Goal: Transaction & Acquisition: Obtain resource

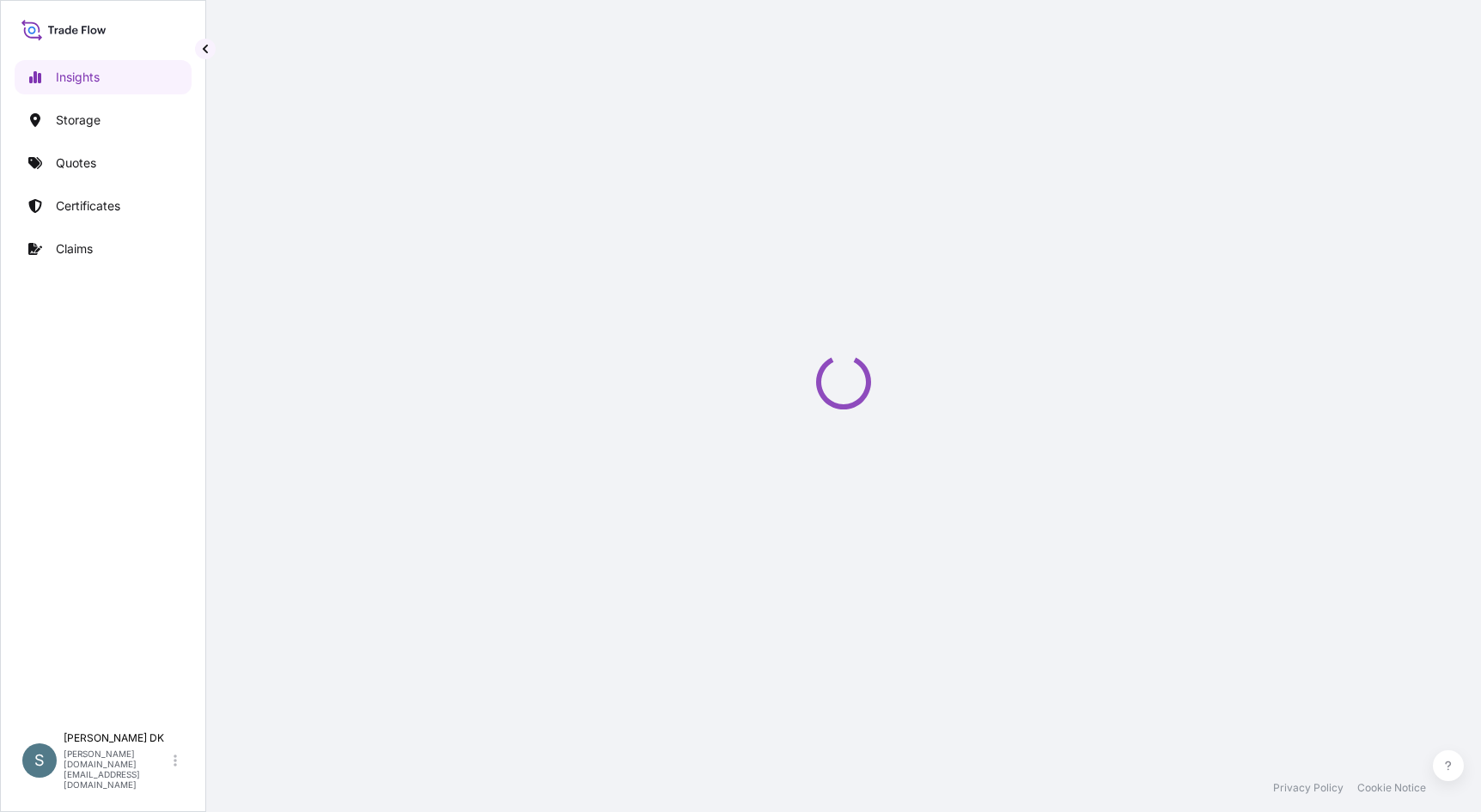
drag, startPoint x: 0, startPoint y: 0, endPoint x: 432, endPoint y: 161, distance: 461.0
click at [432, 161] on div "Loading" at bounding box center [842, 382] width 1205 height 764
select select "2025"
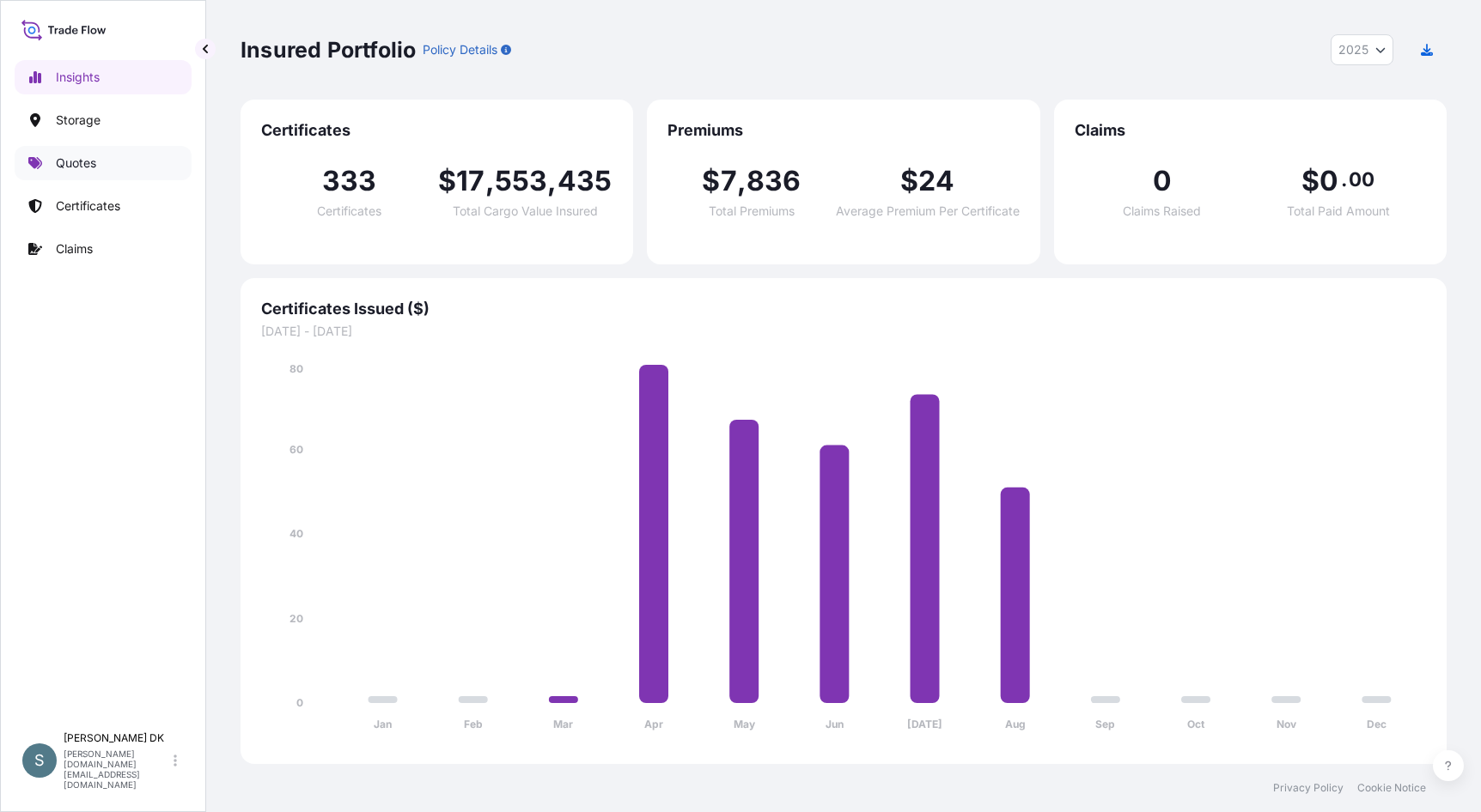
click at [73, 154] on link "Quotes" at bounding box center [103, 163] width 176 height 35
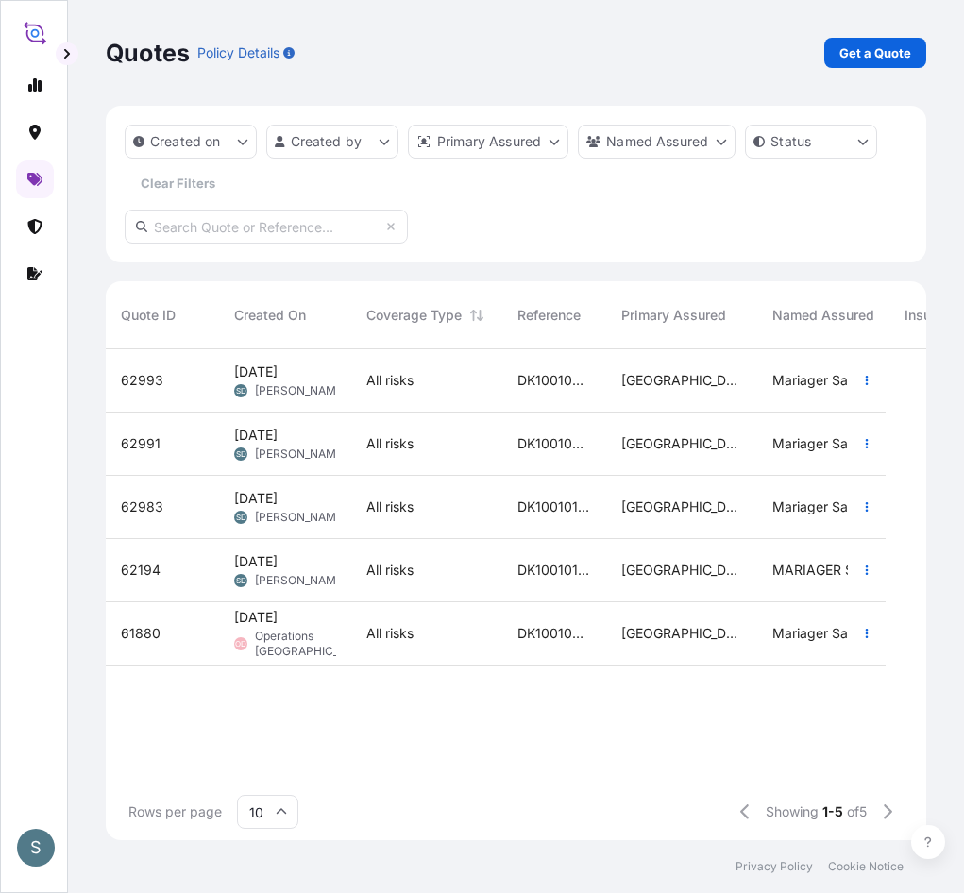
scroll to position [487, 806]
click at [860, 55] on p "Get a Quote" at bounding box center [875, 52] width 72 height 19
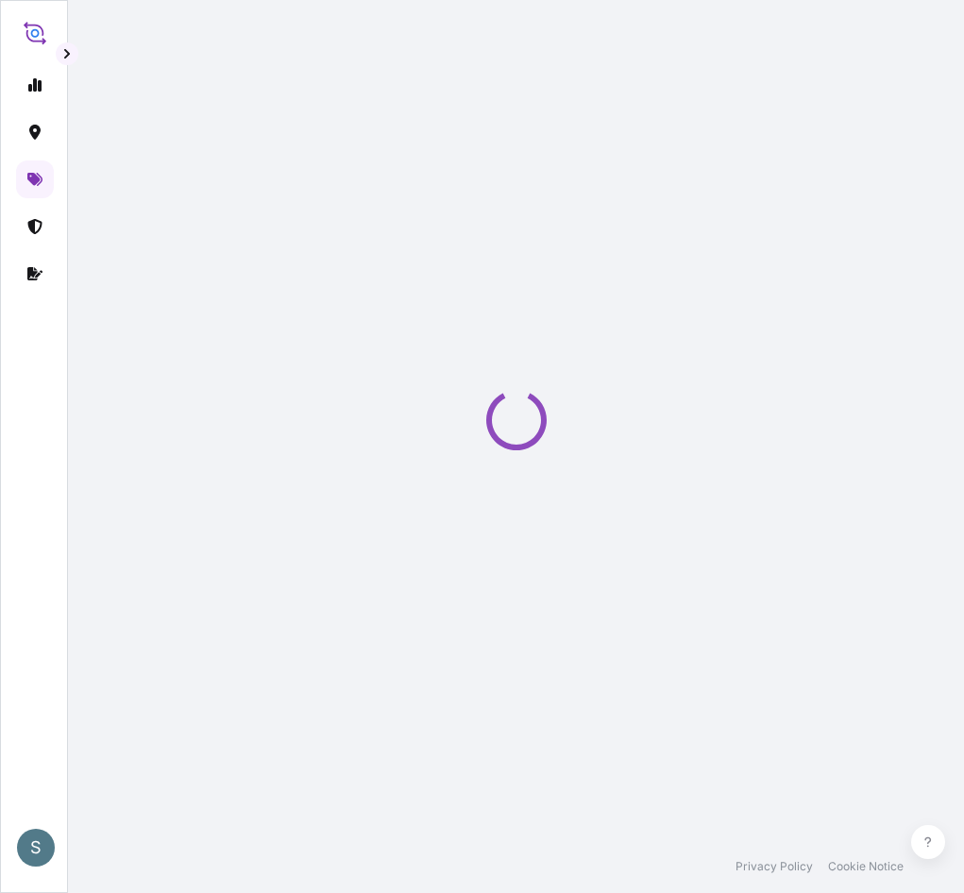
select select "Water"
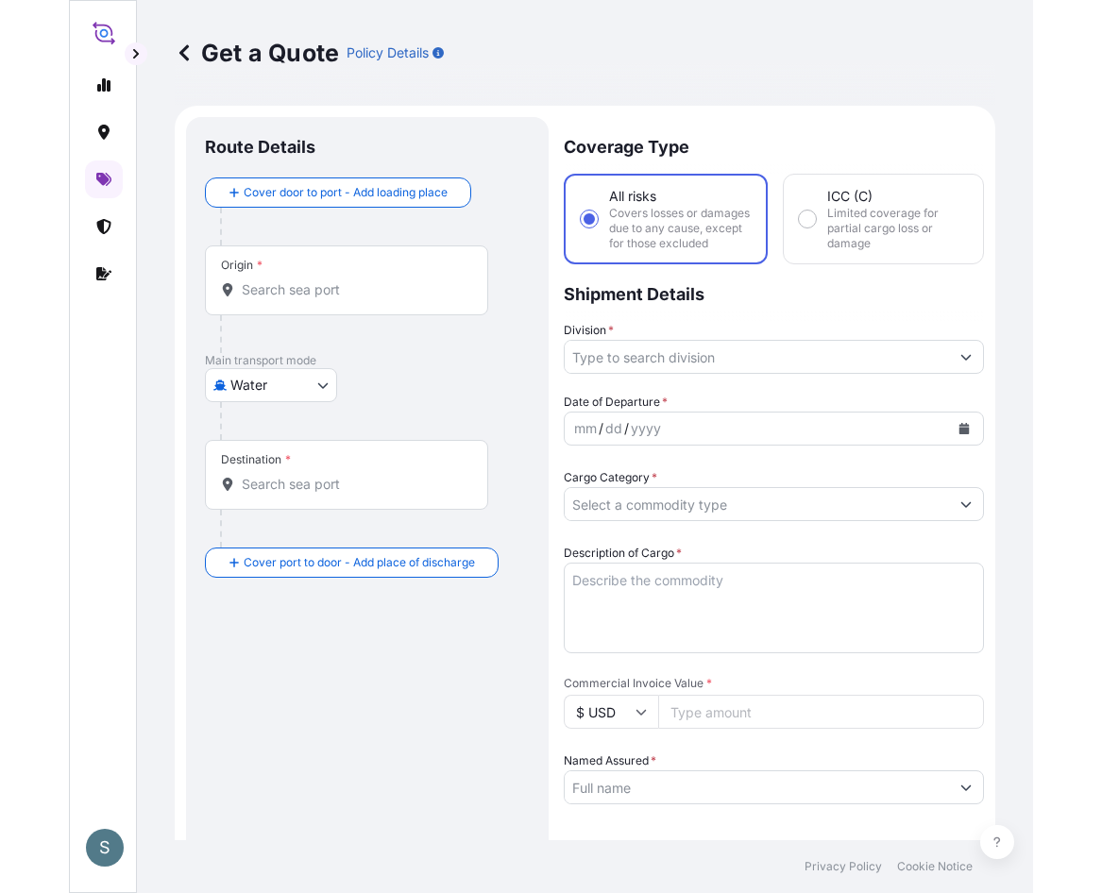
scroll to position [30, 0]
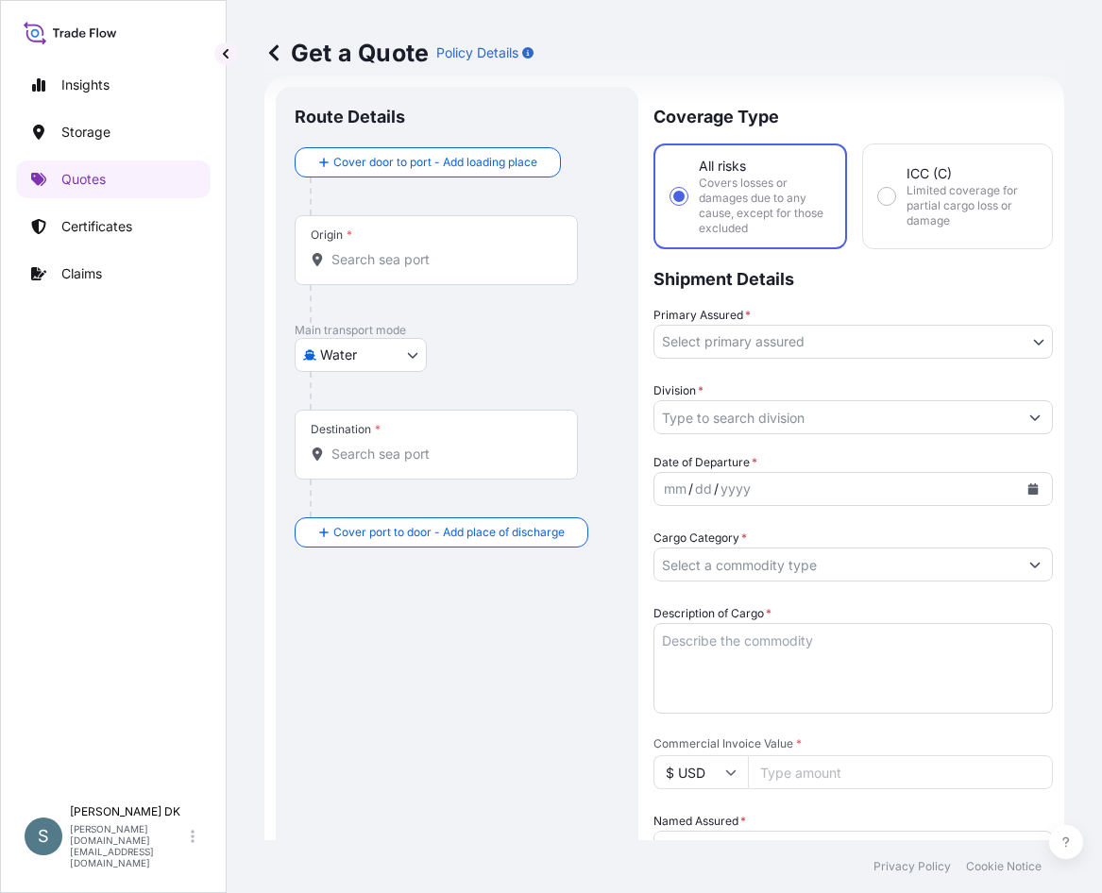
click at [481, 260] on input "Origin *" at bounding box center [442, 259] width 223 height 19
click at [449, 242] on div "Origin *" at bounding box center [436, 250] width 283 height 70
click at [449, 250] on input "Origin * Please select an origin" at bounding box center [442, 259] width 223 height 19
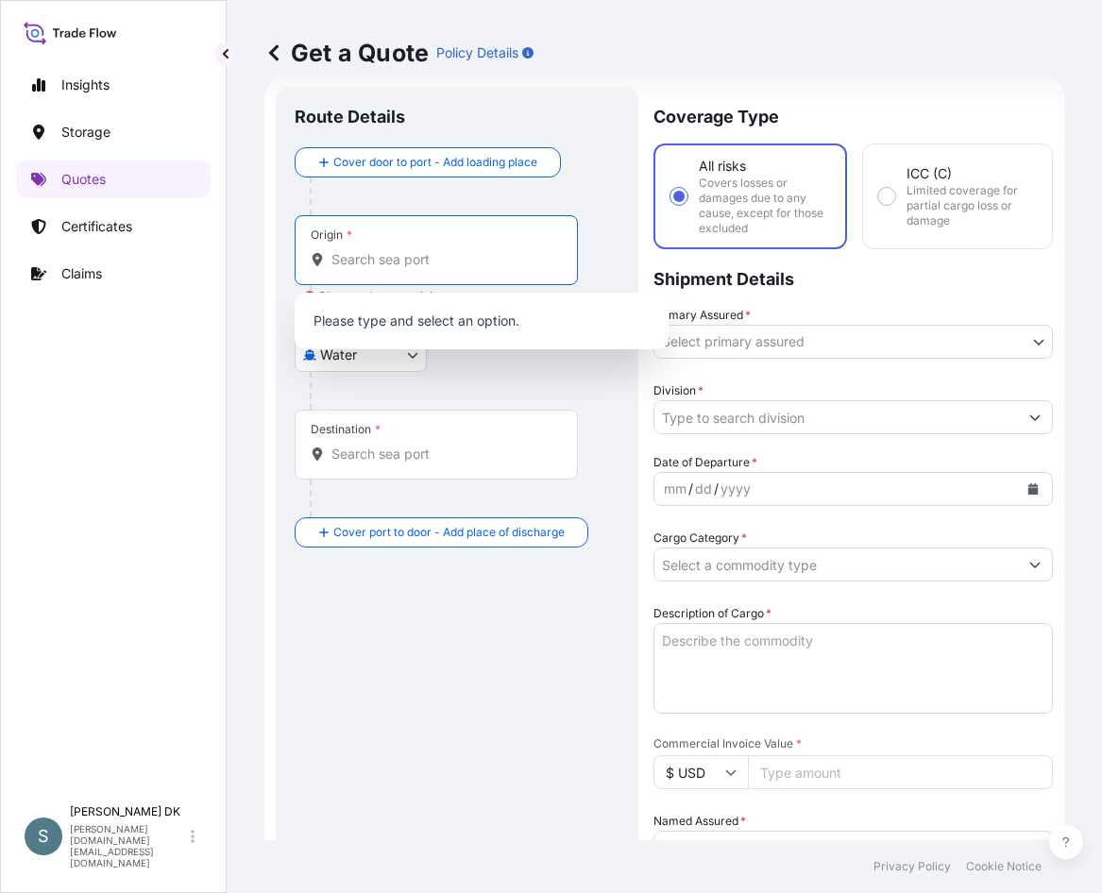
paste input "DKAAR"
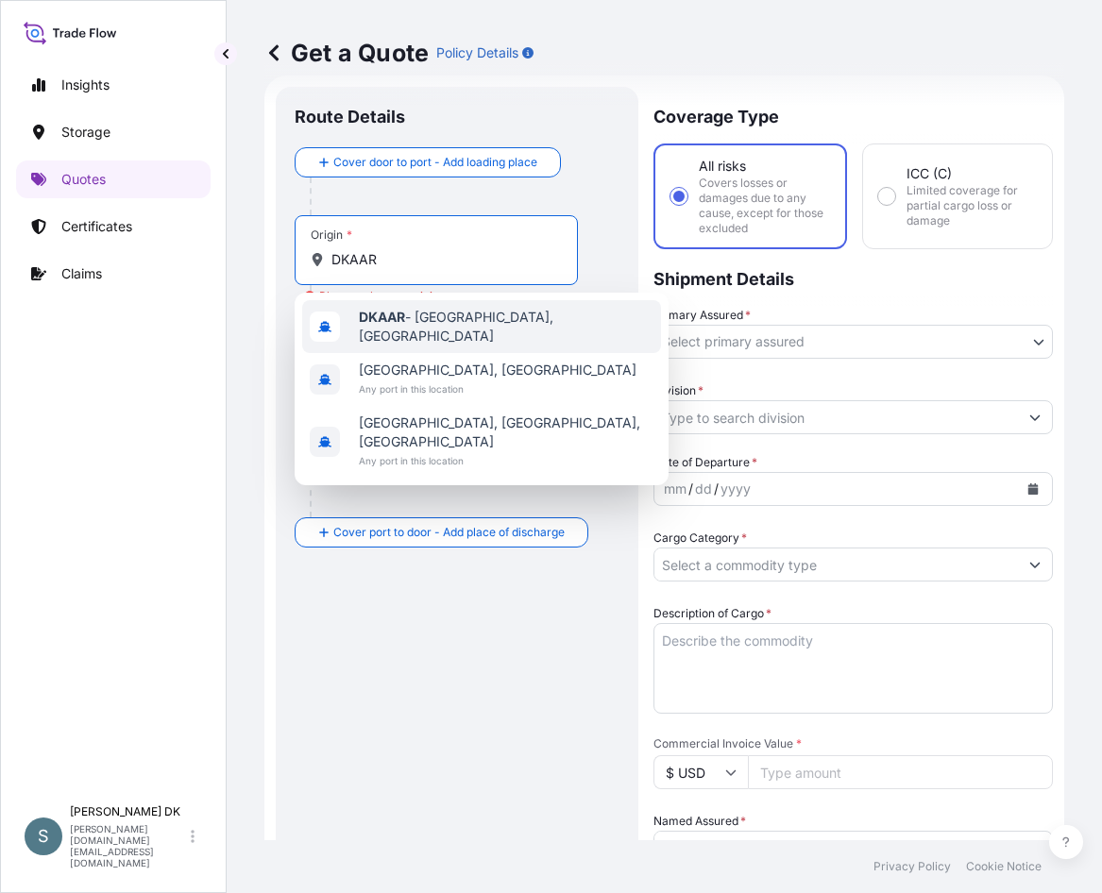
click at [453, 331] on div "DKAAR - [GEOGRAPHIC_DATA], [GEOGRAPHIC_DATA]" at bounding box center [481, 326] width 359 height 53
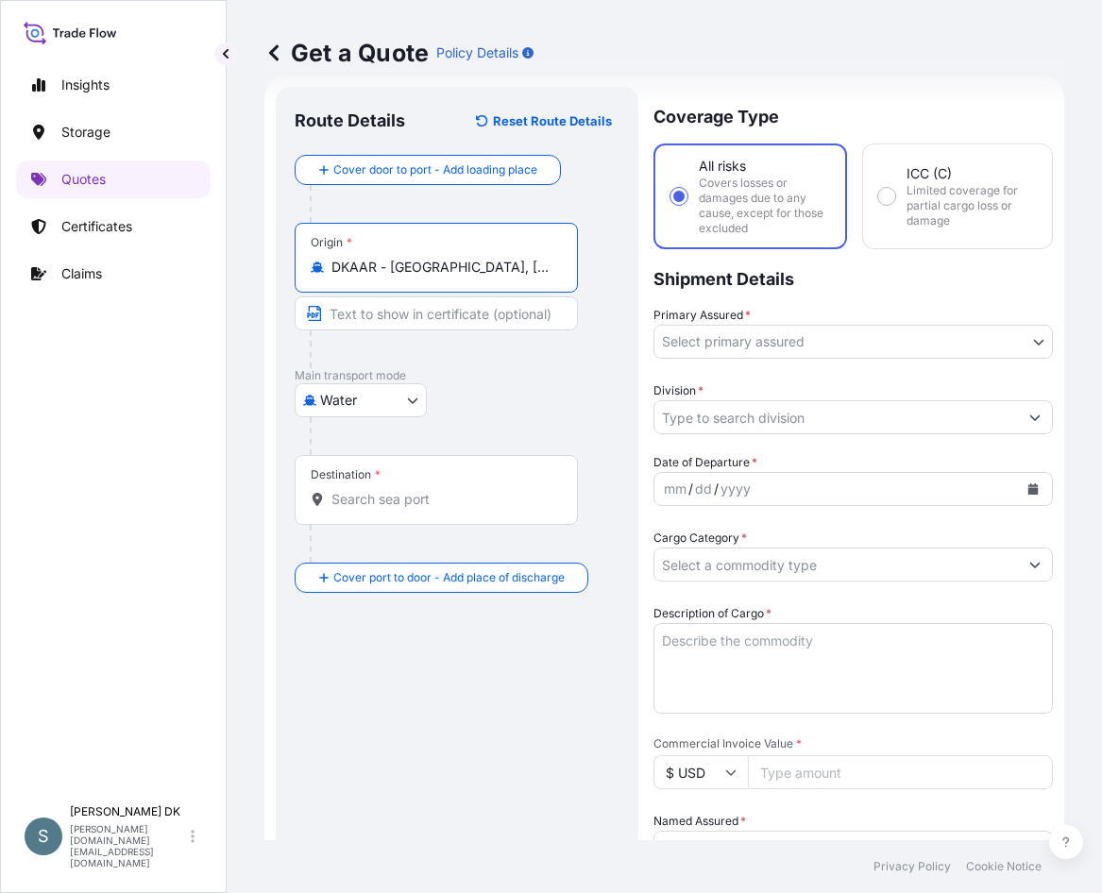
type input "DKAAR - [GEOGRAPHIC_DATA], [GEOGRAPHIC_DATA]"
click at [336, 492] on input "Destination *" at bounding box center [442, 499] width 223 height 19
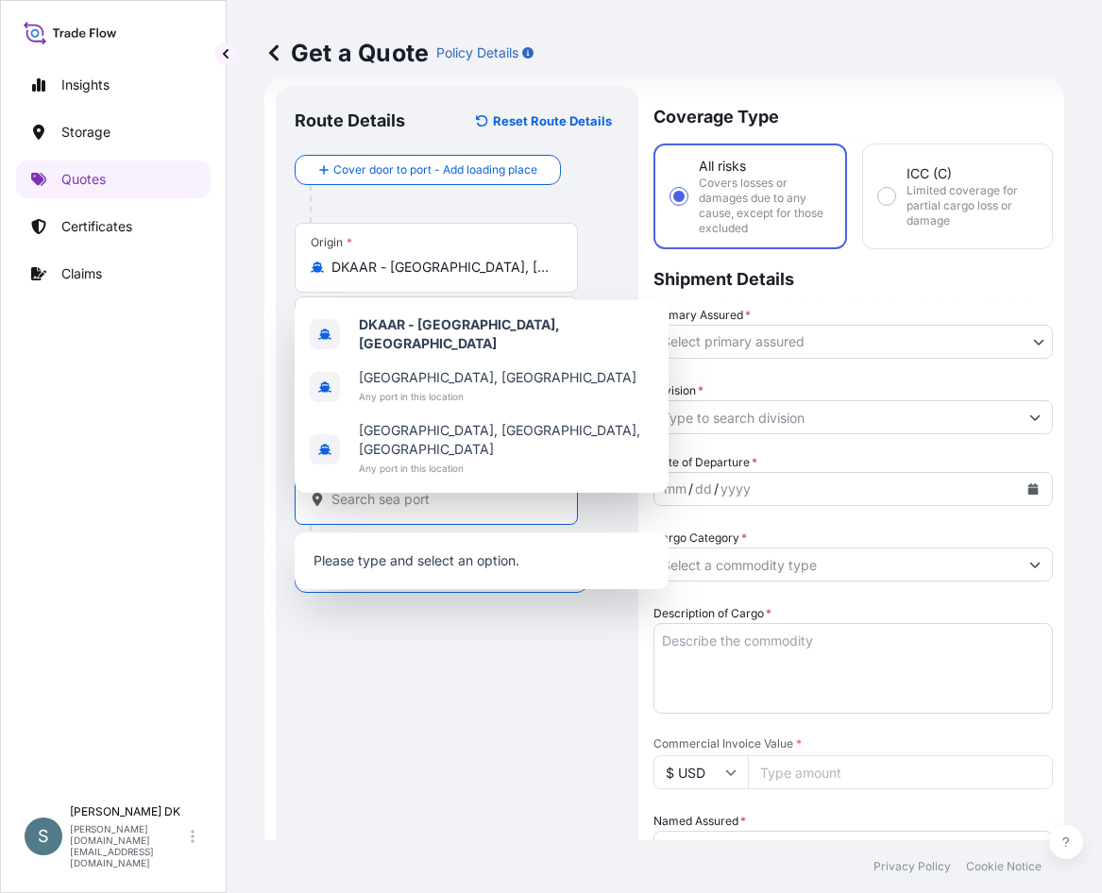
paste input "TAOYUAN, [GEOGRAPHIC_DATA]"
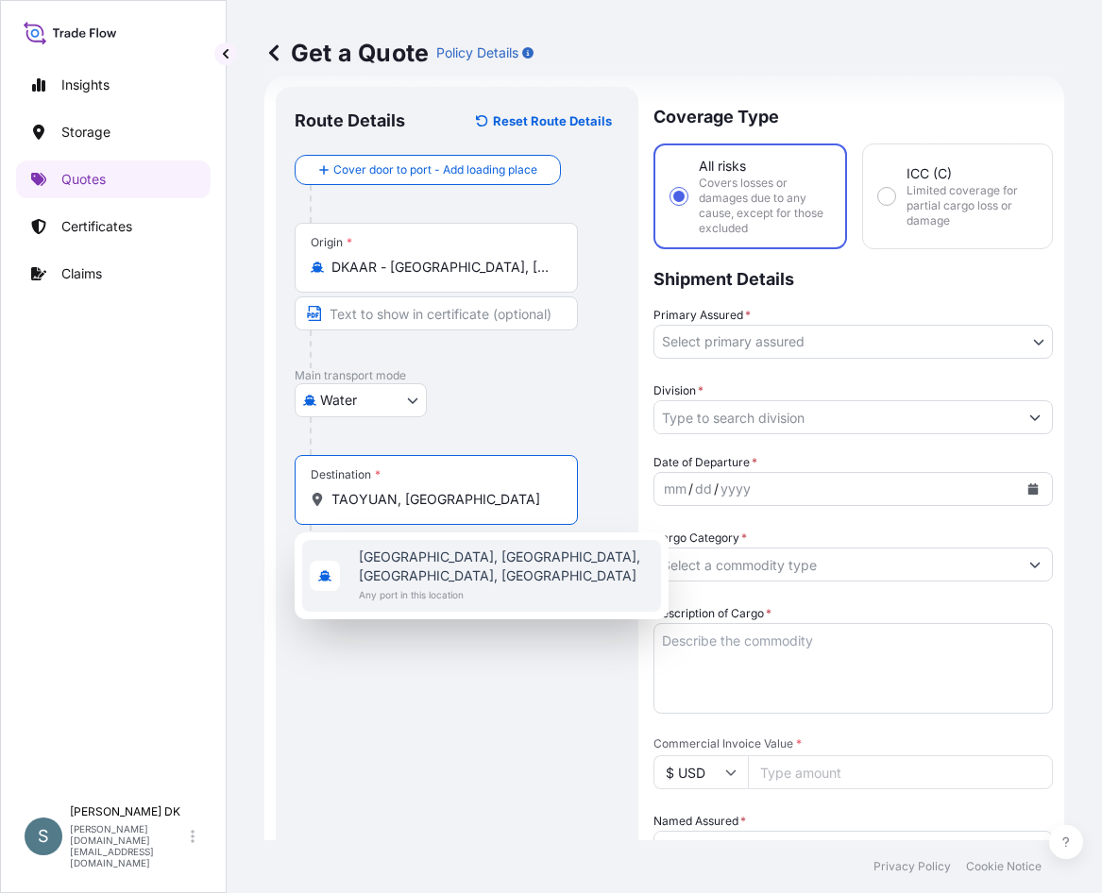
click at [452, 560] on span "[GEOGRAPHIC_DATA], [GEOGRAPHIC_DATA], [GEOGRAPHIC_DATA], [GEOGRAPHIC_DATA]" at bounding box center [506, 567] width 295 height 38
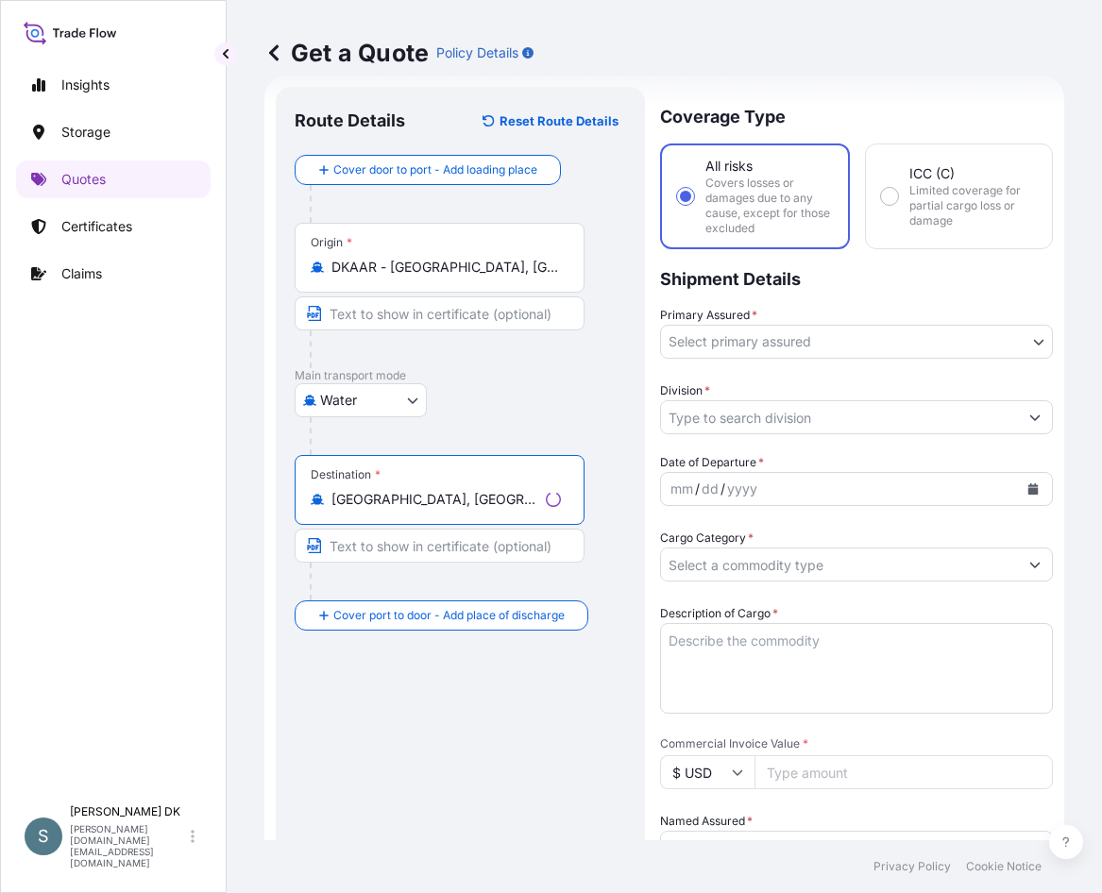
type input "[GEOGRAPHIC_DATA], [GEOGRAPHIC_DATA], [GEOGRAPHIC_DATA], [GEOGRAPHIC_DATA]"
click at [933, 341] on body "3 options available. 0 options available. 1 option available. Insights Storage …" at bounding box center [551, 446] width 1102 height 893
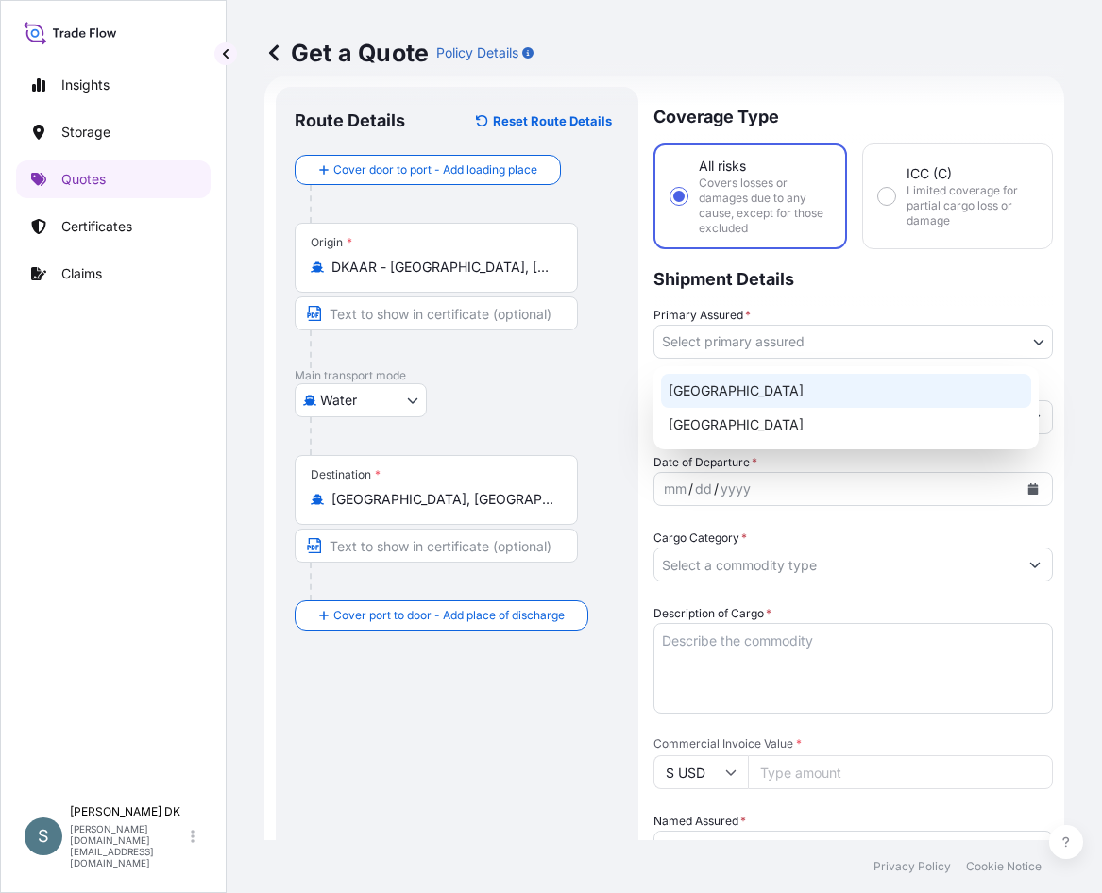
click at [757, 392] on div "[GEOGRAPHIC_DATA]" at bounding box center [846, 391] width 370 height 34
select select "31589"
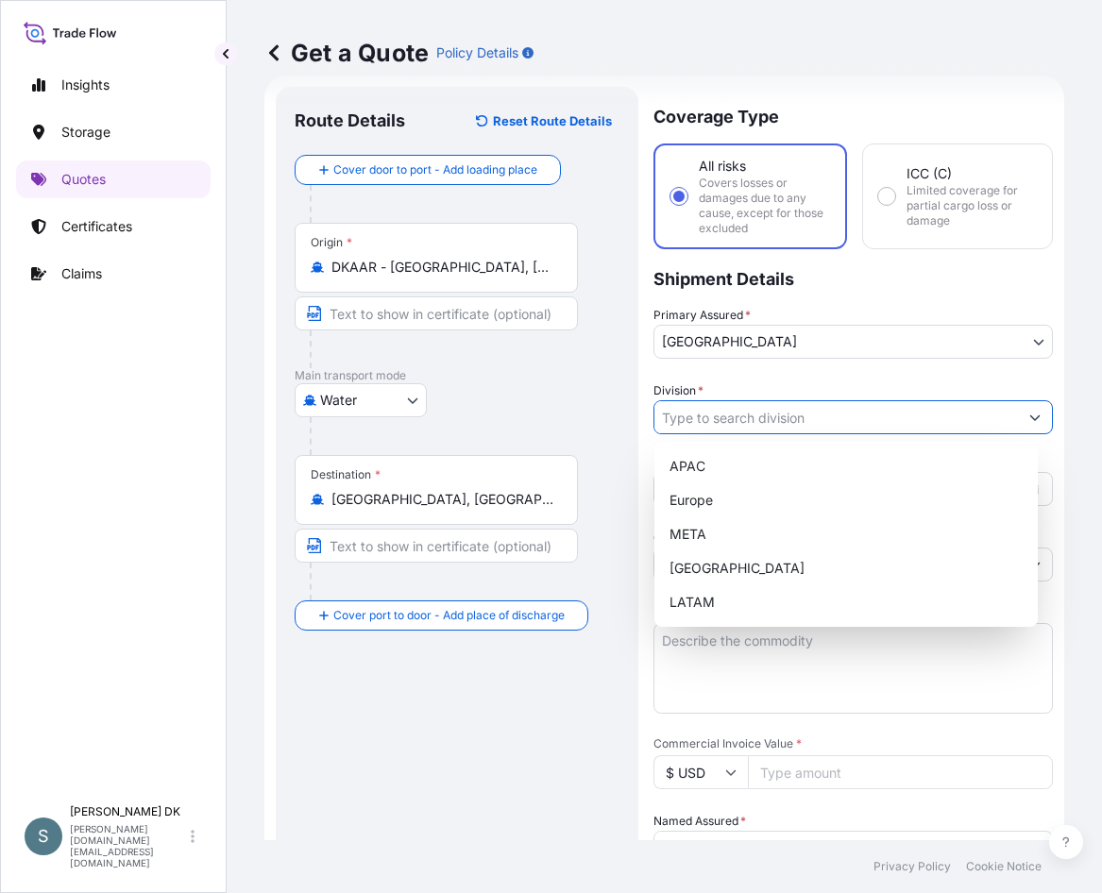
click at [768, 424] on input "Division *" at bounding box center [835, 417] width 363 height 34
click at [751, 495] on div "Europe" at bounding box center [846, 500] width 368 height 34
type input "Europe"
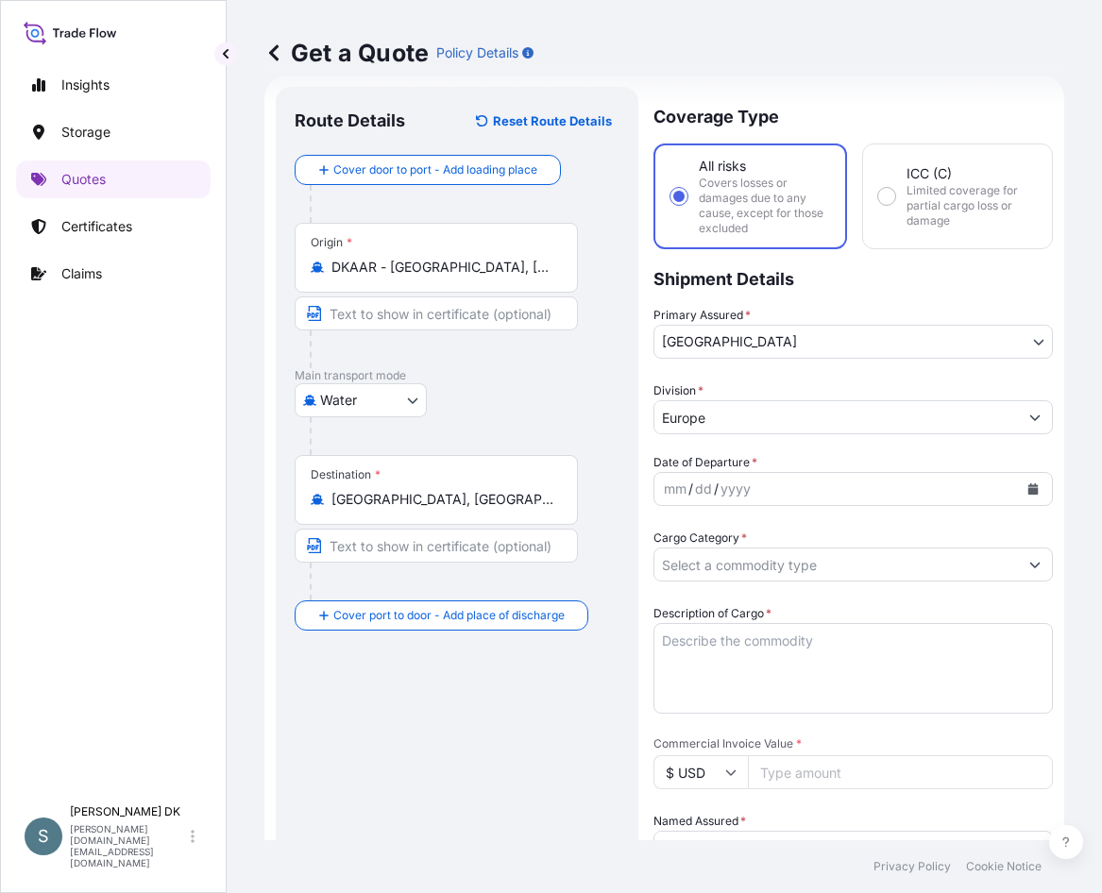
click at [485, 654] on div "Route Details Reset Route Details Cover door to port - Add loading place Place …" at bounding box center [457, 784] width 325 height 1357
click at [1027, 487] on icon "Calendar" at bounding box center [1032, 488] width 11 height 11
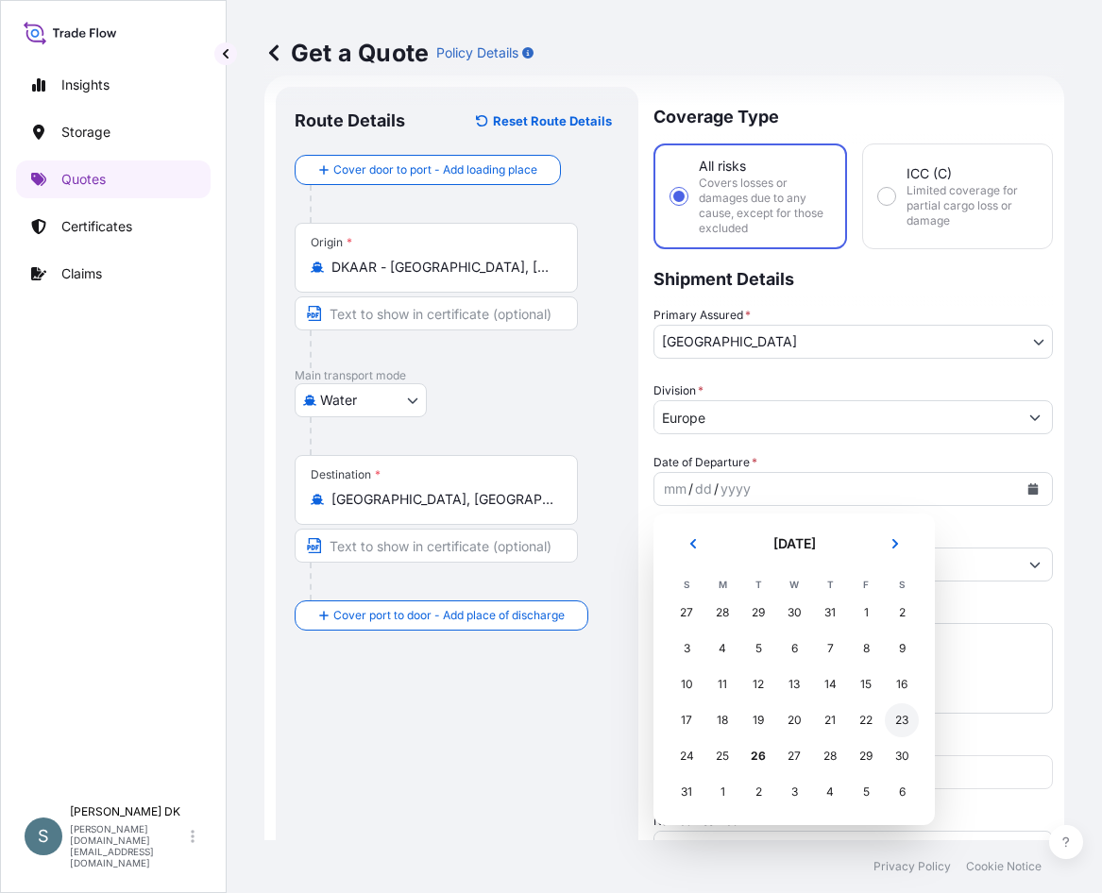
click at [902, 725] on div "23" at bounding box center [902, 720] width 34 height 34
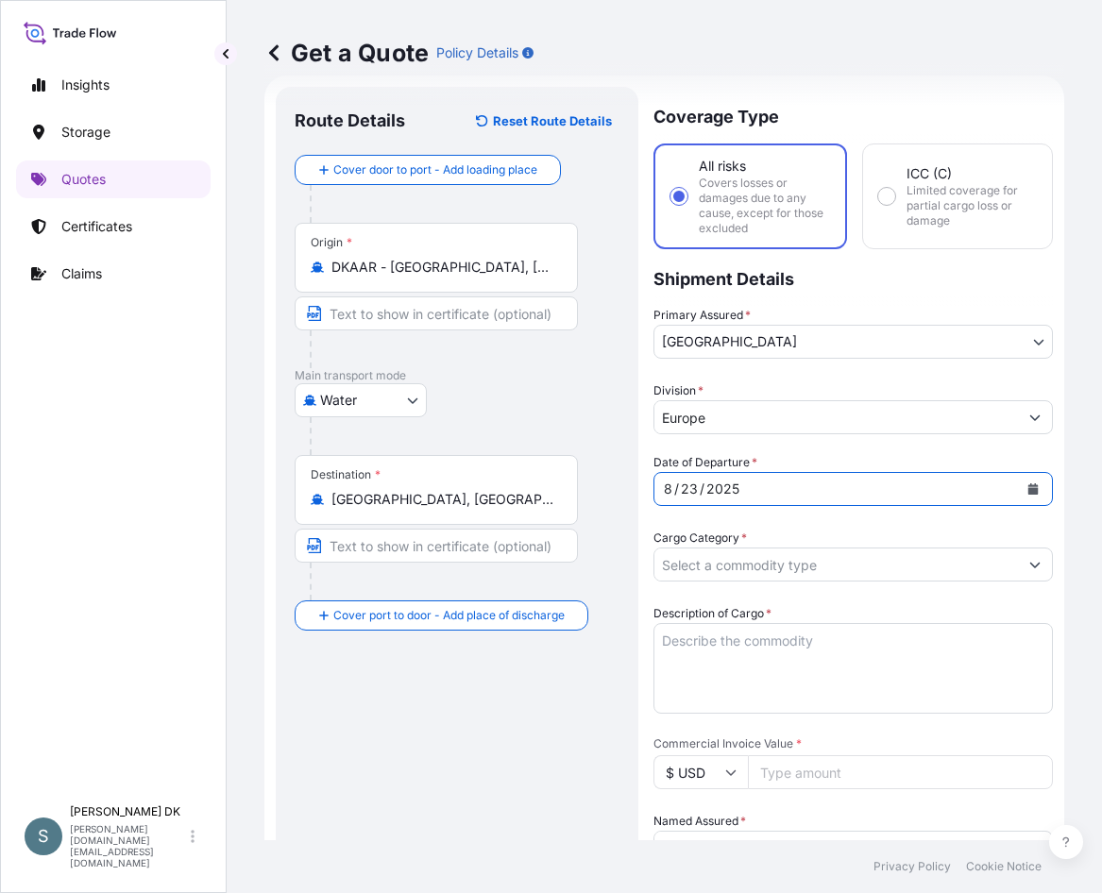
click at [987, 564] on input "Cargo Category *" at bounding box center [835, 565] width 363 height 34
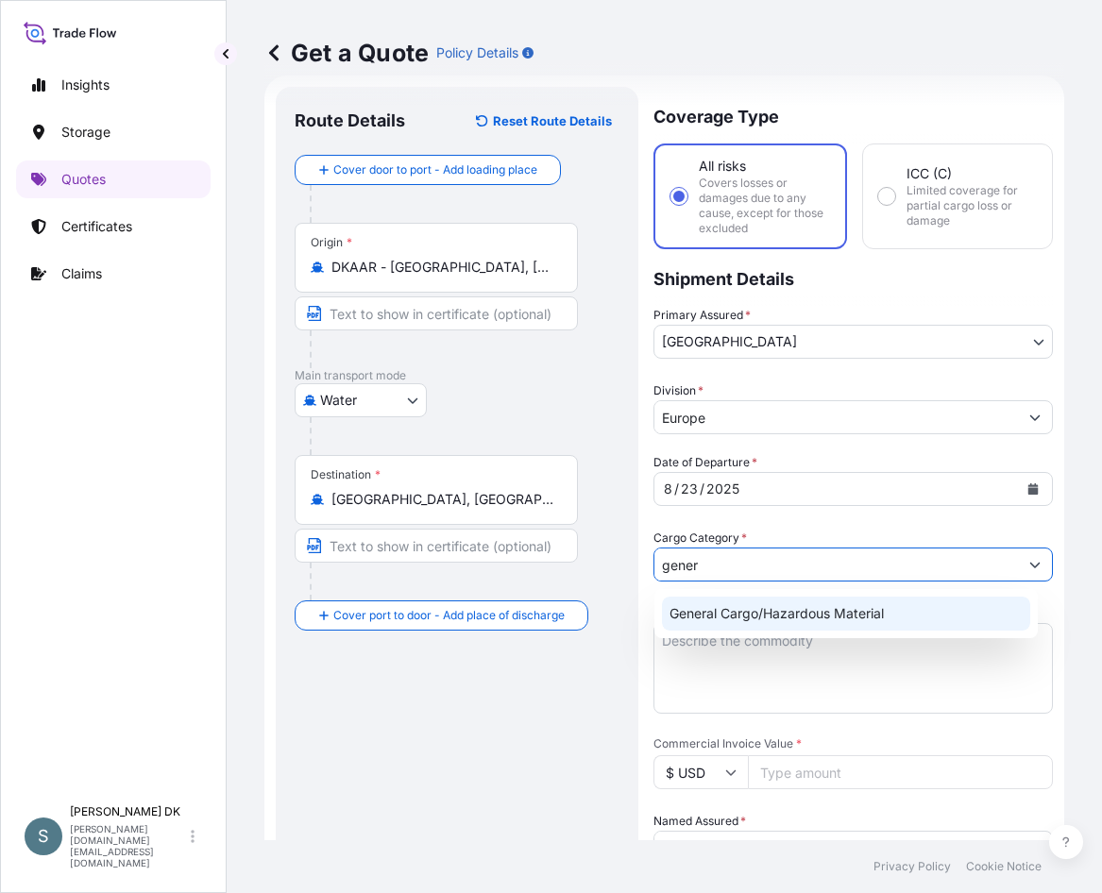
click at [872, 604] on div "General Cargo/Hazardous Material" at bounding box center [846, 614] width 368 height 34
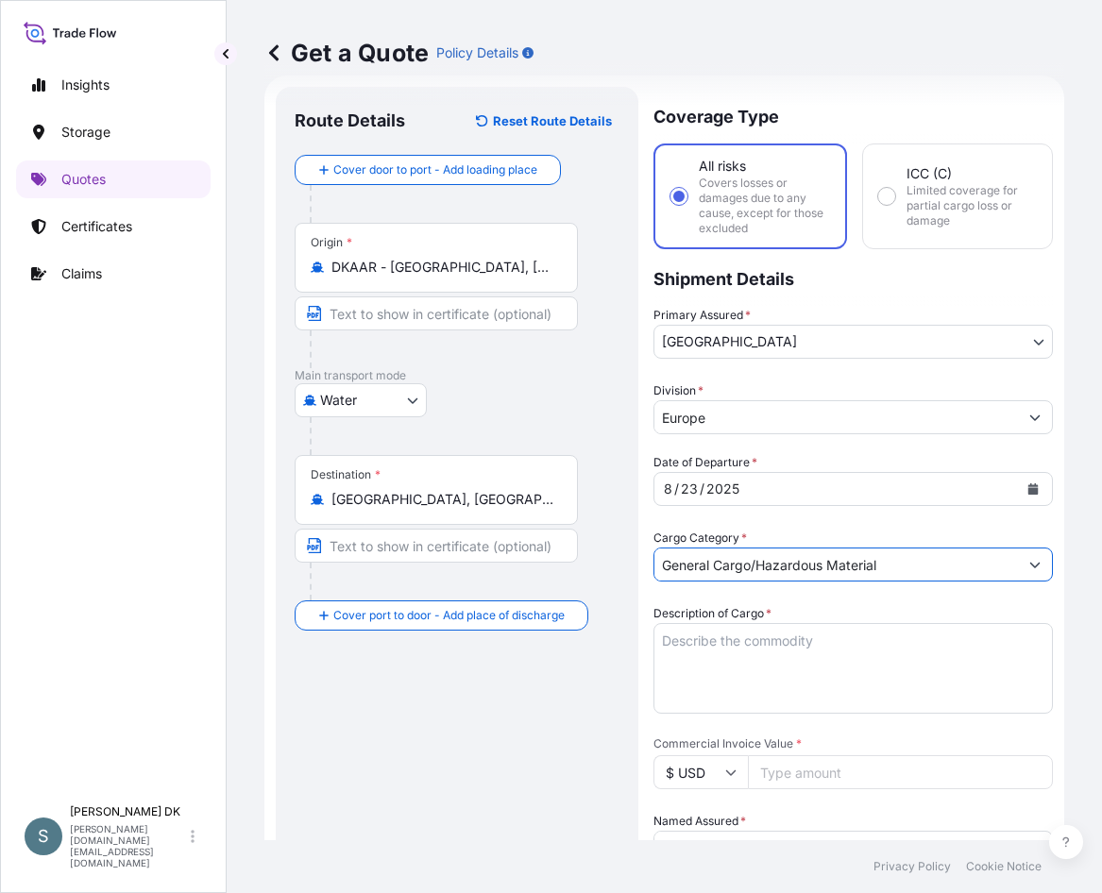
type input "General Cargo/Hazardous Material"
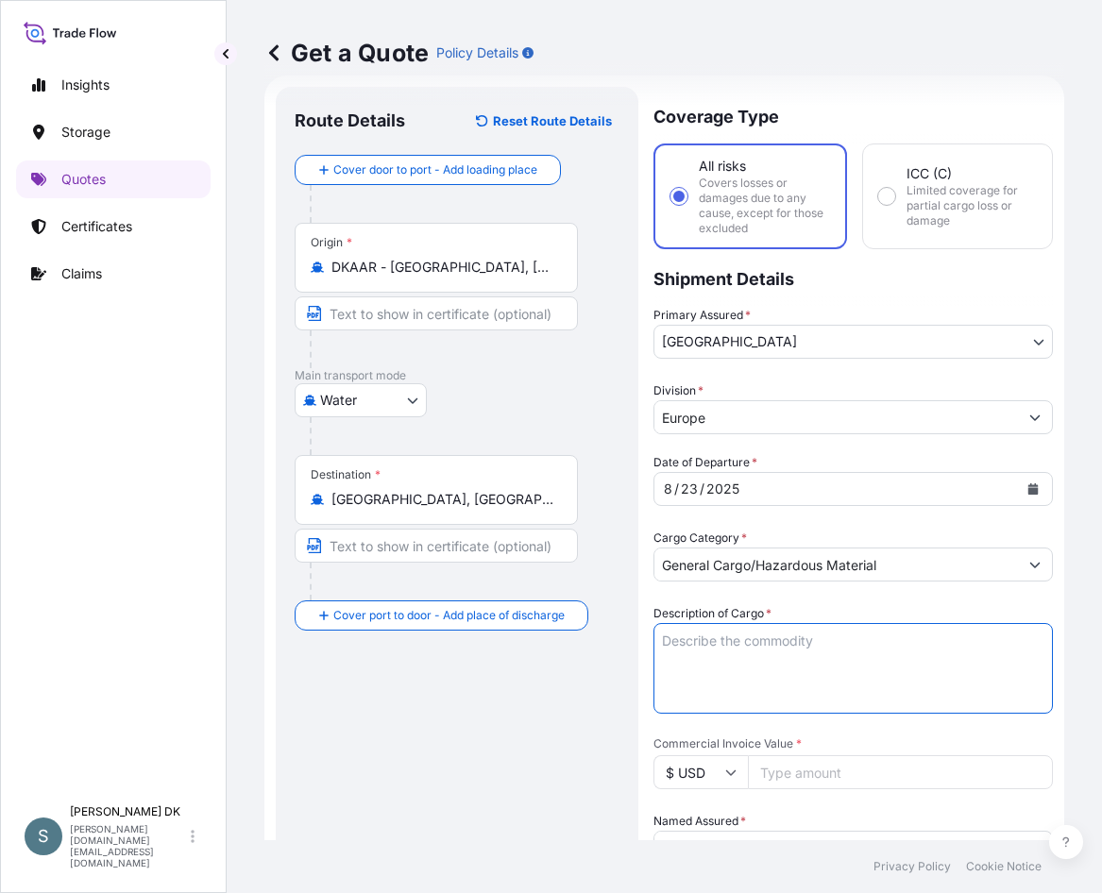
click at [800, 660] on textarea "Description of Cargo *" at bounding box center [852, 668] width 399 height 91
click at [484, 693] on div "Route Details Reset Route Details Cover door to port - Add loading place Place …" at bounding box center [457, 784] width 325 height 1357
click at [738, 643] on textarea "Description of Cargo *" at bounding box center [852, 668] width 399 height 91
click at [668, 633] on textarea "Description of Cargo *" at bounding box center [852, 668] width 399 height 91
paste textarea "Sanal P®, [MEDICAL_DATA], pharmaceutical quality"
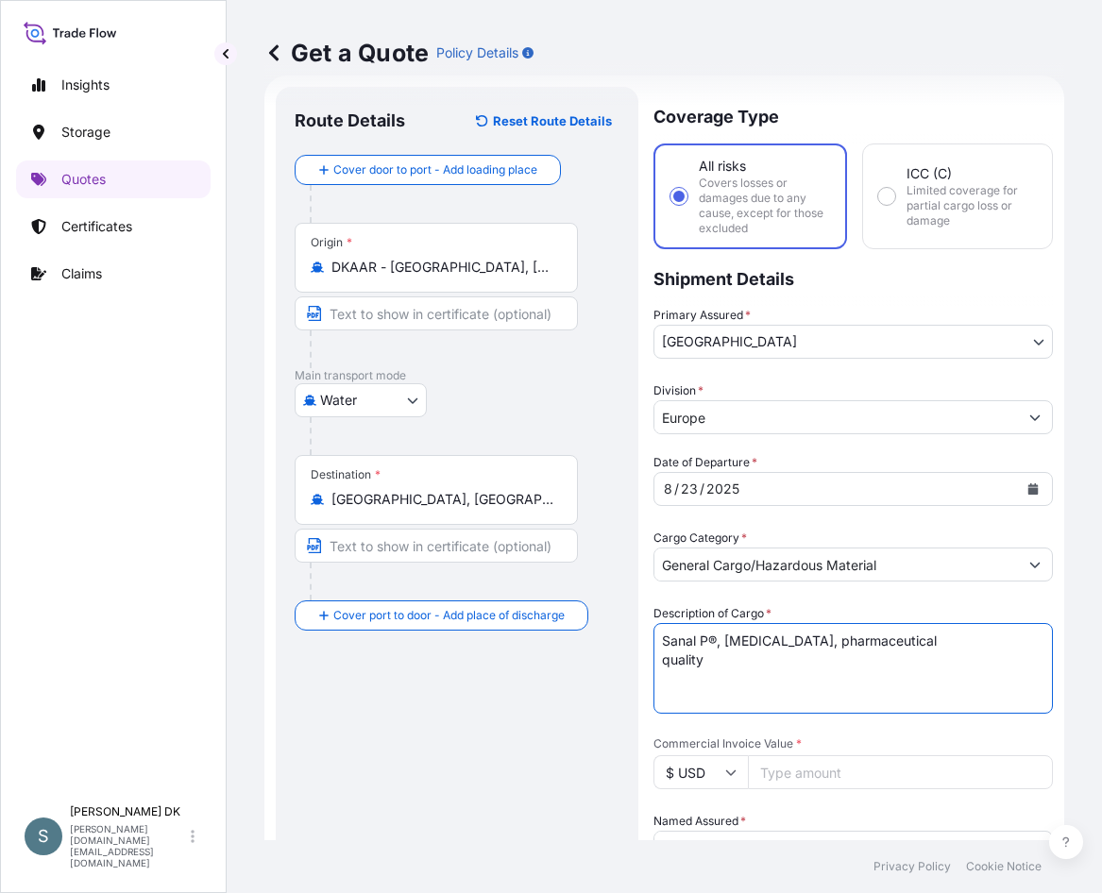
click at [659, 657] on textarea "Sanal P®, [MEDICAL_DATA], pharmaceutical quality" at bounding box center [852, 668] width 399 height 91
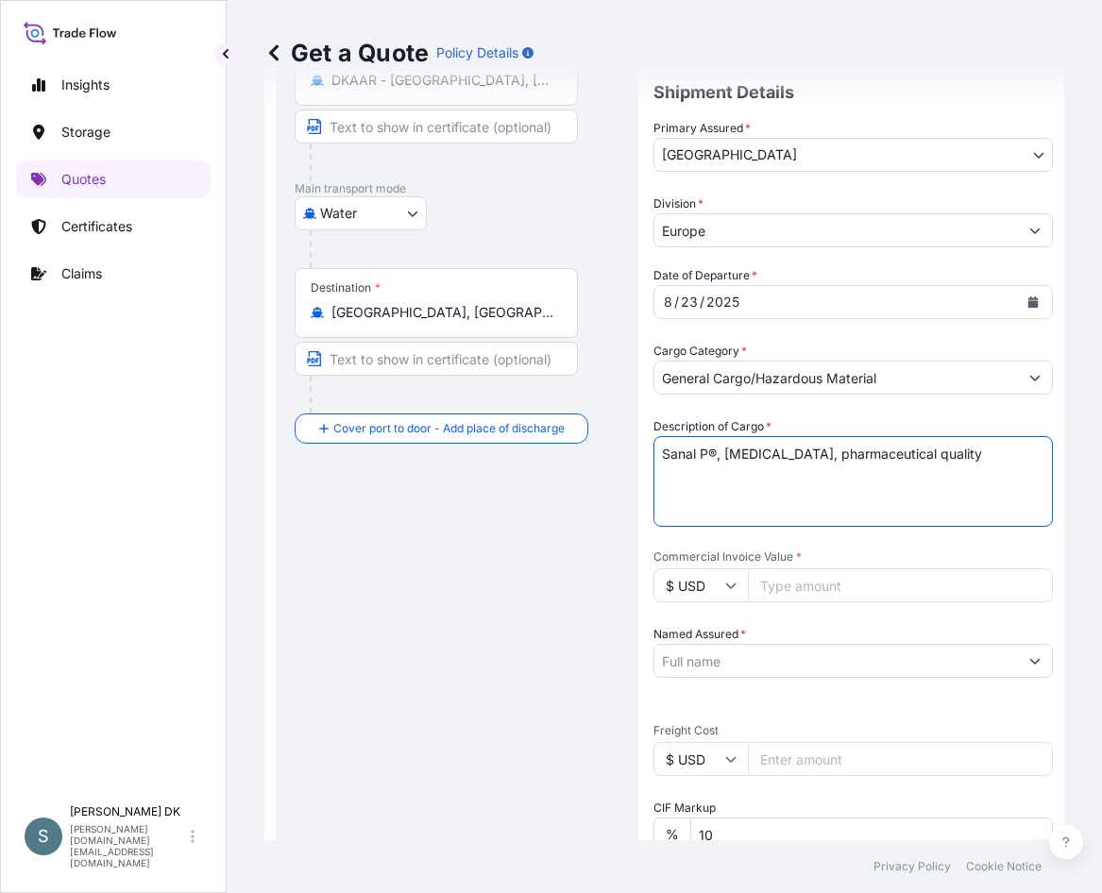
scroll to position [219, 0]
type textarea "Sanal P®, [MEDICAL_DATA], pharmaceutical quality"
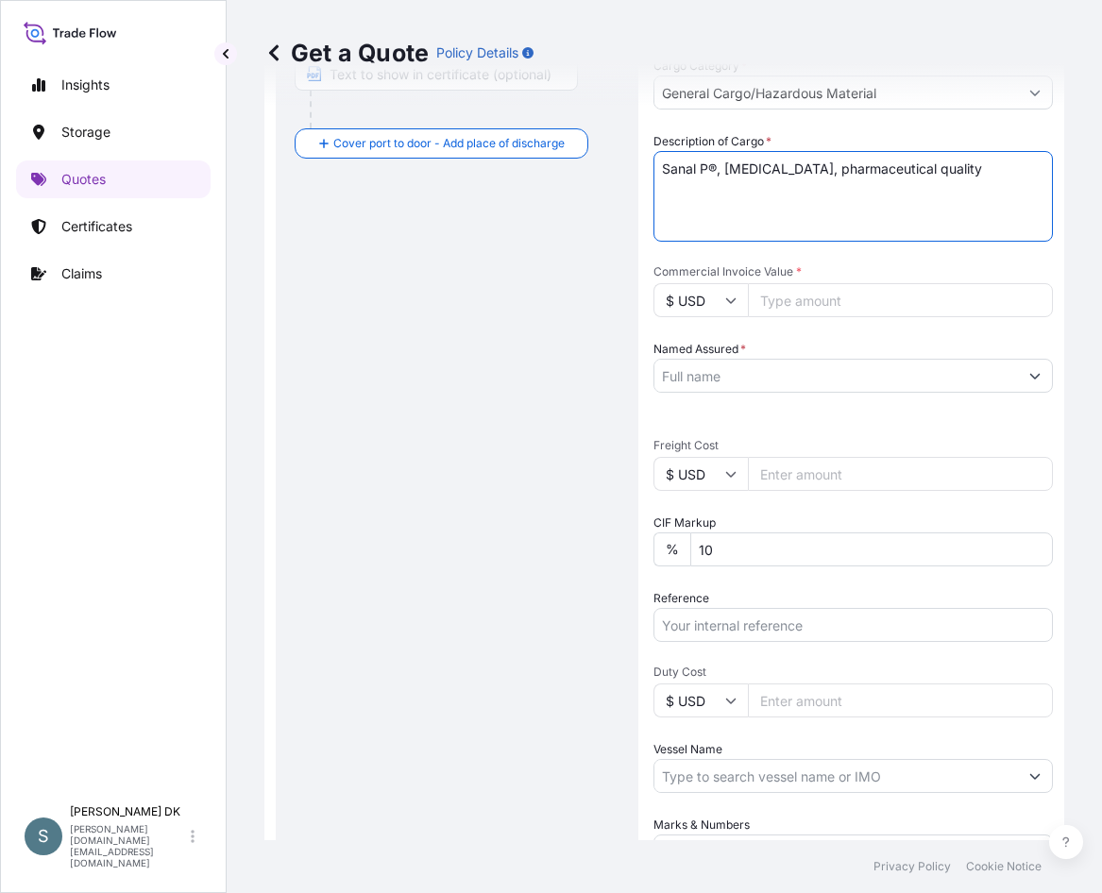
click at [799, 298] on input "Commercial Invoice Value *" at bounding box center [900, 300] width 305 height 34
click at [717, 290] on input "$ USD" at bounding box center [700, 300] width 94 height 34
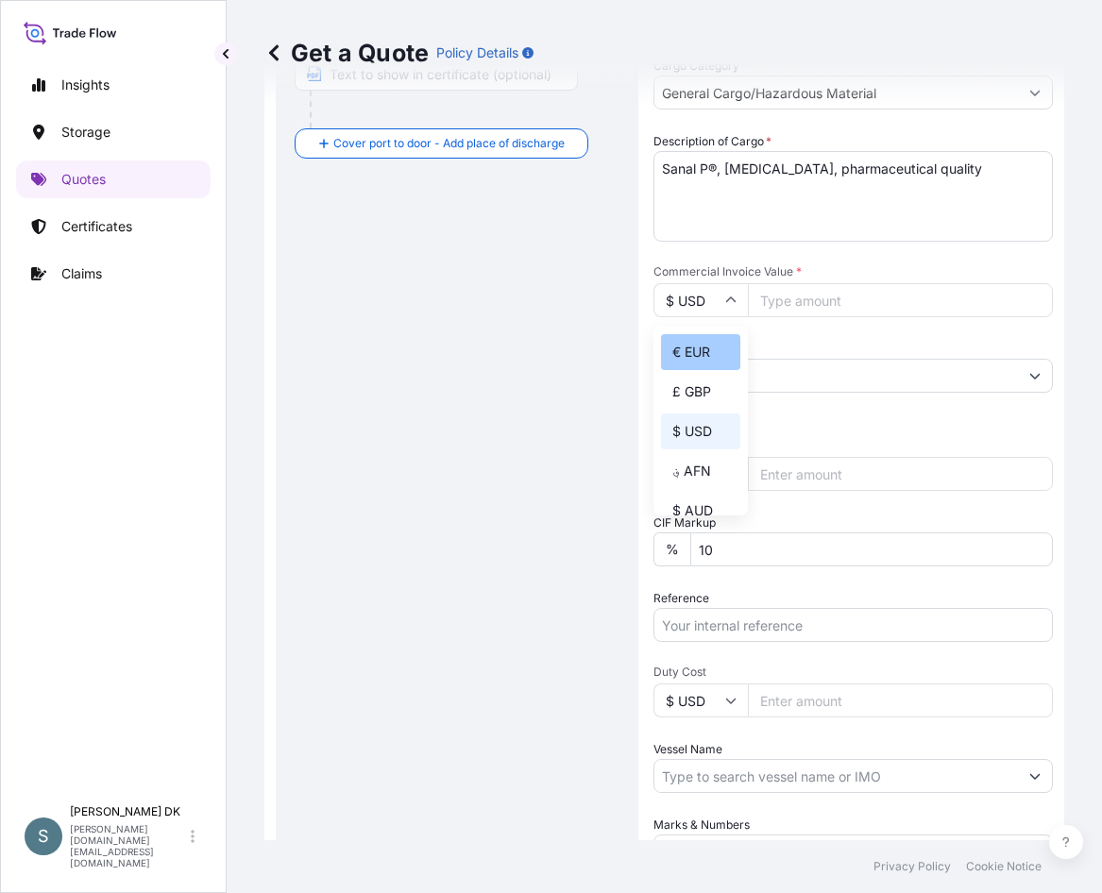
click at [684, 356] on div "€ EUR" at bounding box center [700, 352] width 79 height 36
type input "€ EUR"
click at [709, 477] on input "$ USD" at bounding box center [700, 474] width 94 height 34
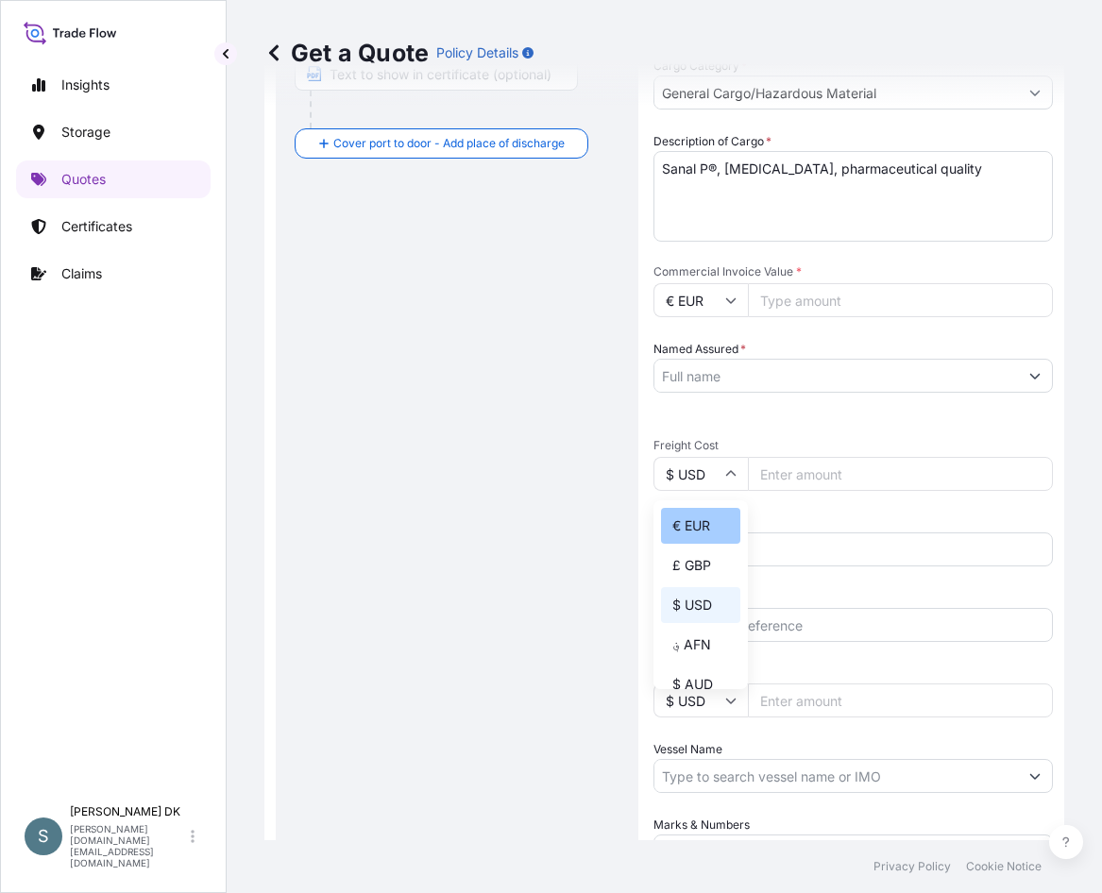
click at [700, 527] on div "€ EUR" at bounding box center [700, 526] width 79 height 36
type input "€ EUR"
click at [823, 303] on input "Commercial Invoice Value *" at bounding box center [900, 300] width 305 height 34
click at [820, 299] on input "Commercial Invoice Value *" at bounding box center [900, 300] width 305 height 34
type input "22157.80"
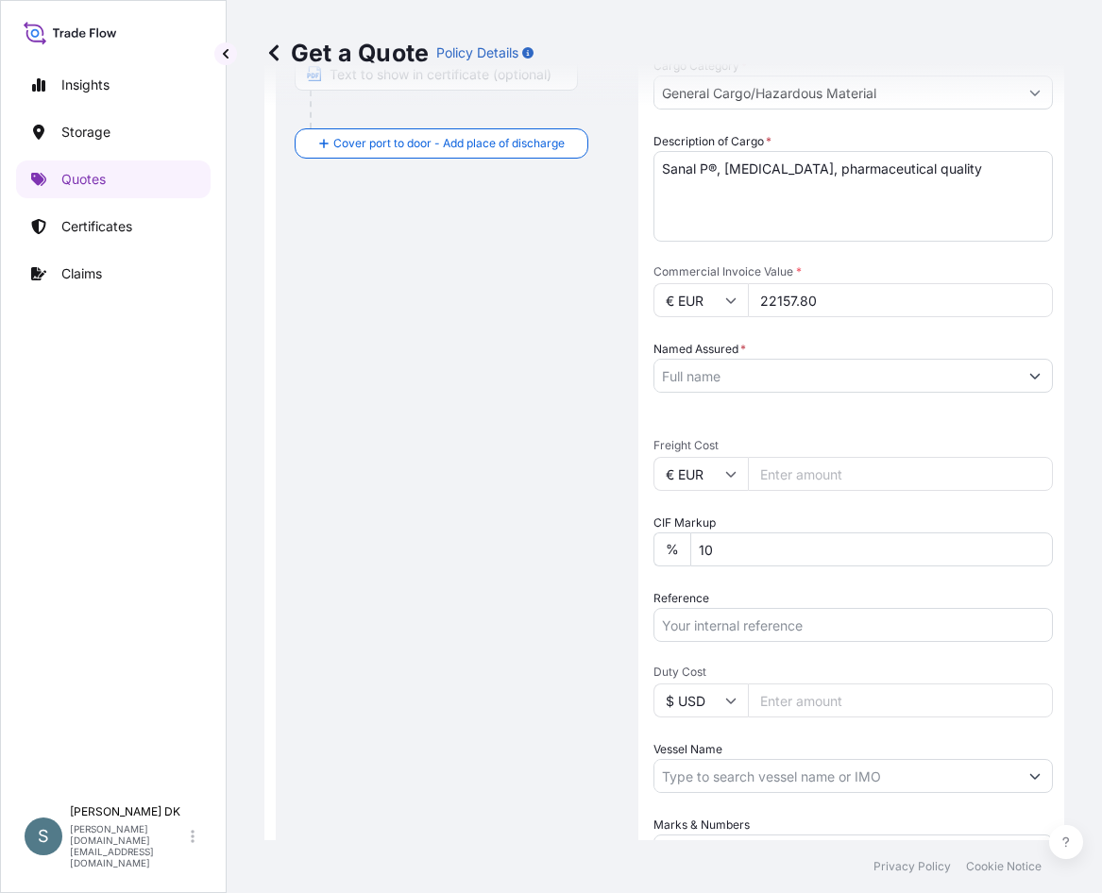
click at [777, 383] on input "Named Assured *" at bounding box center [835, 376] width 363 height 34
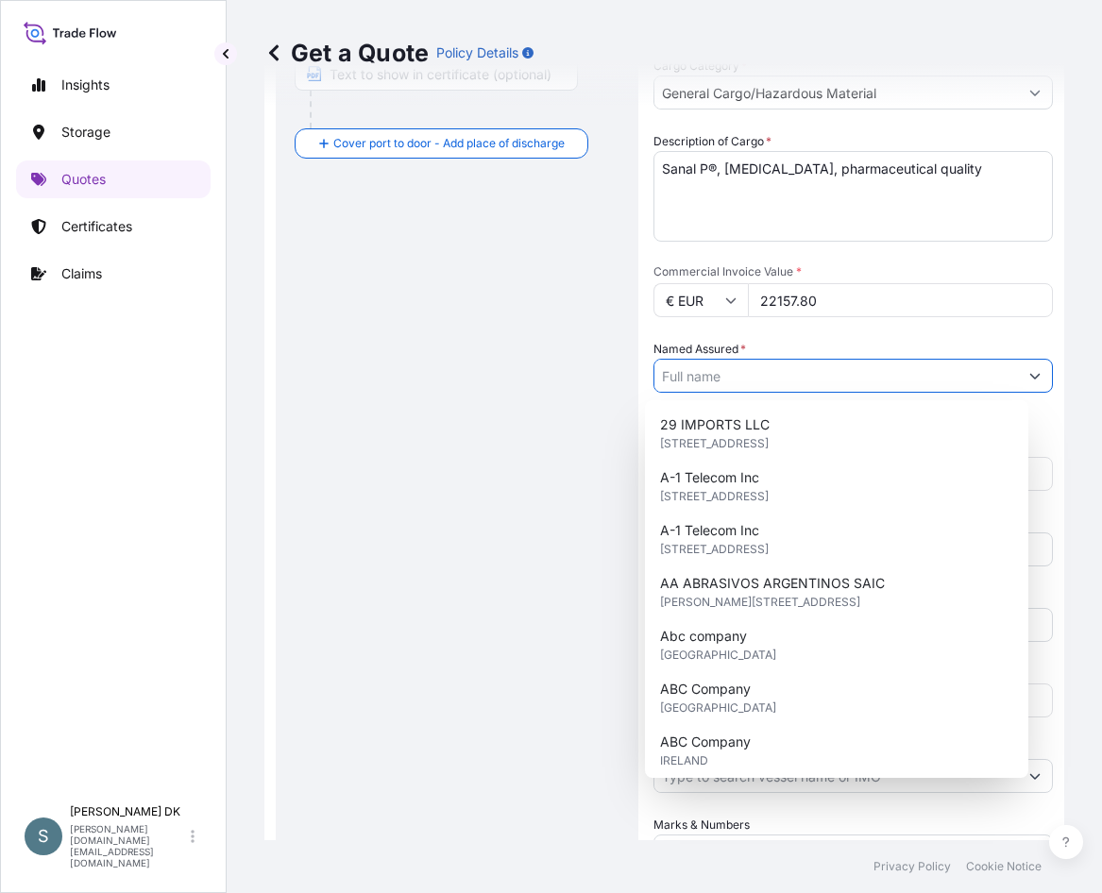
click at [777, 383] on input "Named Assured *" at bounding box center [835, 376] width 363 height 34
click at [498, 329] on div "Route Details Reset Route Details Cover door to port - Add loading place Place …" at bounding box center [457, 312] width 325 height 1357
click at [765, 370] on input "Named Assured *" at bounding box center [835, 376] width 363 height 34
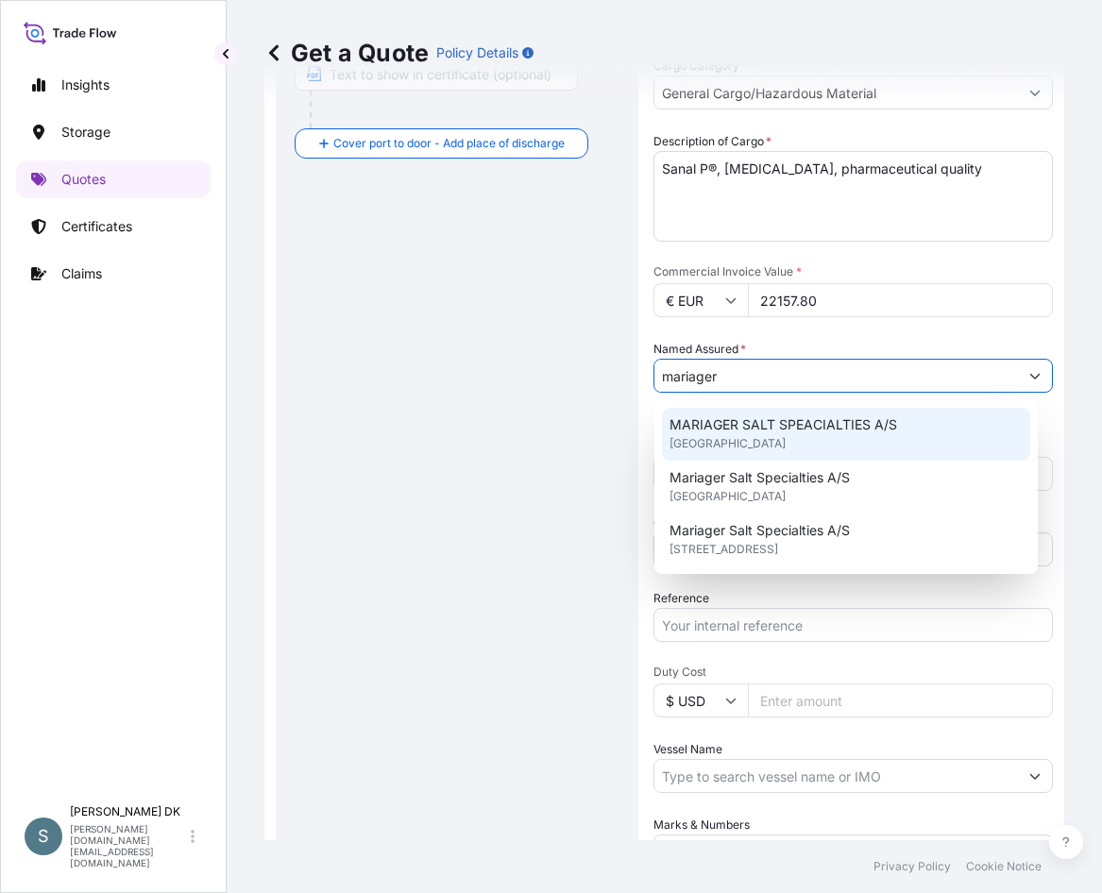
click at [754, 434] on span "[GEOGRAPHIC_DATA]" at bounding box center [727, 443] width 116 height 19
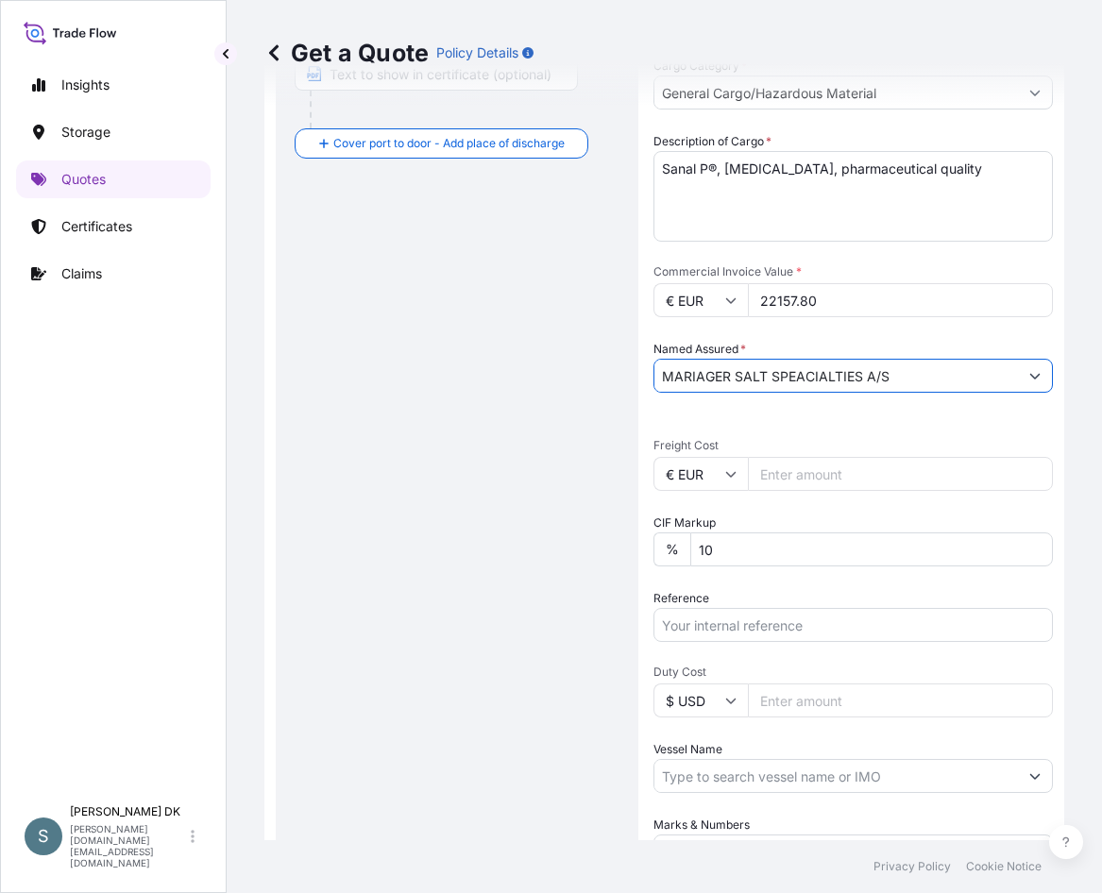
type input "MARIAGER SALT SPEACIALTIES A/S"
click at [532, 405] on div "Route Details Reset Route Details Cover door to port - Add loading place Place …" at bounding box center [457, 312] width 325 height 1357
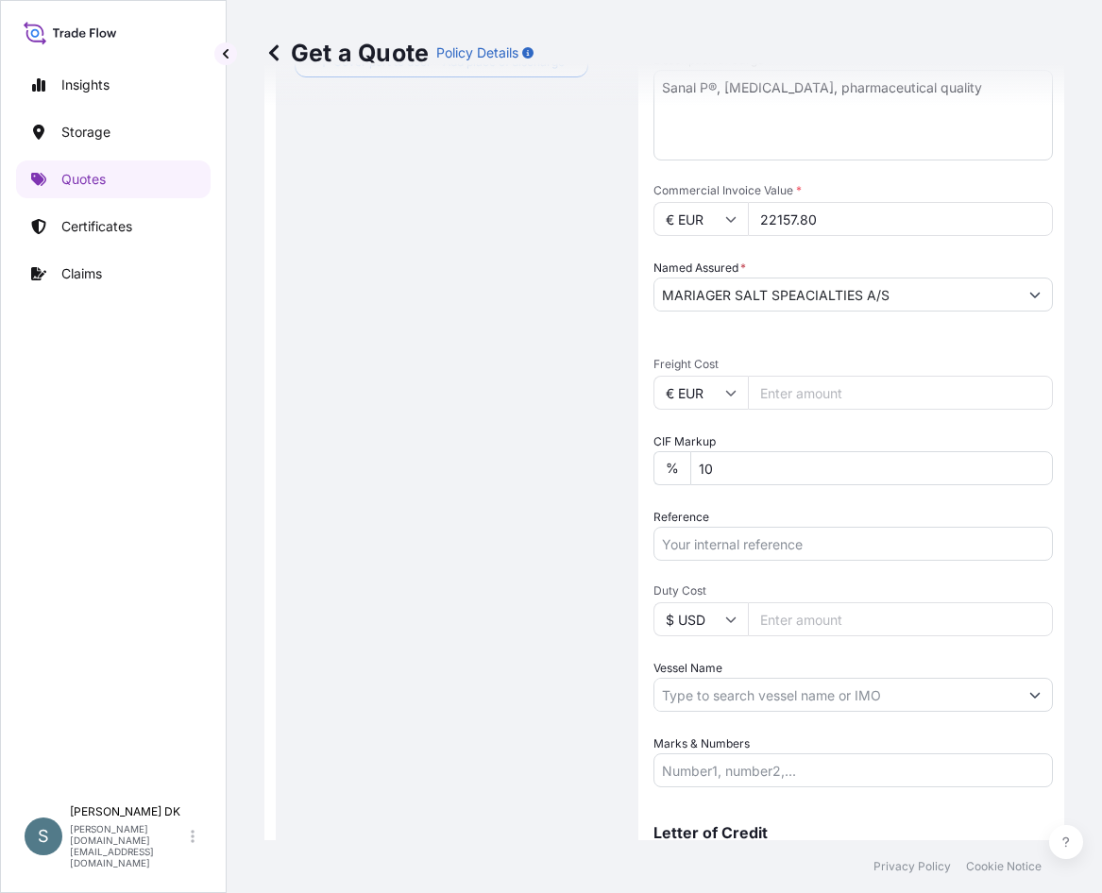
scroll to position [683, 0]
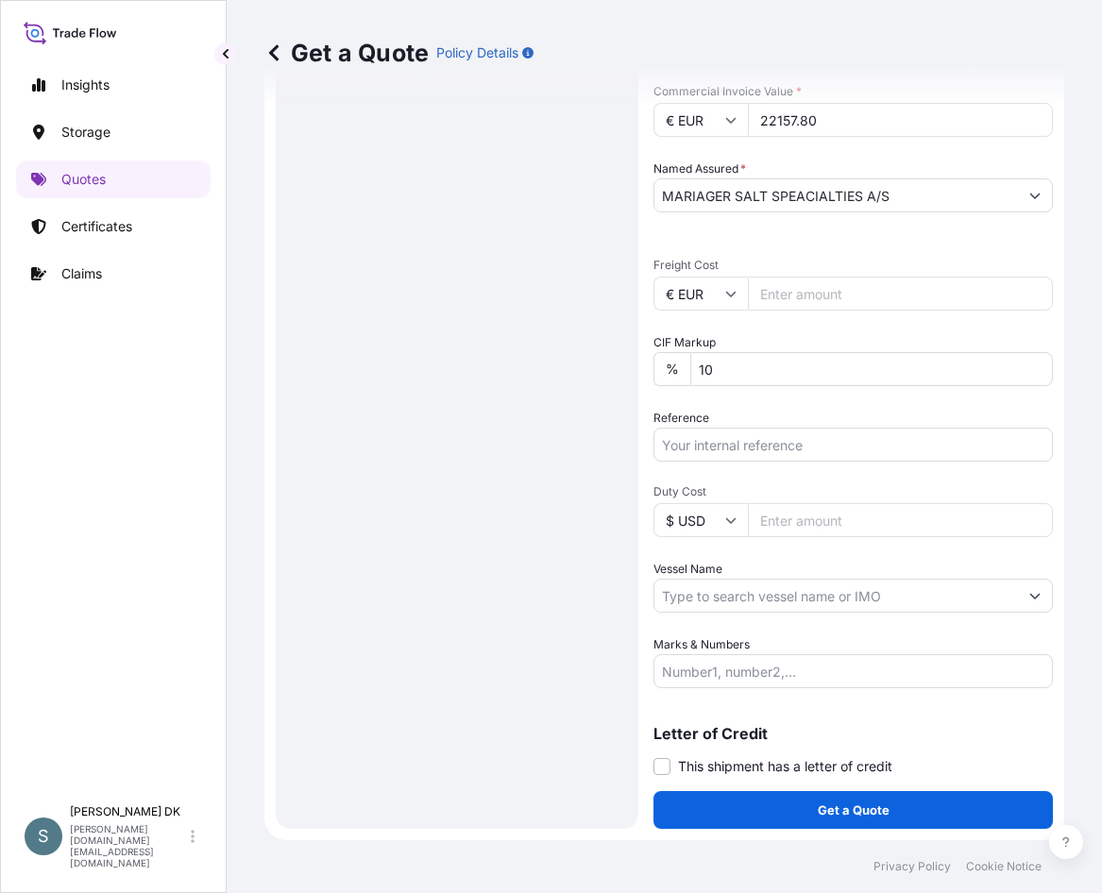
click at [751, 441] on input "Reference" at bounding box center [852, 445] width 399 height 34
click at [709, 457] on input "Reference" at bounding box center [852, 445] width 399 height 34
paste input "DK1001019987 2582063"
click at [766, 442] on input "DK1001019987 2582063" at bounding box center [852, 445] width 399 height 34
type input "DK1001019987-2582063"
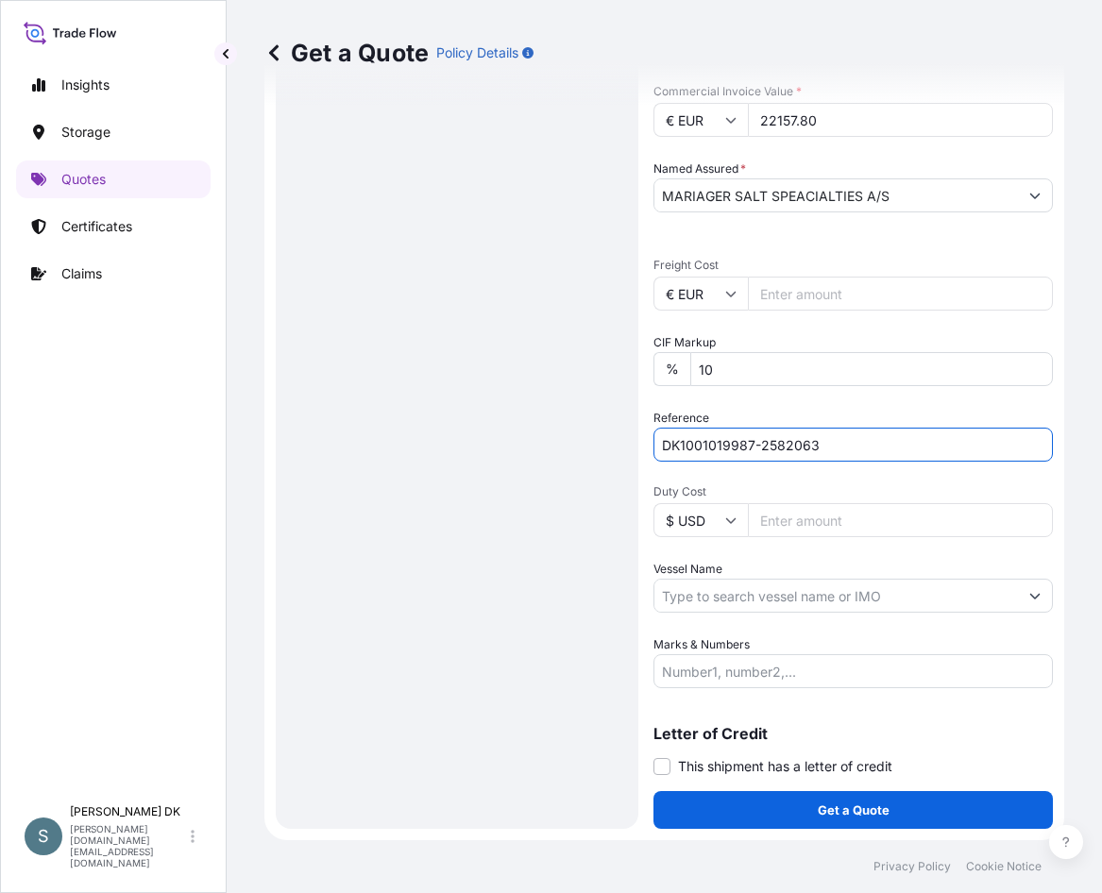
click at [522, 543] on div "Route Details Reset Route Details Cover door to port - Add loading place Place …" at bounding box center [457, 131] width 325 height 1357
click at [801, 586] on input "Vessel Name" at bounding box center [835, 596] width 363 height 34
click at [514, 525] on div "Route Details Reset Route Details Cover door to port - Add loading place Place …" at bounding box center [457, 131] width 325 height 1357
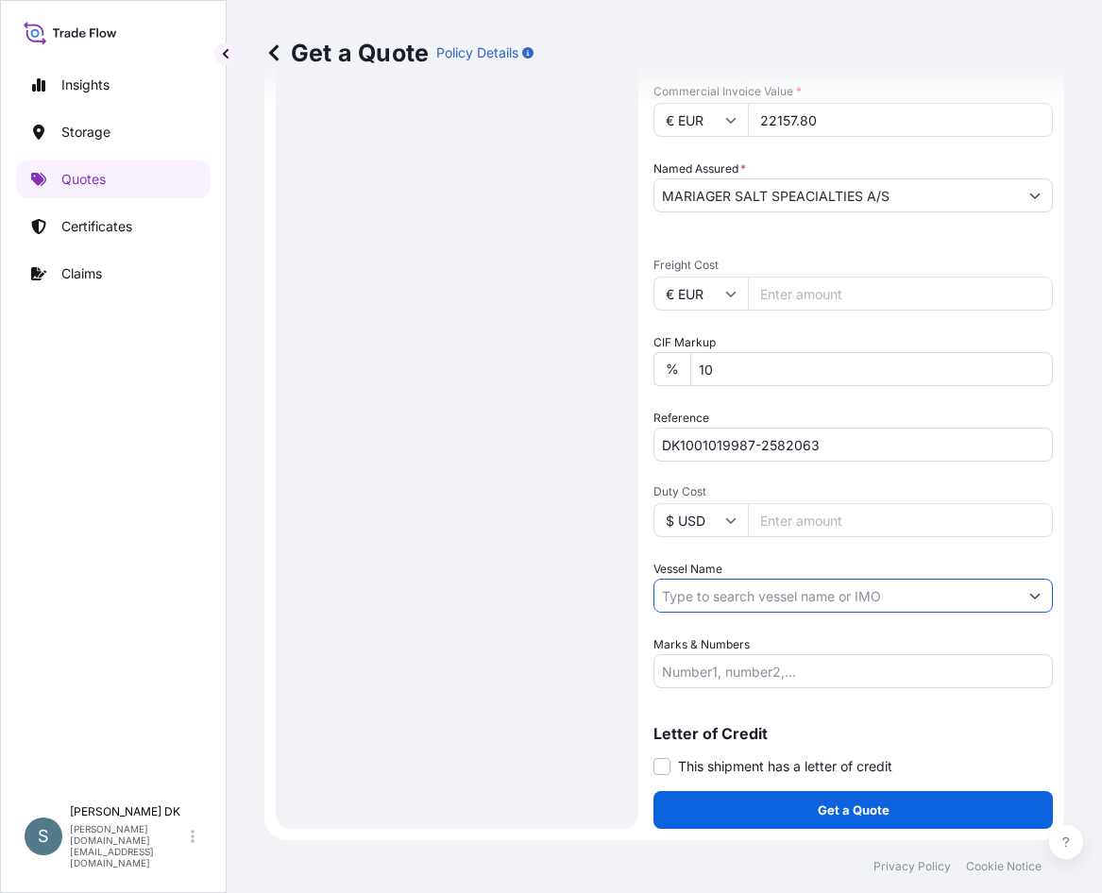
click at [773, 597] on input "Vessel Name" at bounding box center [835, 596] width 363 height 34
paste input "CHATTANOOGA"
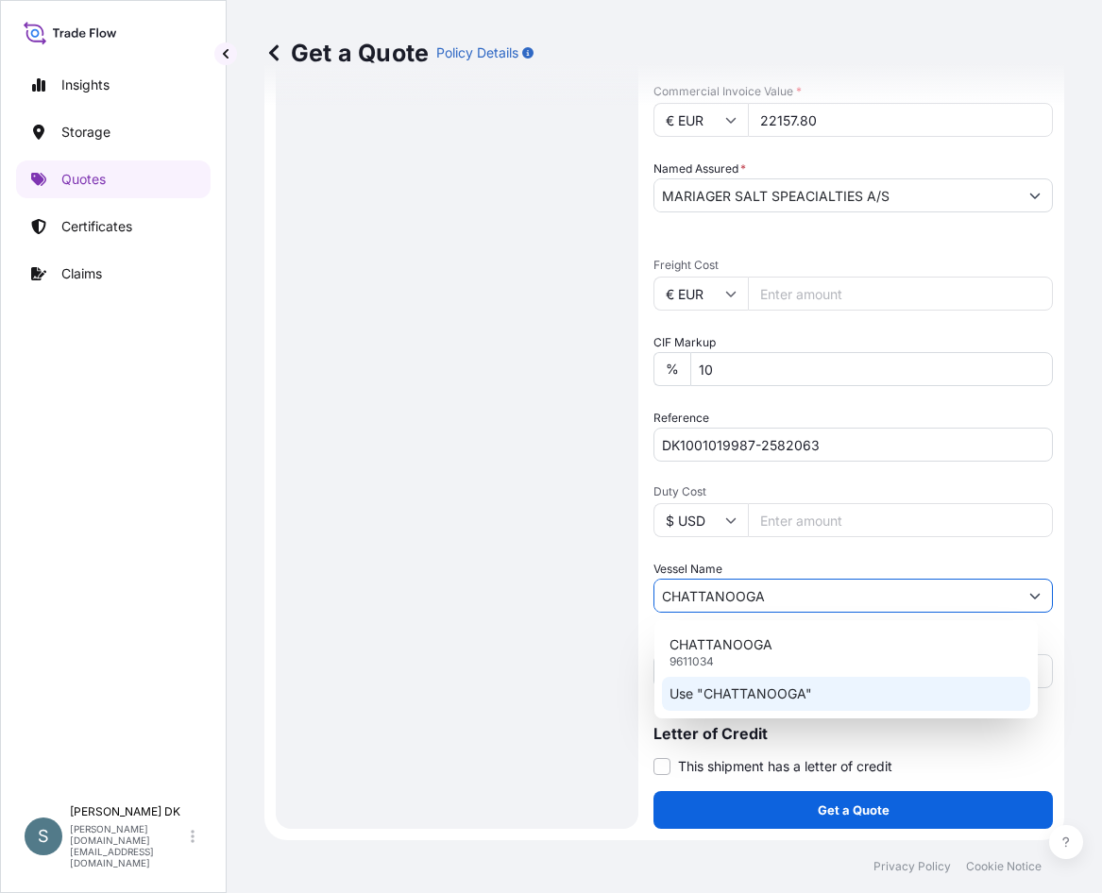
click at [754, 696] on p "Use "CHATTANOOGA"" at bounding box center [740, 693] width 143 height 19
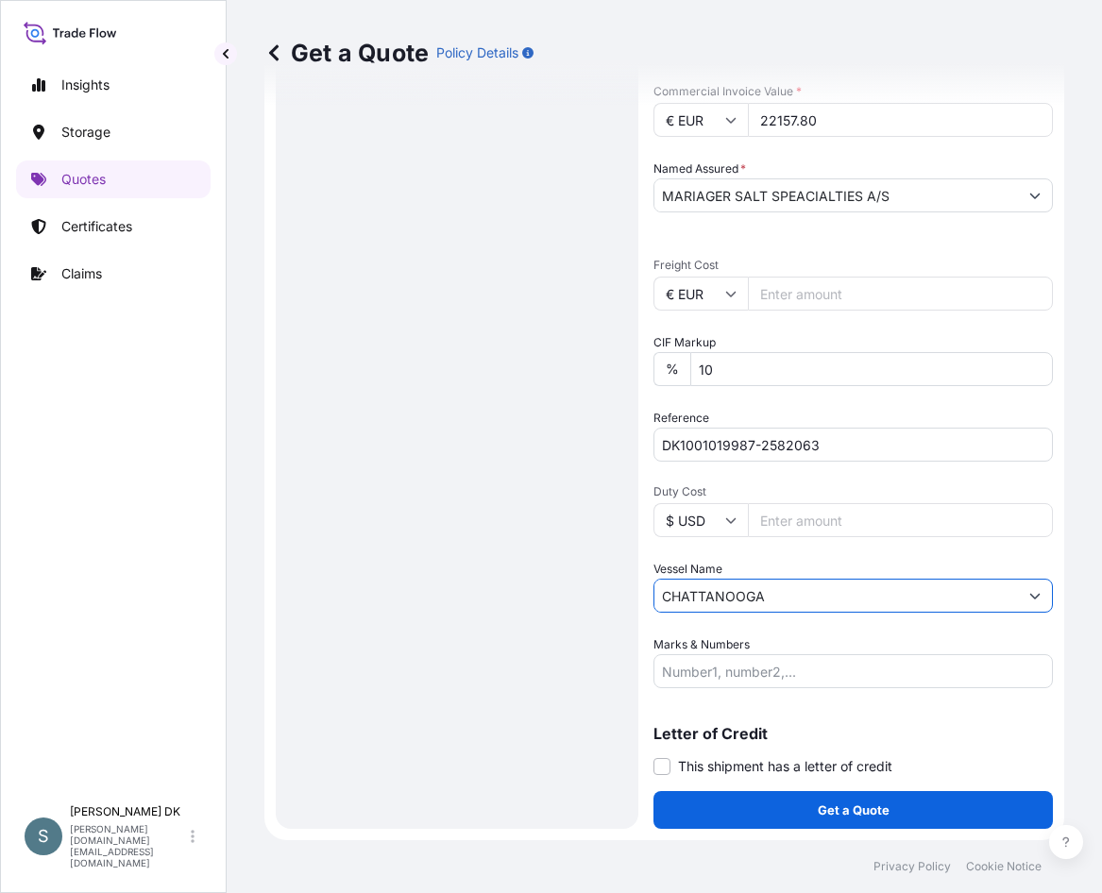
type input "CHATTANOOGA"
click at [506, 616] on div "Route Details Reset Route Details Cover door to port - Add loading place Place …" at bounding box center [457, 131] width 325 height 1357
click at [540, 563] on div "Route Details Reset Route Details Cover door to port - Add loading place Place …" at bounding box center [457, 131] width 325 height 1357
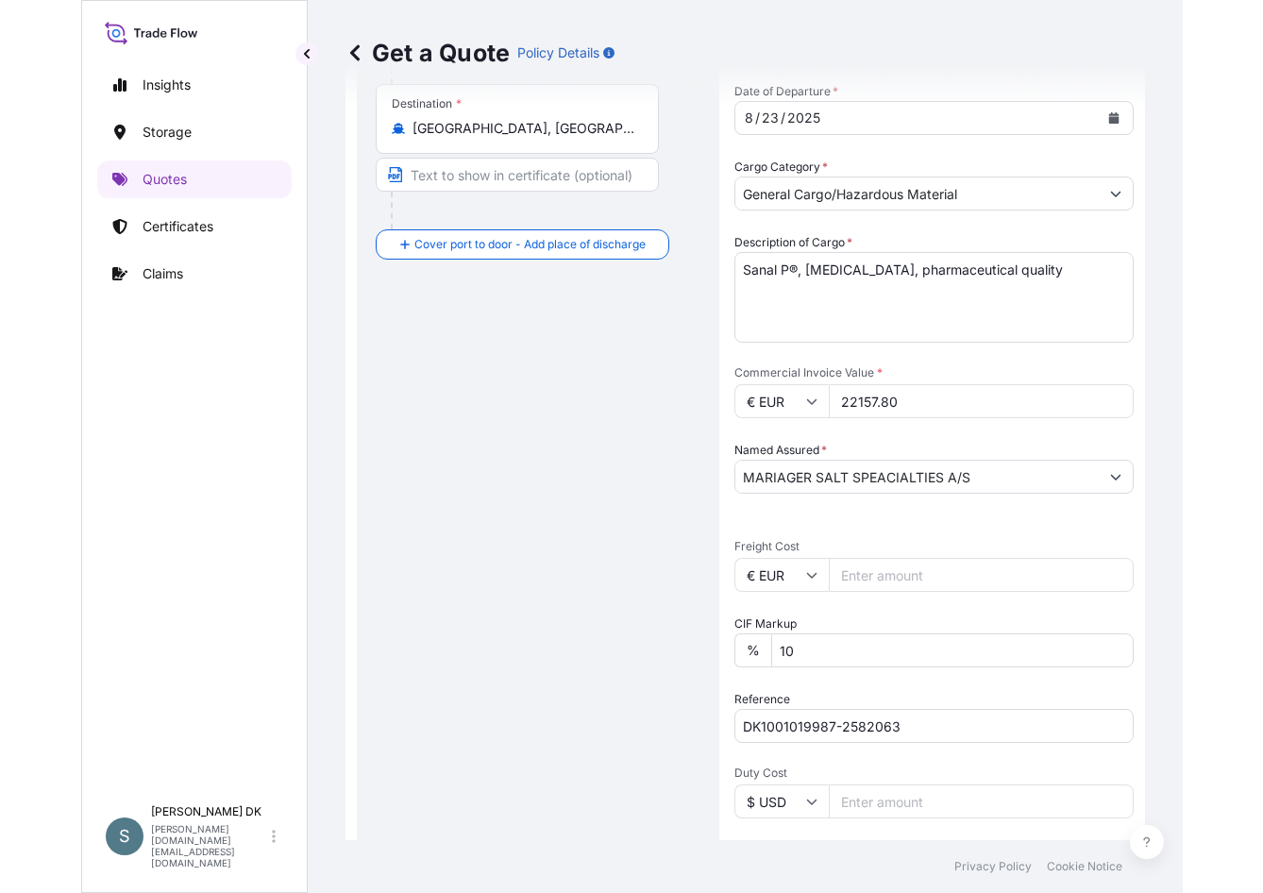
scroll to position [399, 0]
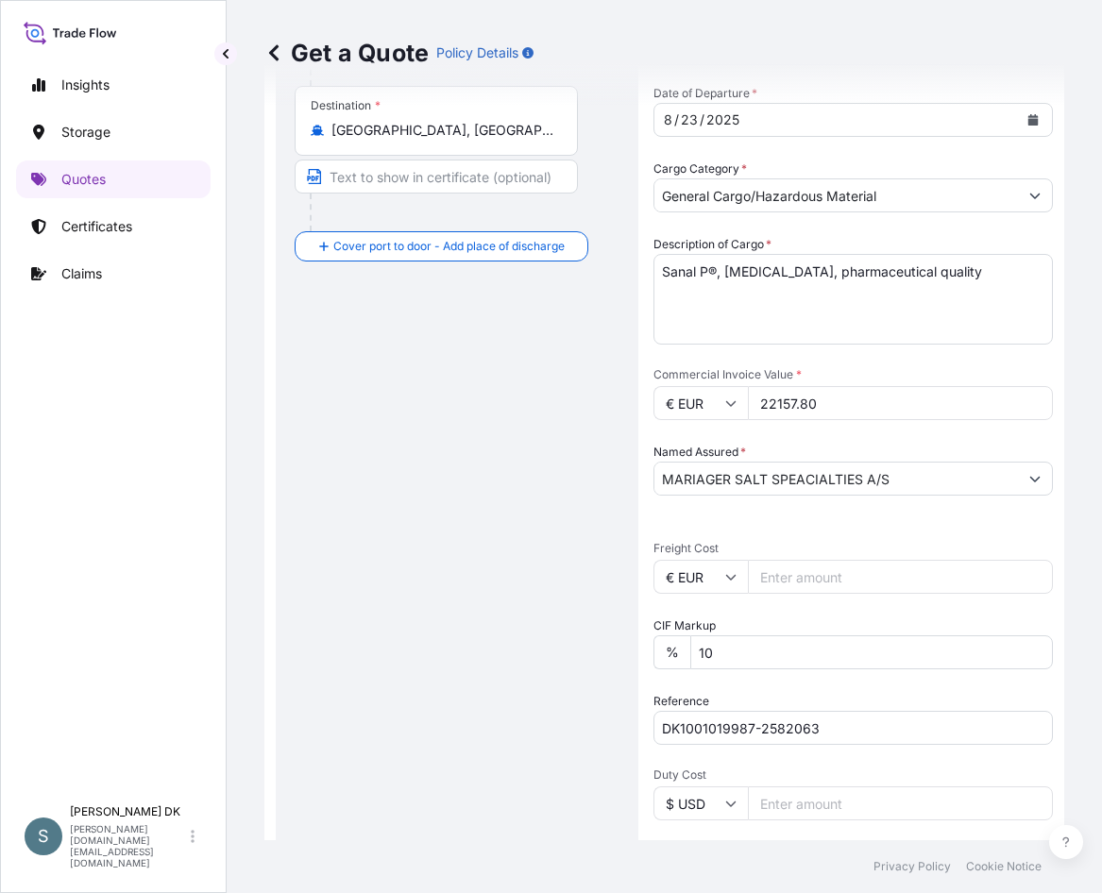
click at [497, 544] on div "Route Details Reset Route Details Cover door to port - Add loading place Place …" at bounding box center [457, 415] width 325 height 1357
click at [504, 358] on div "Route Details Reset Route Details Cover door to port - Add loading place Place …" at bounding box center [457, 415] width 325 height 1357
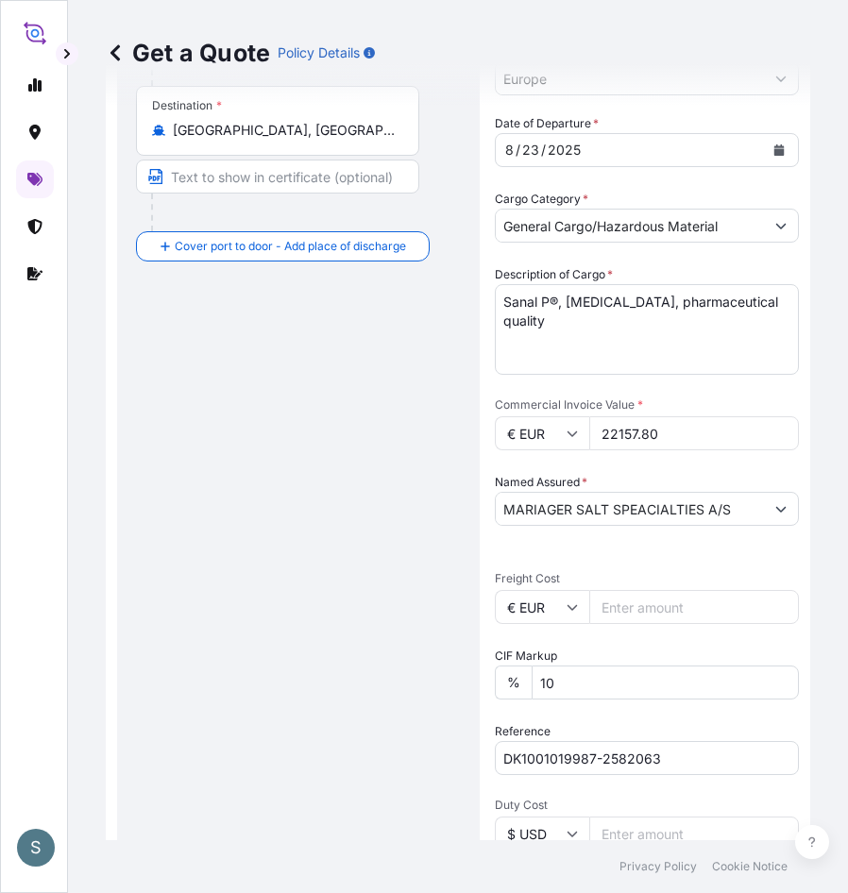
click at [243, 457] on div "Route Details Reset Route Details Cover door to port - Add loading place Place …" at bounding box center [298, 430] width 325 height 1387
click at [635, 610] on input "Freight Cost" at bounding box center [694, 607] width 210 height 34
paste input "4284.51"
type input "4284.51"
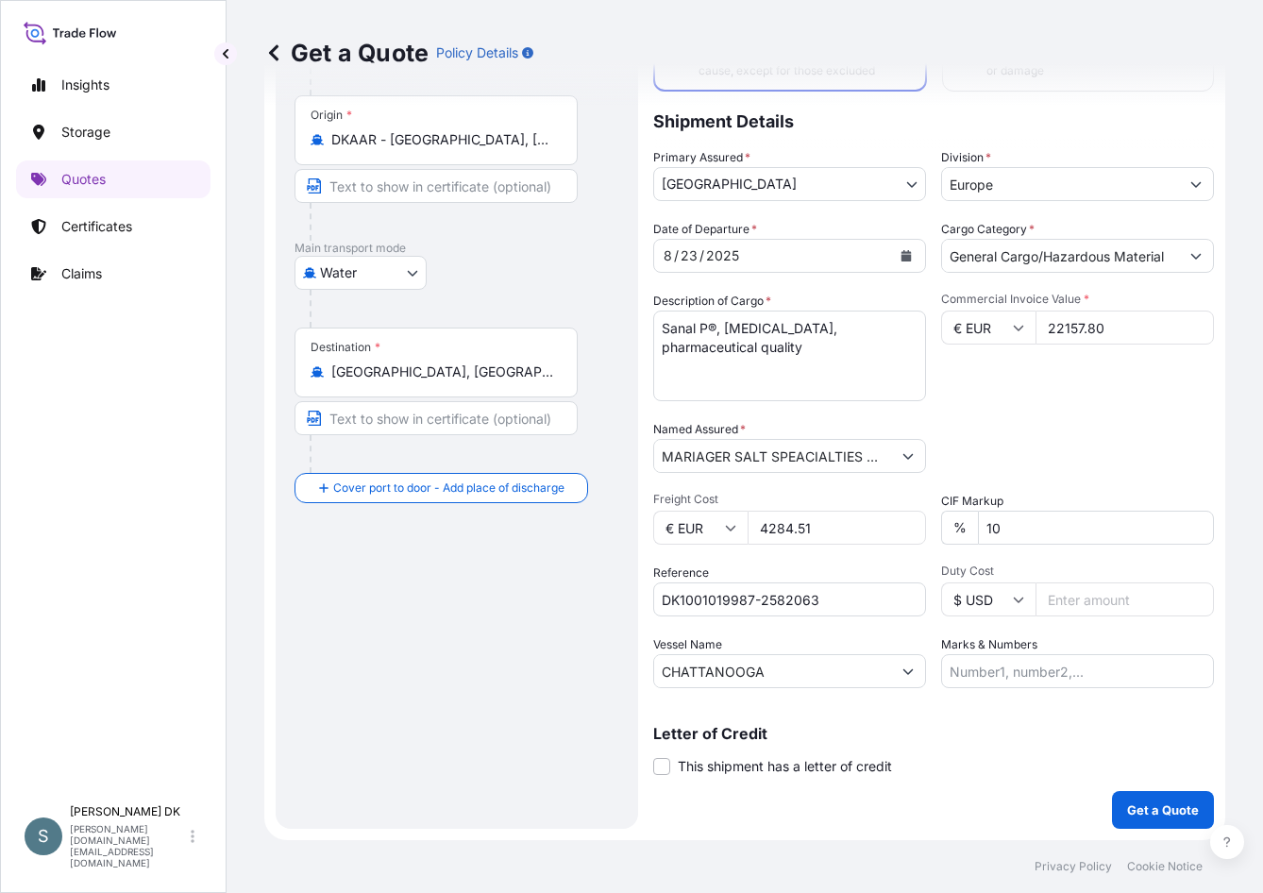
scroll to position [158, 0]
click at [1047, 436] on div "Packing Category Type to search a container mode Please select a primary mode o…" at bounding box center [1077, 446] width 273 height 53
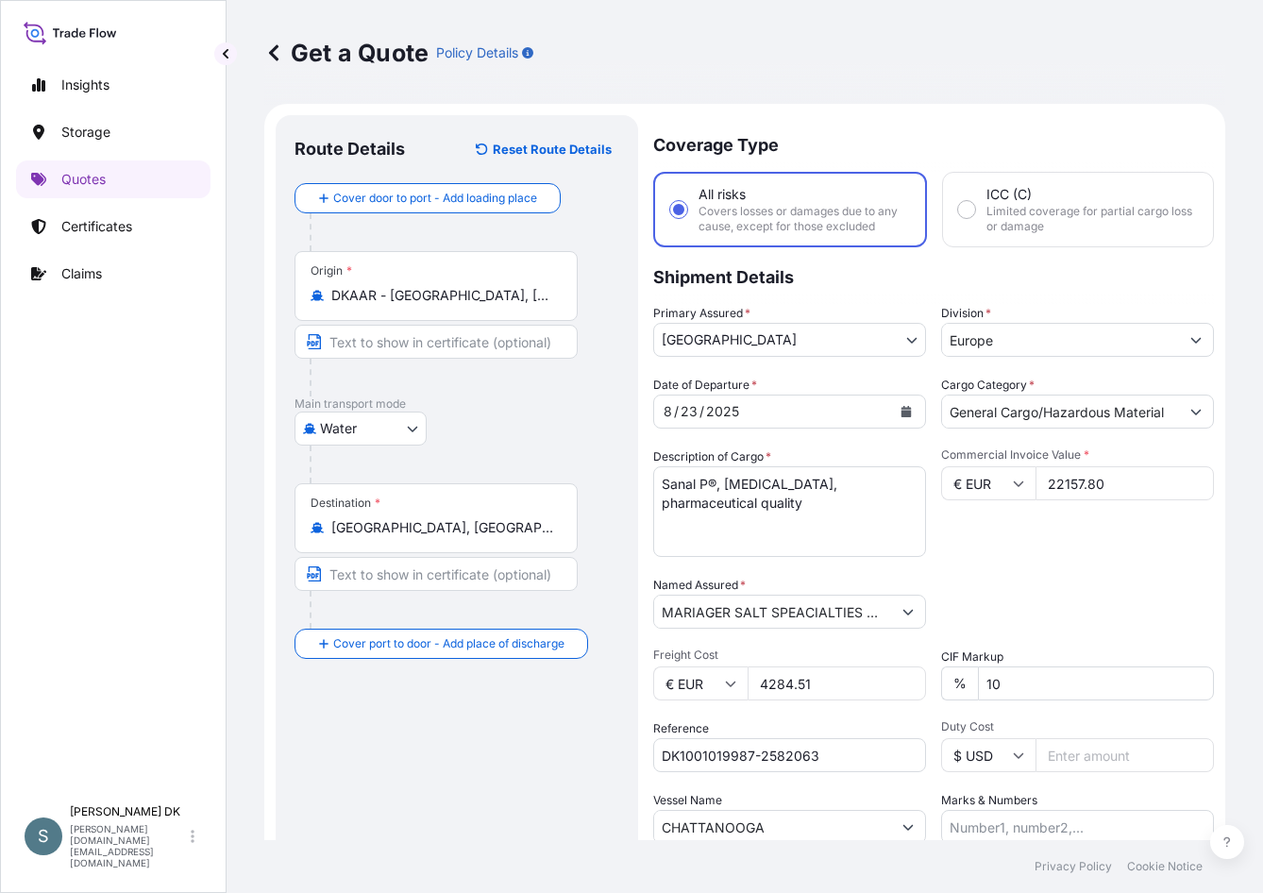
scroll to position [0, 0]
click at [1057, 302] on p "Shipment Details" at bounding box center [933, 277] width 561 height 57
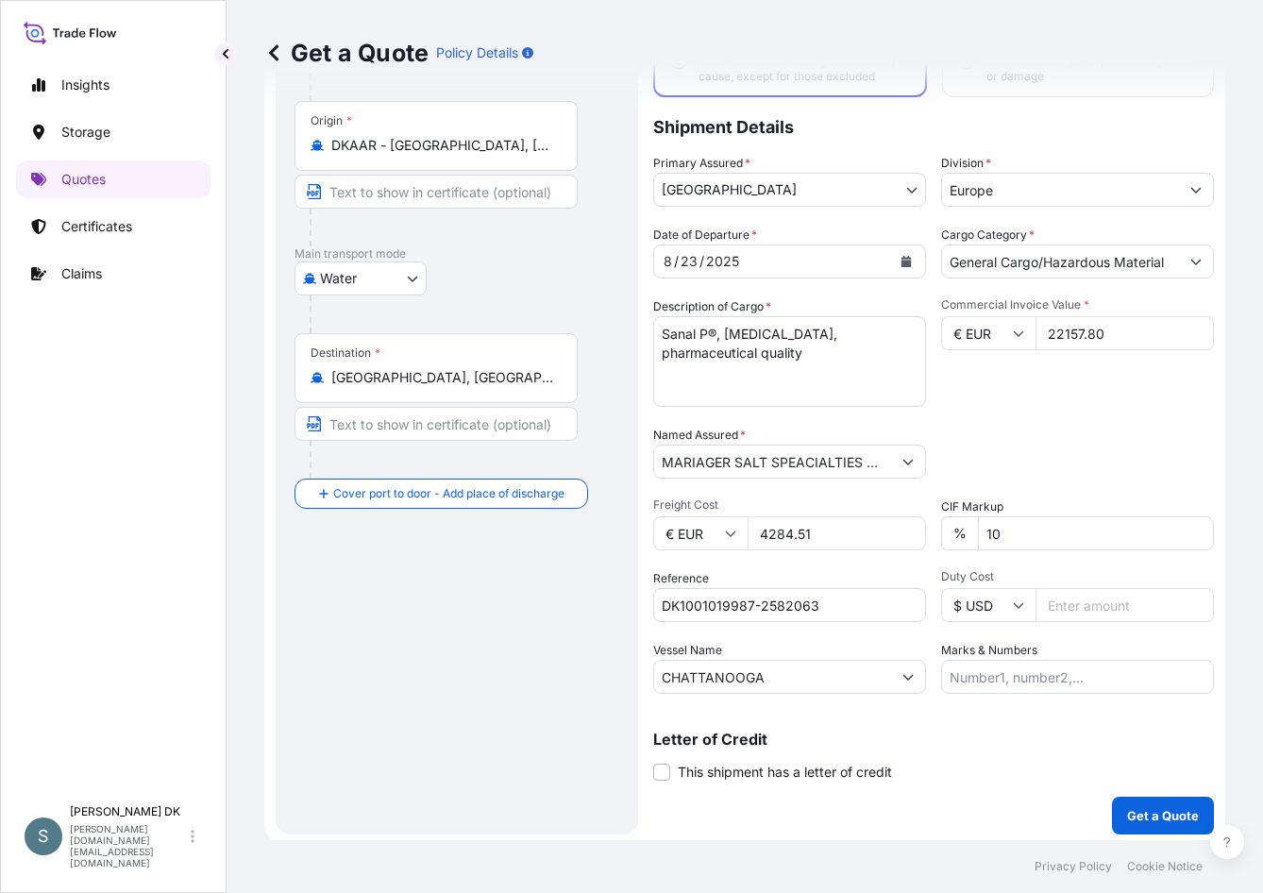
scroll to position [158, 0]
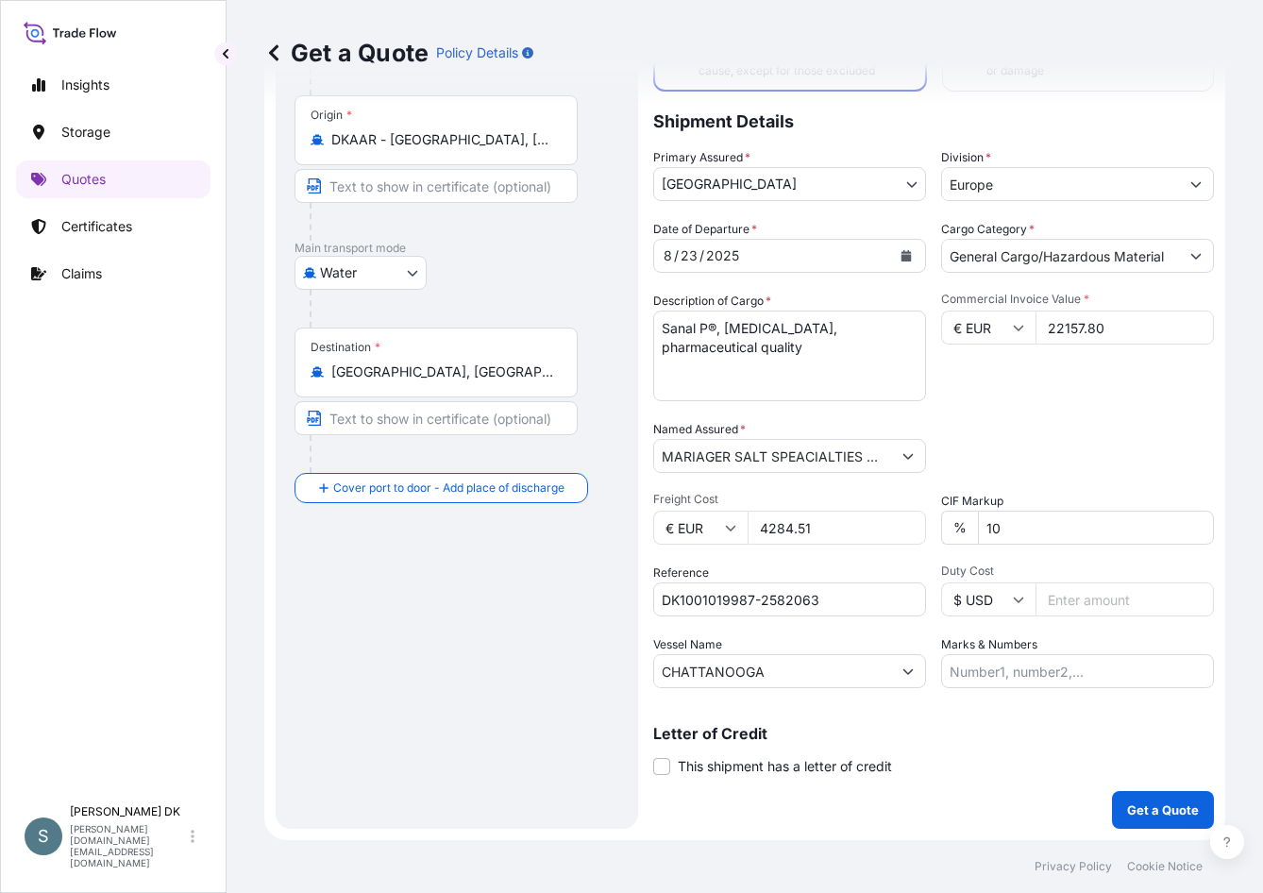
click at [582, 633] on div "Route Details Reset Route Details Cover door to port - Add loading place Place …" at bounding box center [457, 394] width 325 height 832
click at [1060, 439] on div "Packing Category Type to search a container mode Please select a primary mode o…" at bounding box center [1077, 446] width 273 height 53
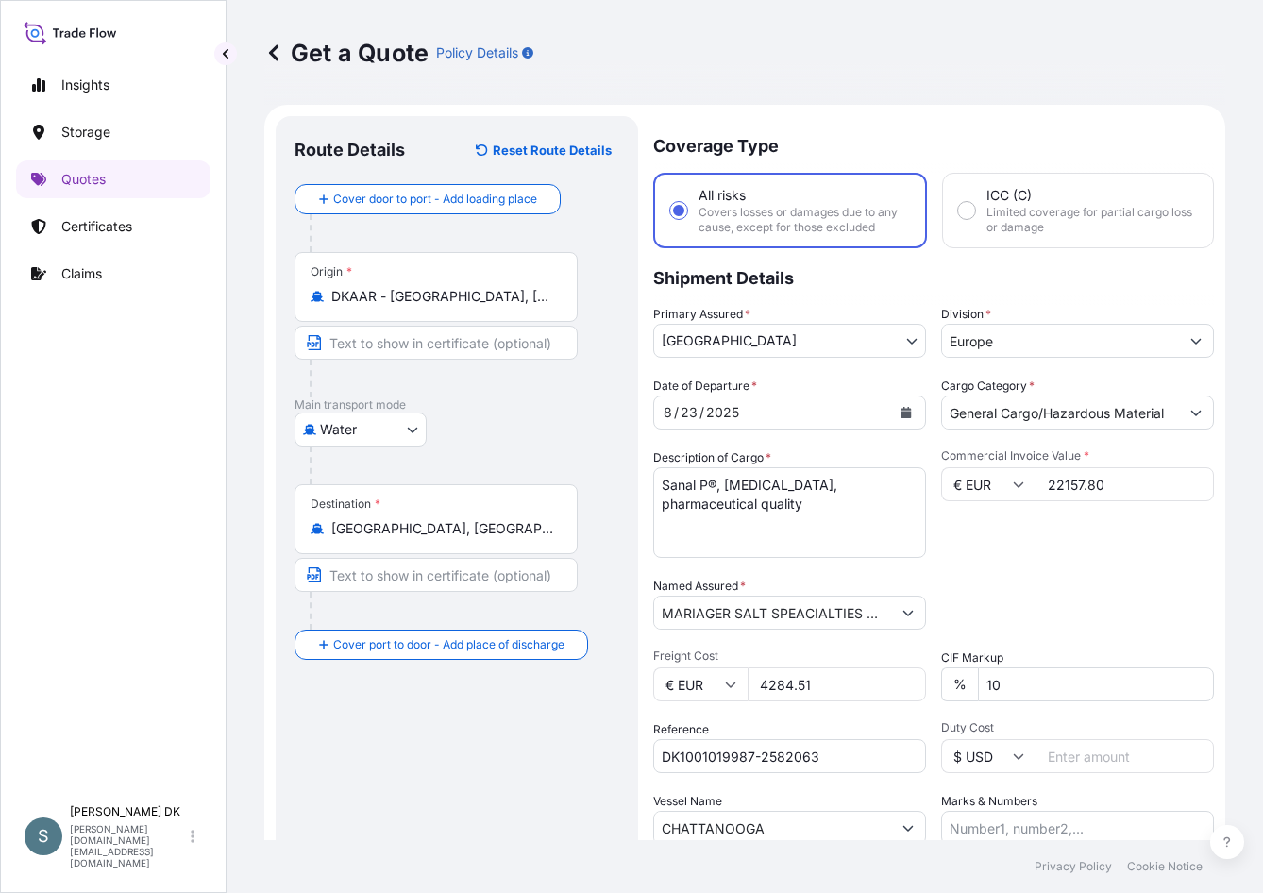
scroll to position [0, 0]
click at [946, 277] on p "Shipment Details" at bounding box center [933, 277] width 561 height 57
click at [1056, 579] on div "Packing Category Type to search a container mode Please select a primary mode o…" at bounding box center [1077, 604] width 273 height 53
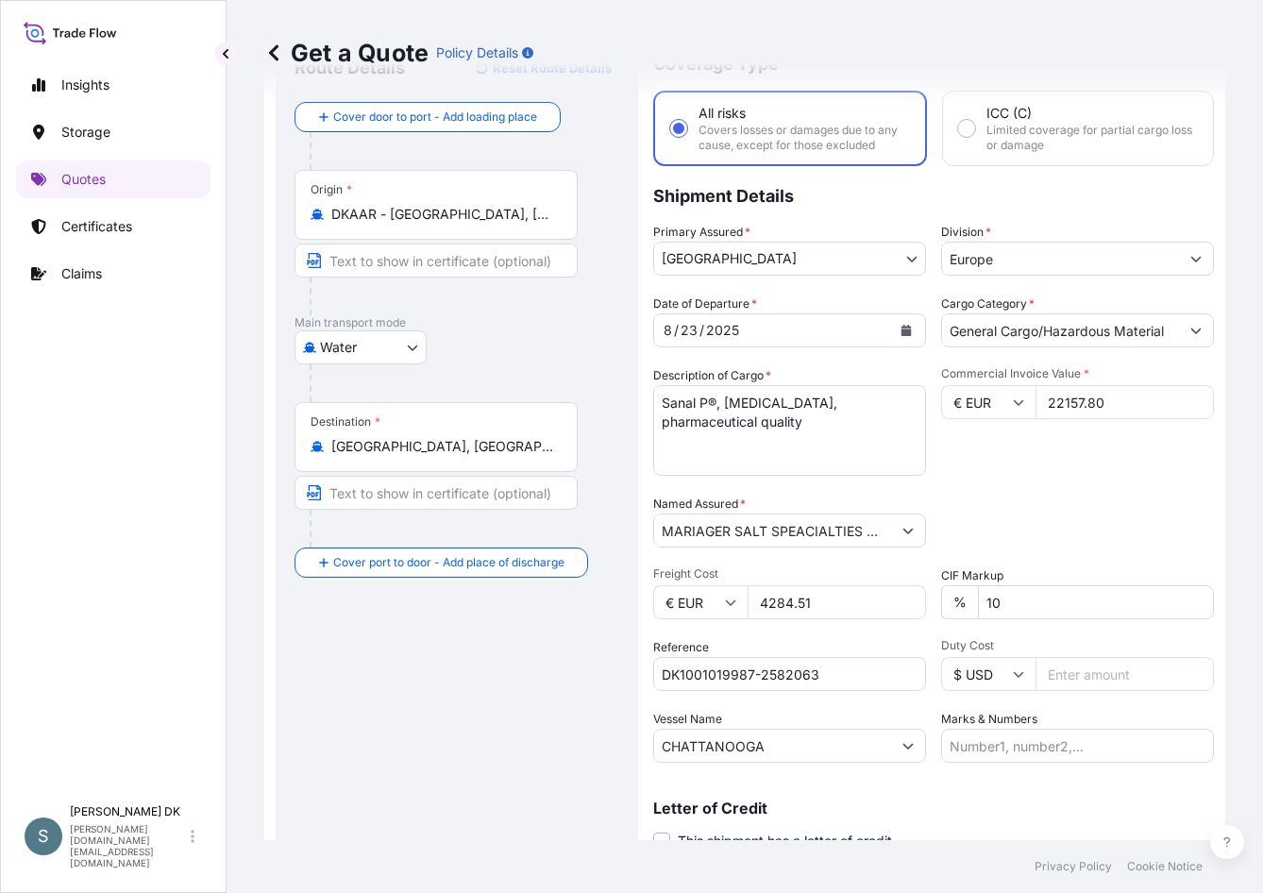
scroll to position [158, 0]
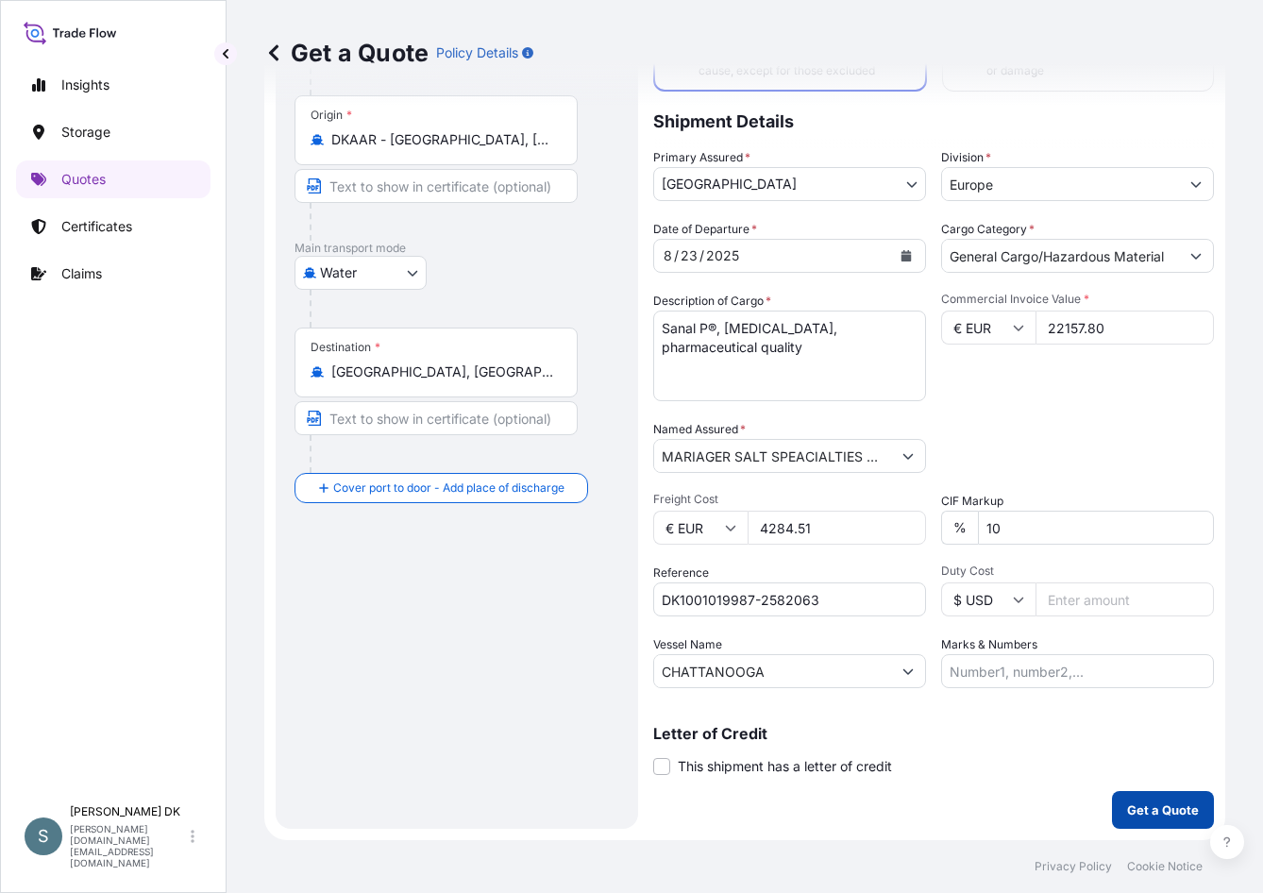
click at [1144, 811] on p "Get a Quote" at bounding box center [1163, 810] width 72 height 19
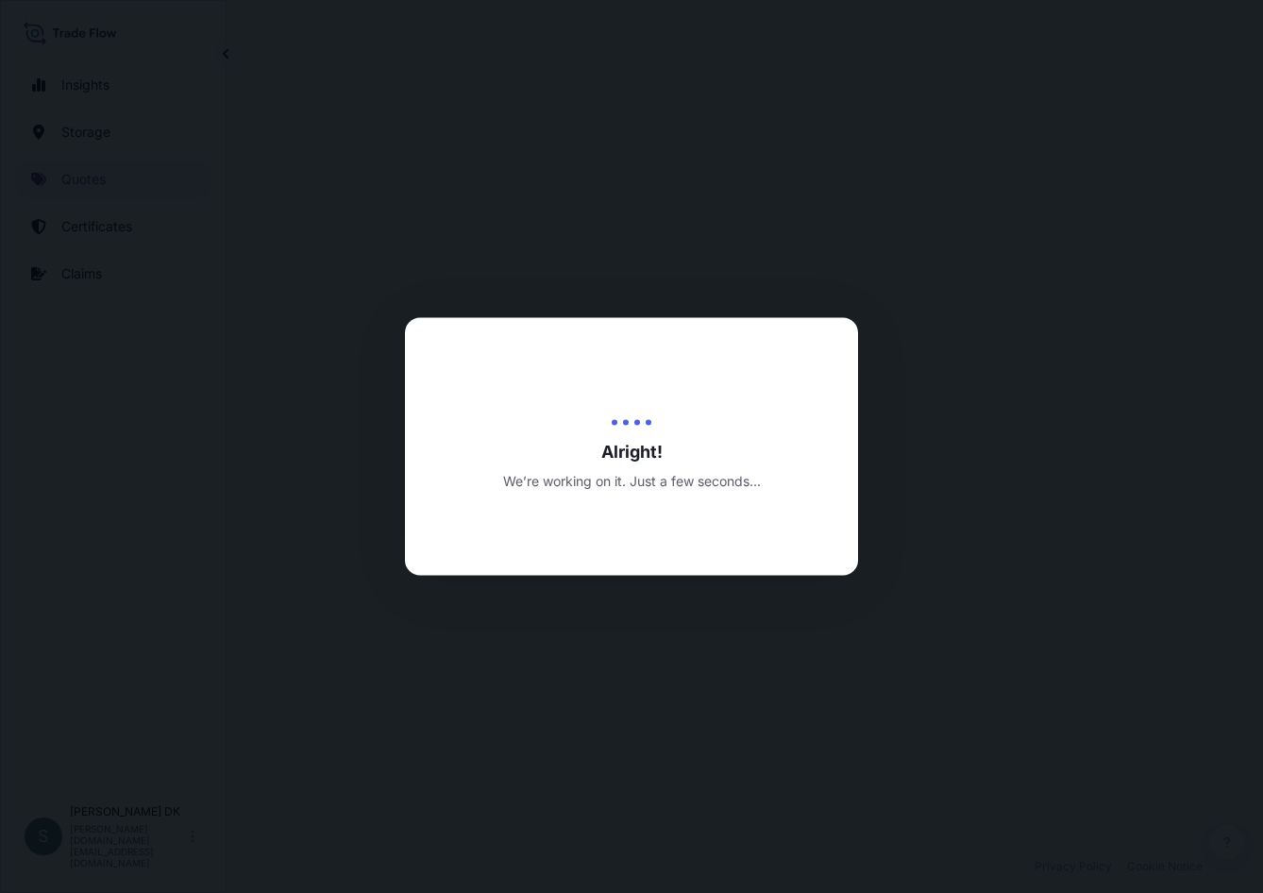
select select "Water"
select select "31589"
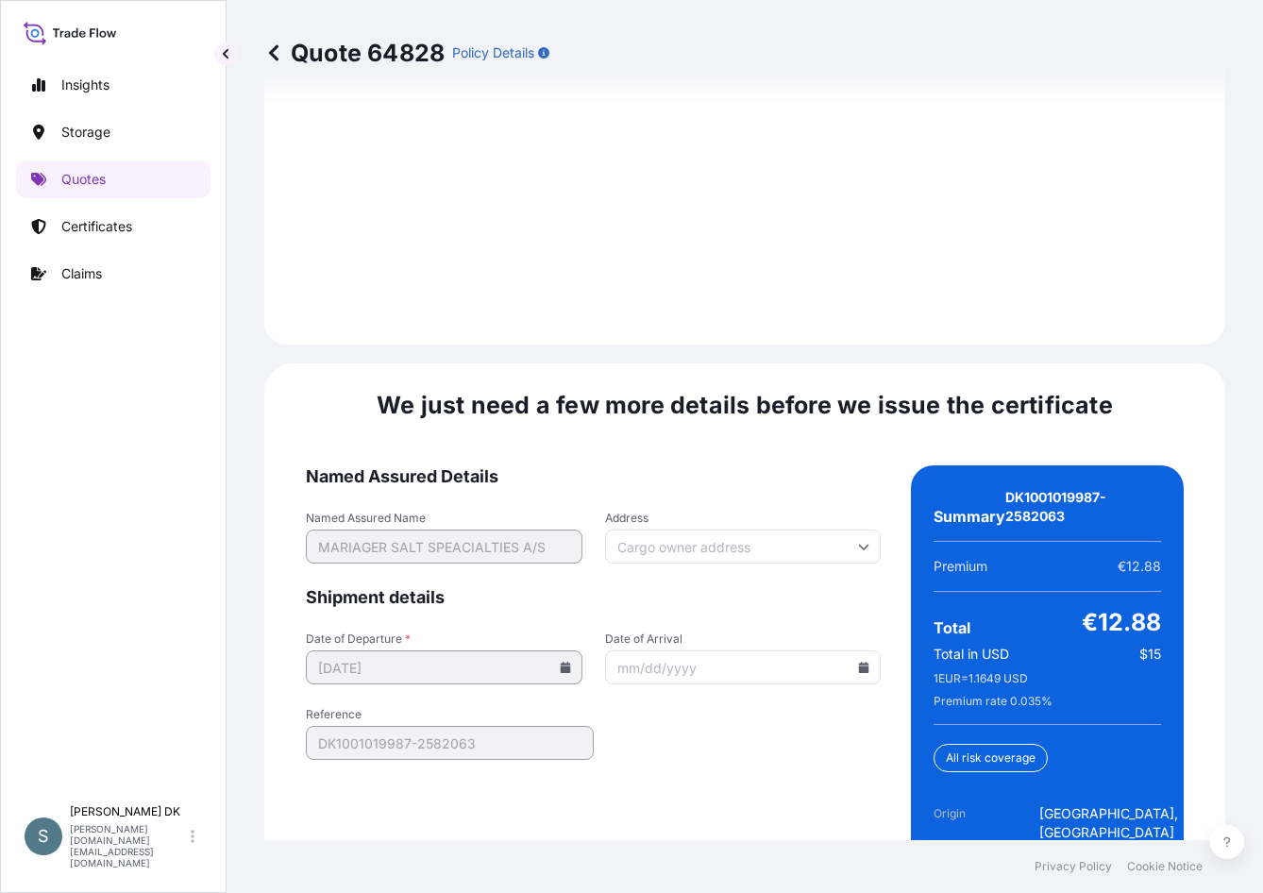
scroll to position [2878, 0]
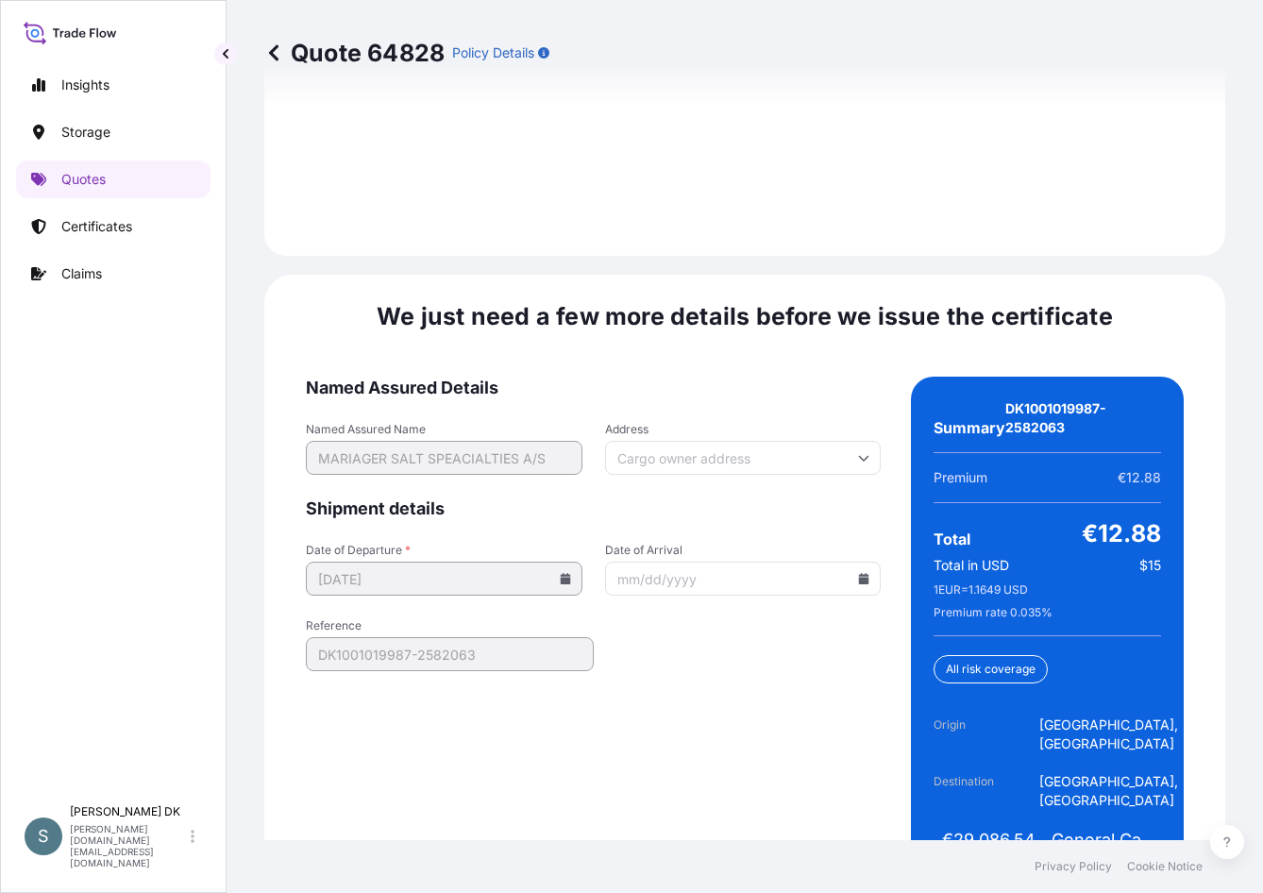
click at [590, 700] on form "Named Assured Details Named Assured Name MARIAGER SALT SPEACIALTIES A/S Address…" at bounding box center [593, 633] width 575 height 513
click at [859, 573] on icon at bounding box center [864, 578] width 10 height 11
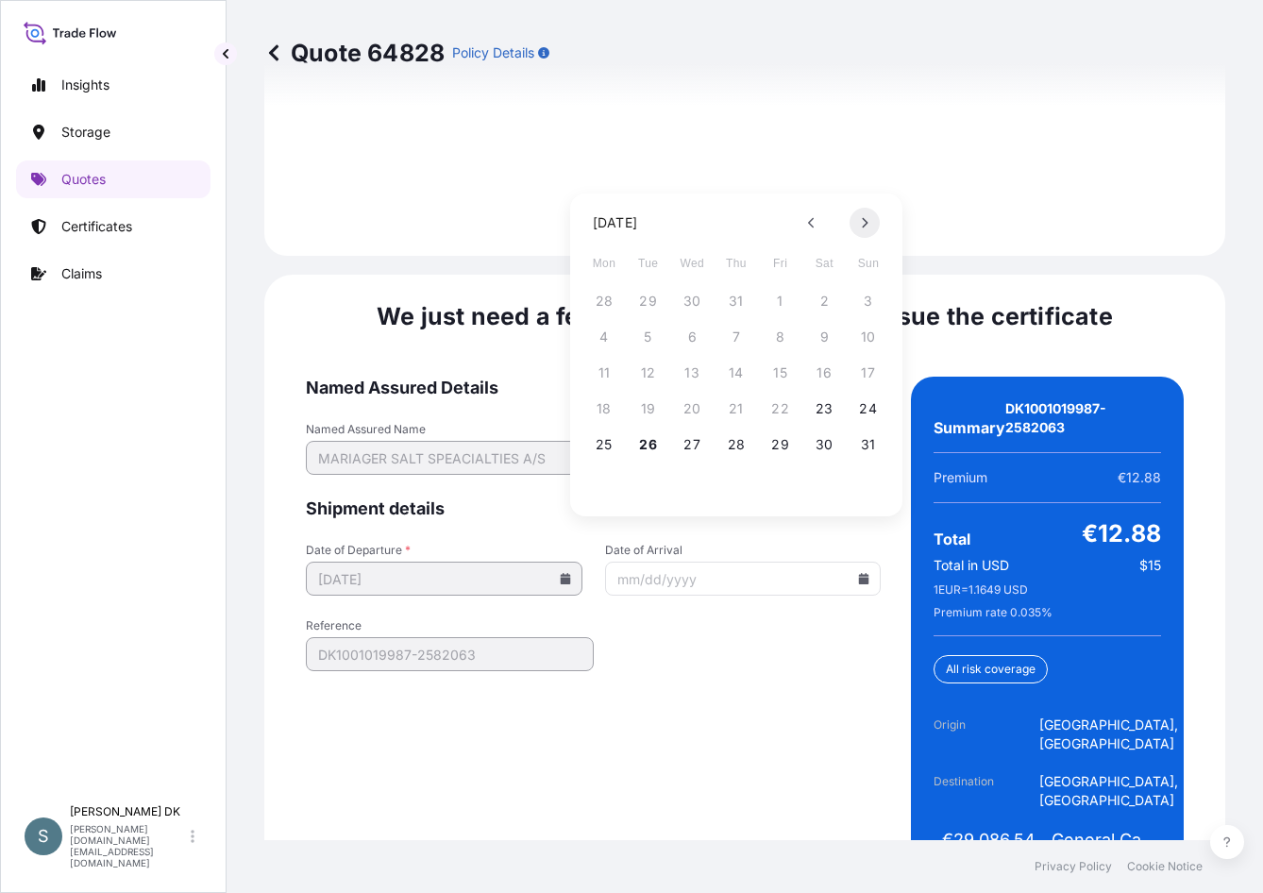
click at [864, 225] on icon at bounding box center [865, 222] width 8 height 11
click at [744, 332] on button "6" at bounding box center [736, 337] width 30 height 30
type input "[DATE]"
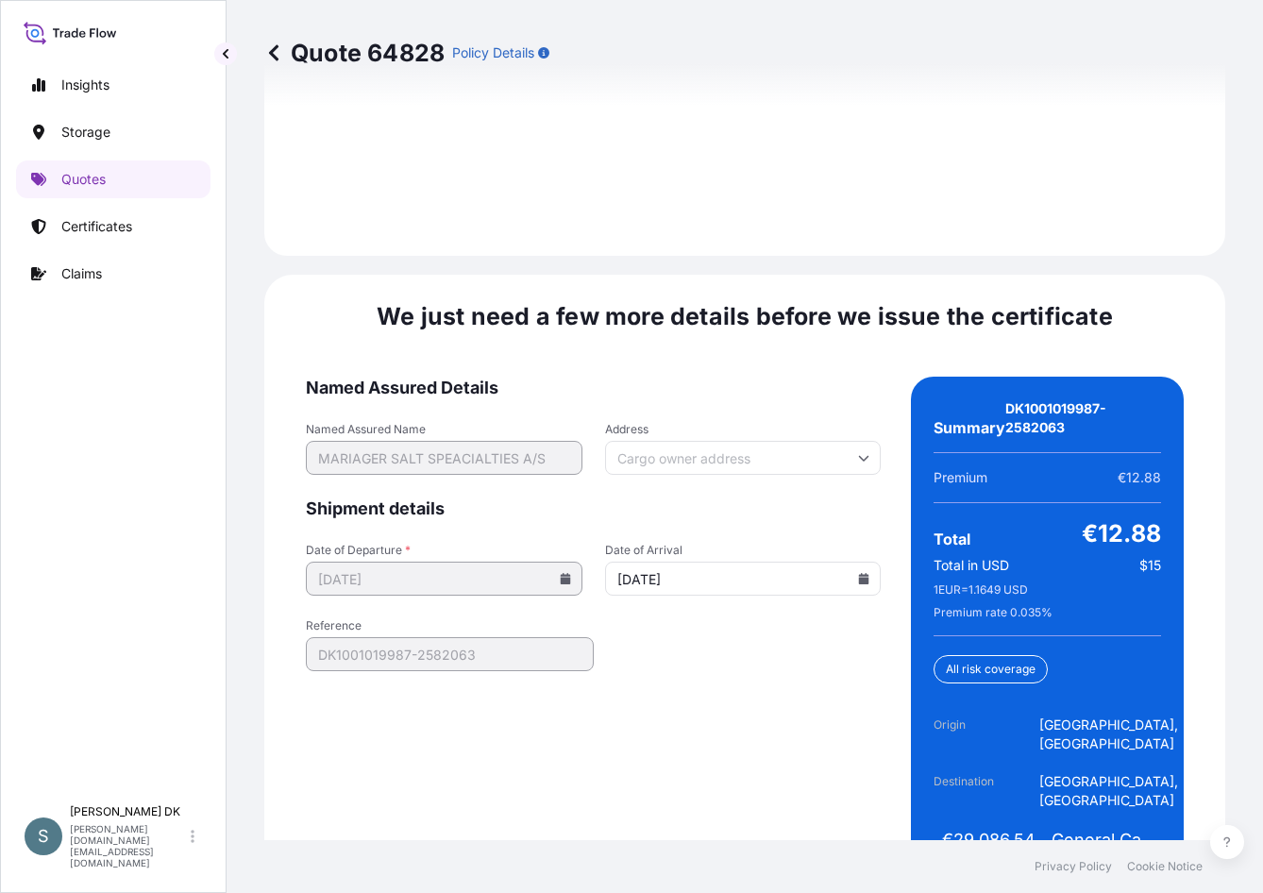
click at [761, 628] on form "Named Assured Details Named Assured Name MARIAGER SALT SPEACIALTIES A/S Address…" at bounding box center [593, 633] width 575 height 513
click at [636, 670] on form "Named Assured Details Named Assured Name MARIAGER SALT SPEACIALTIES A/S Address…" at bounding box center [593, 633] width 575 height 513
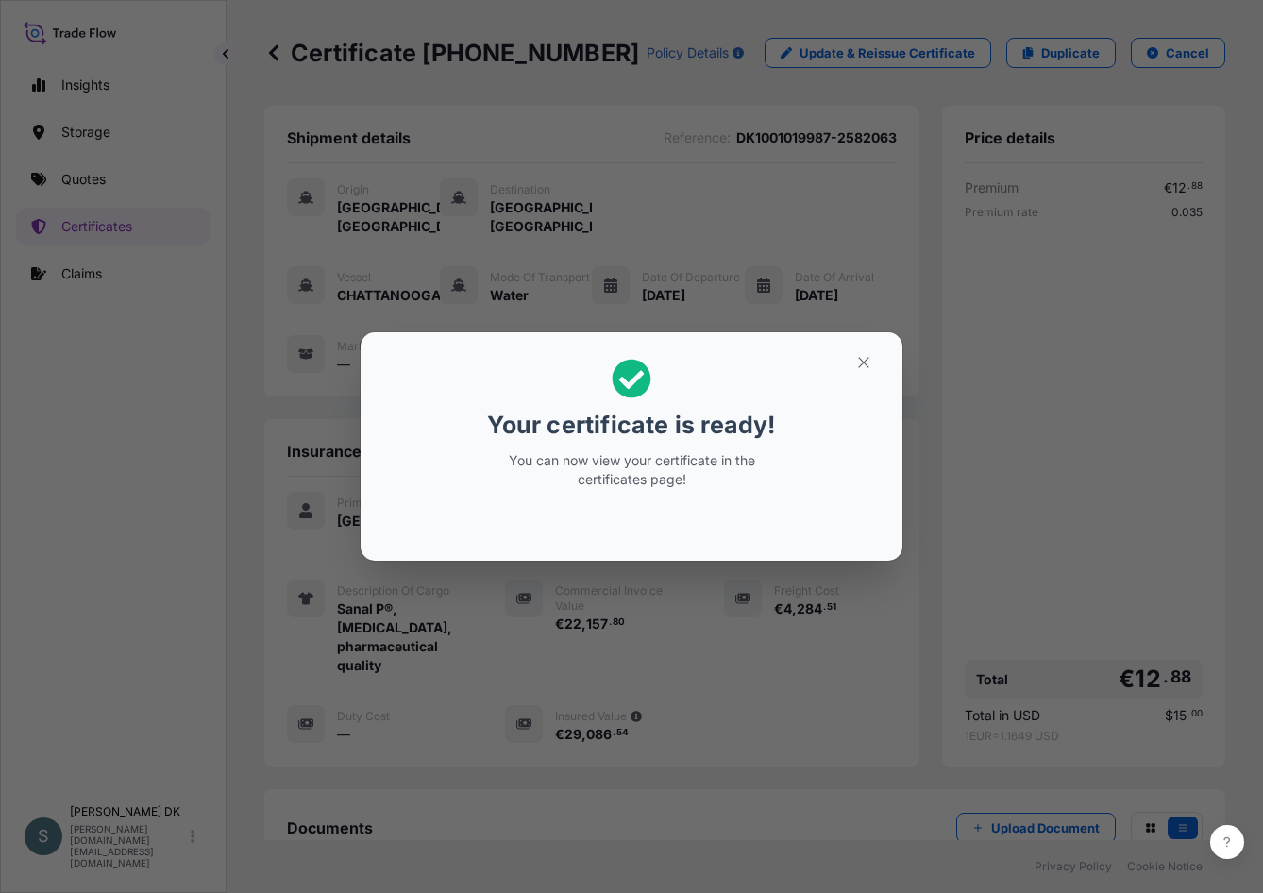
click at [149, 560] on div "Your certificate is ready! You can now view your certificate in the certificate…" at bounding box center [631, 446] width 1263 height 893
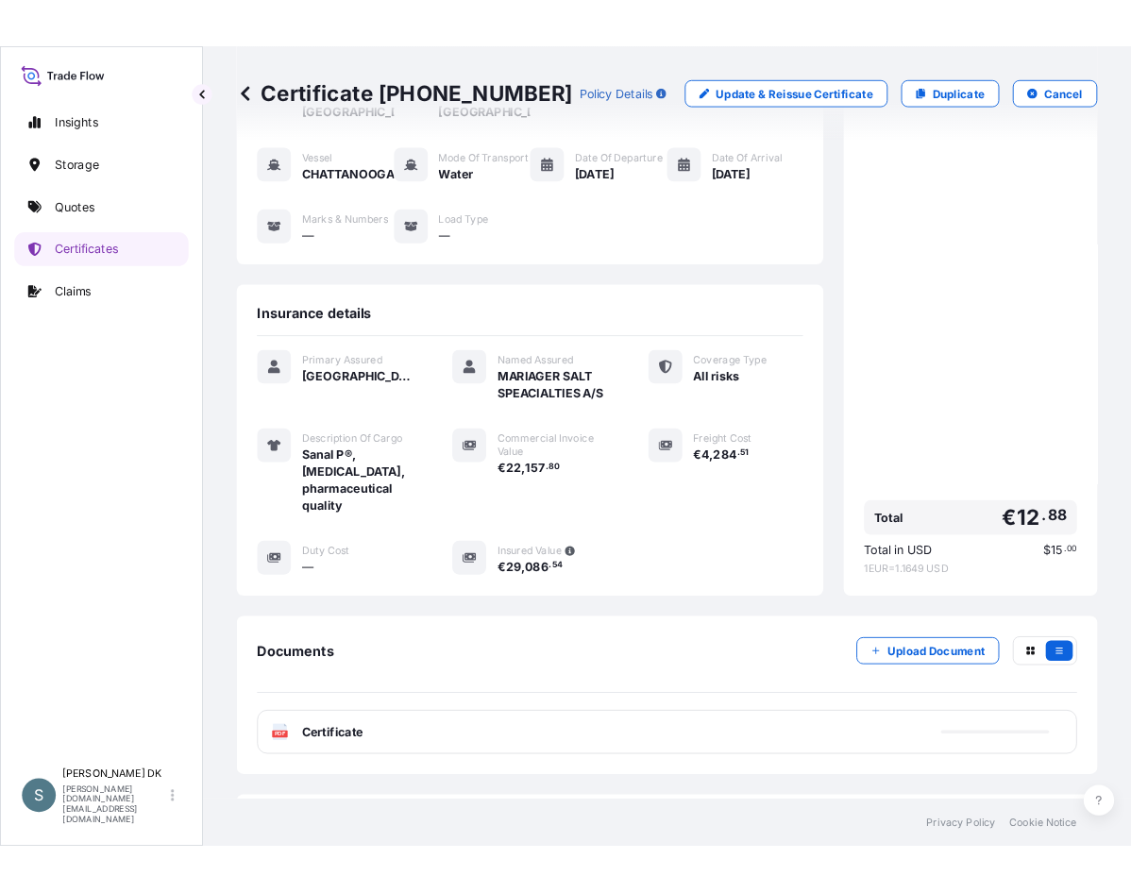
scroll to position [290, 0]
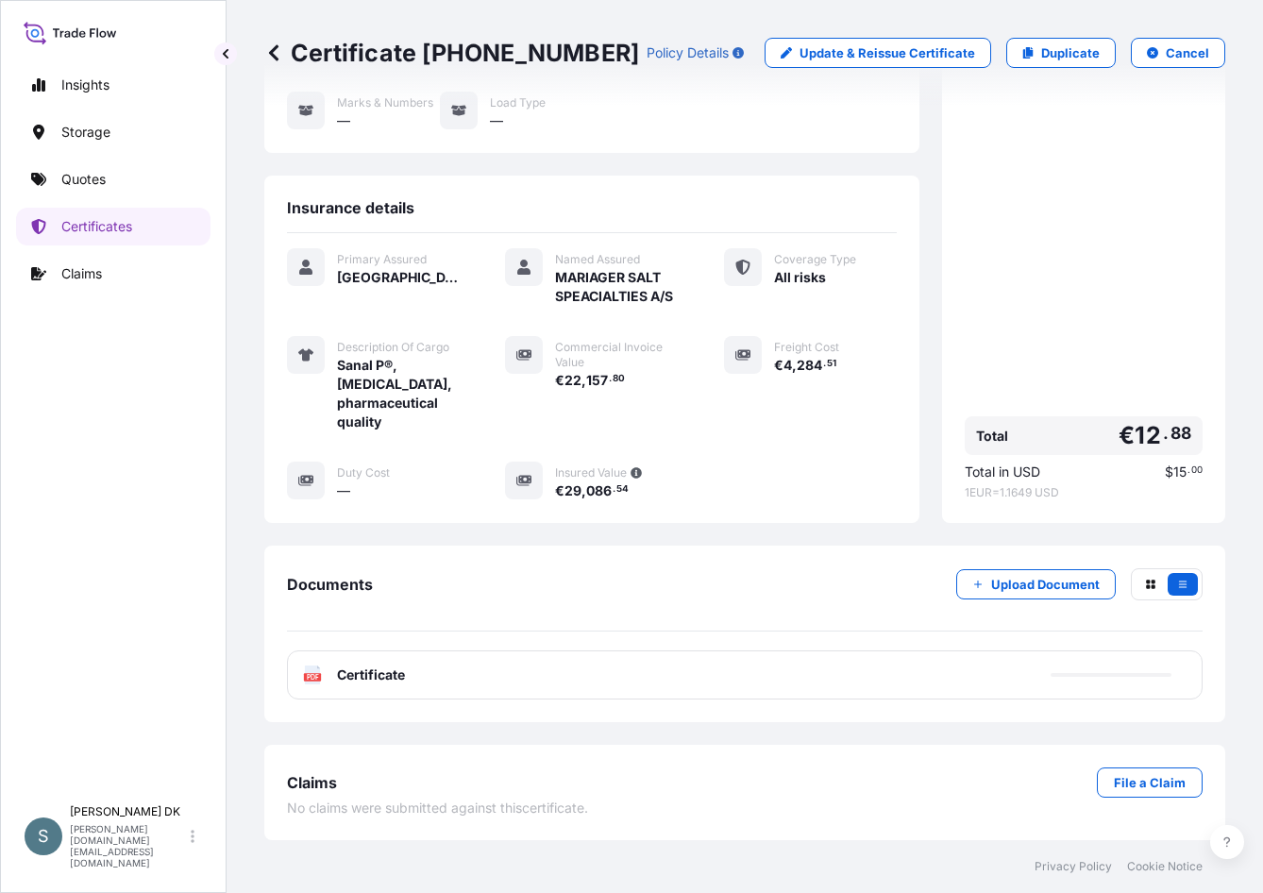
click at [391, 685] on div "PDF Certificate" at bounding box center [745, 674] width 916 height 49
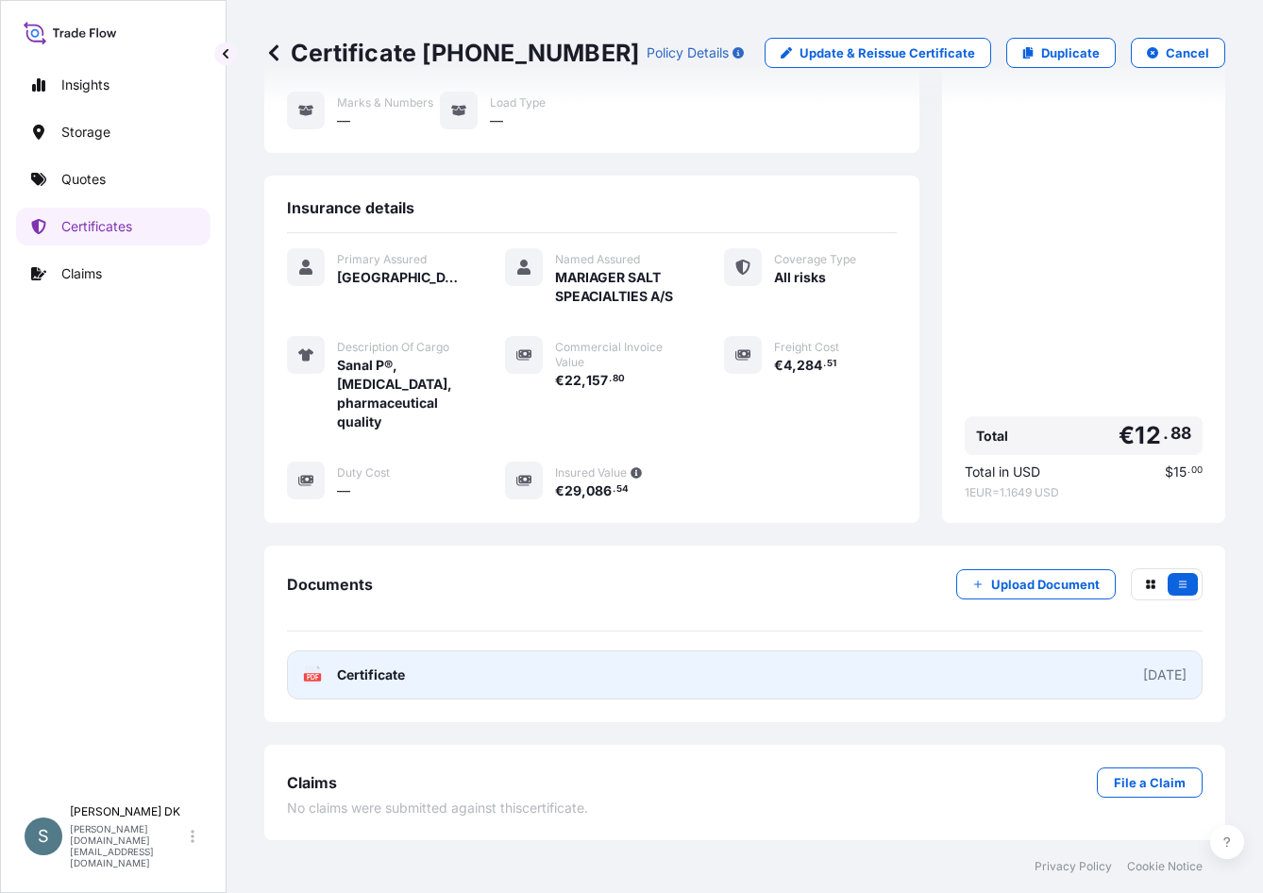
click at [437, 677] on link "PDF Certificate [DATE]" at bounding box center [745, 674] width 916 height 49
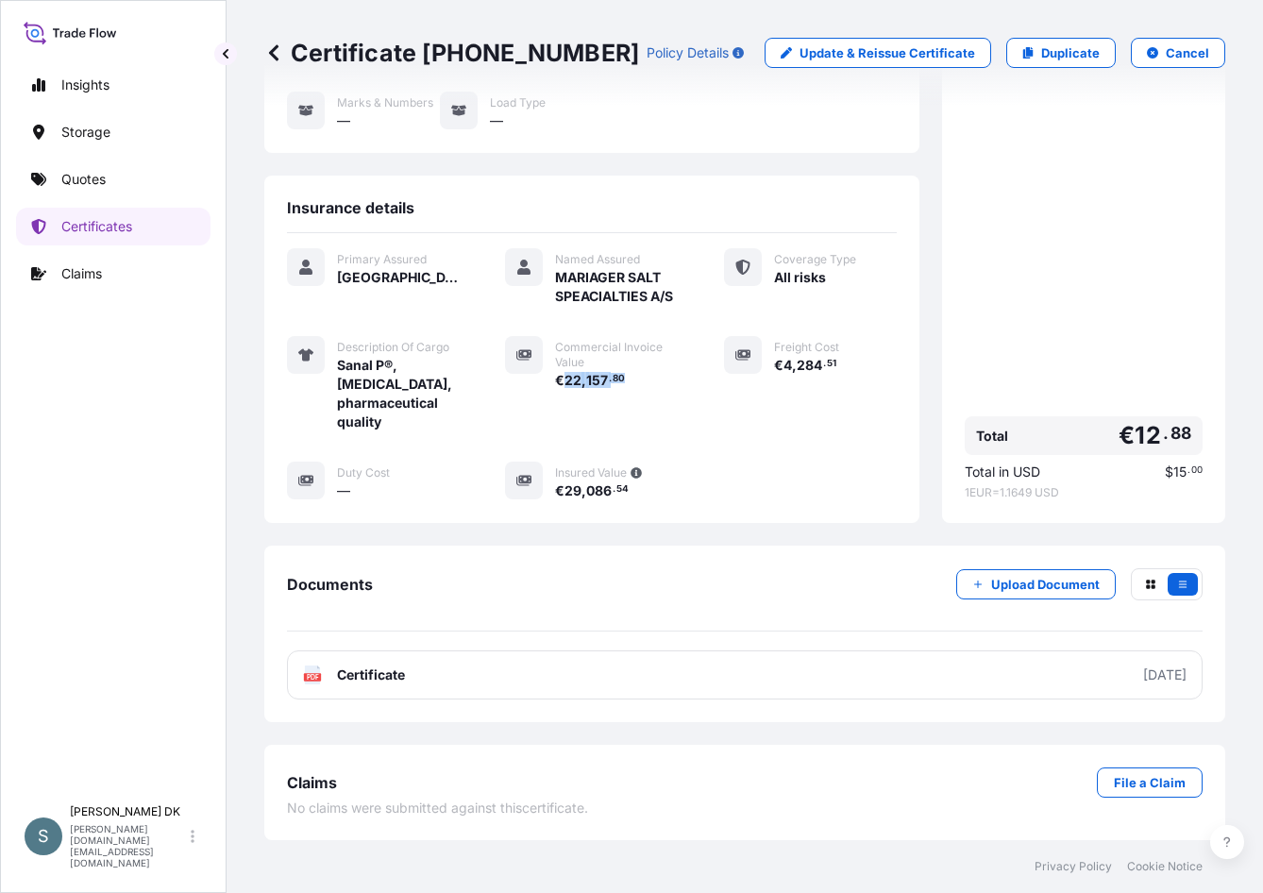
drag, startPoint x: 346, startPoint y: 424, endPoint x: 412, endPoint y: 423, distance: 65.1
click at [555, 390] on div "€ 22 , 157 . 80" at bounding box center [616, 380] width 123 height 20
copy span "22 , 157 . 80"
click at [582, 493] on span "29" at bounding box center [573, 490] width 17 height 13
drag, startPoint x: 680, startPoint y: 493, endPoint x: 668, endPoint y: 493, distance: 11.3
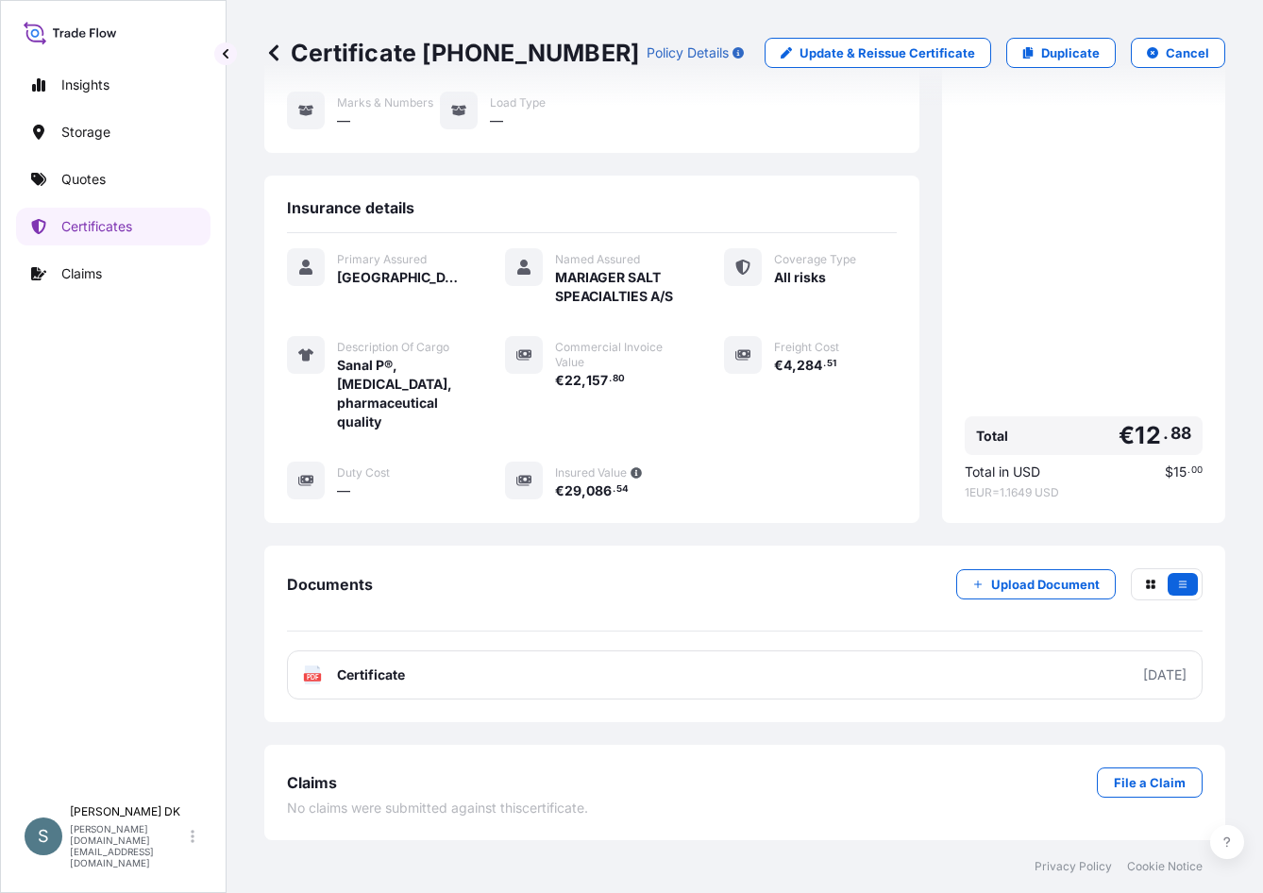
click at [582, 493] on span "29" at bounding box center [573, 490] width 17 height 13
click at [565, 485] on span "€" at bounding box center [559, 490] width 9 height 13
click at [586, 493] on span "," at bounding box center [584, 490] width 5 height 13
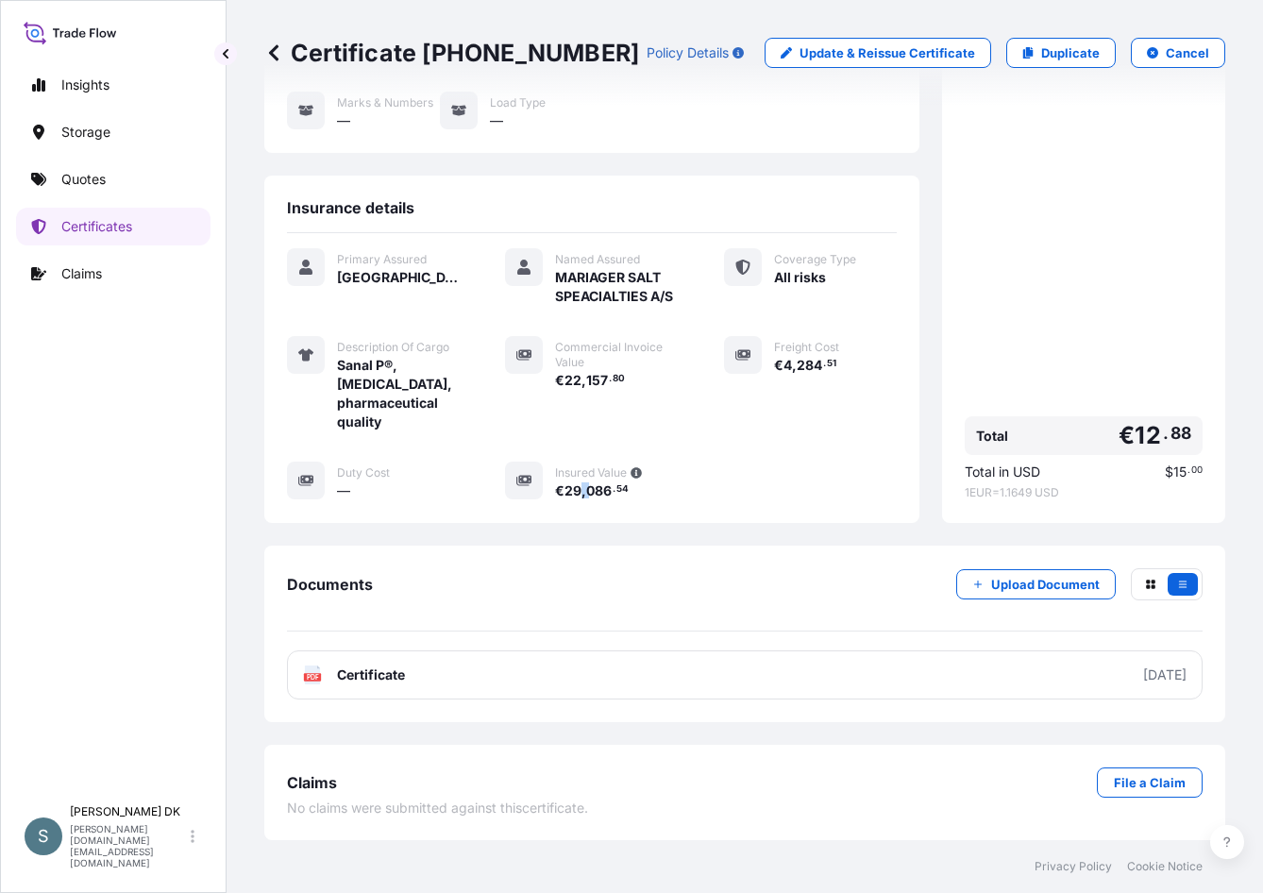
click at [586, 492] on span "," at bounding box center [584, 490] width 5 height 13
drag, startPoint x: 686, startPoint y: 492, endPoint x: 666, endPoint y: 486, distance: 21.5
click at [565, 486] on span "€" at bounding box center [559, 490] width 9 height 13
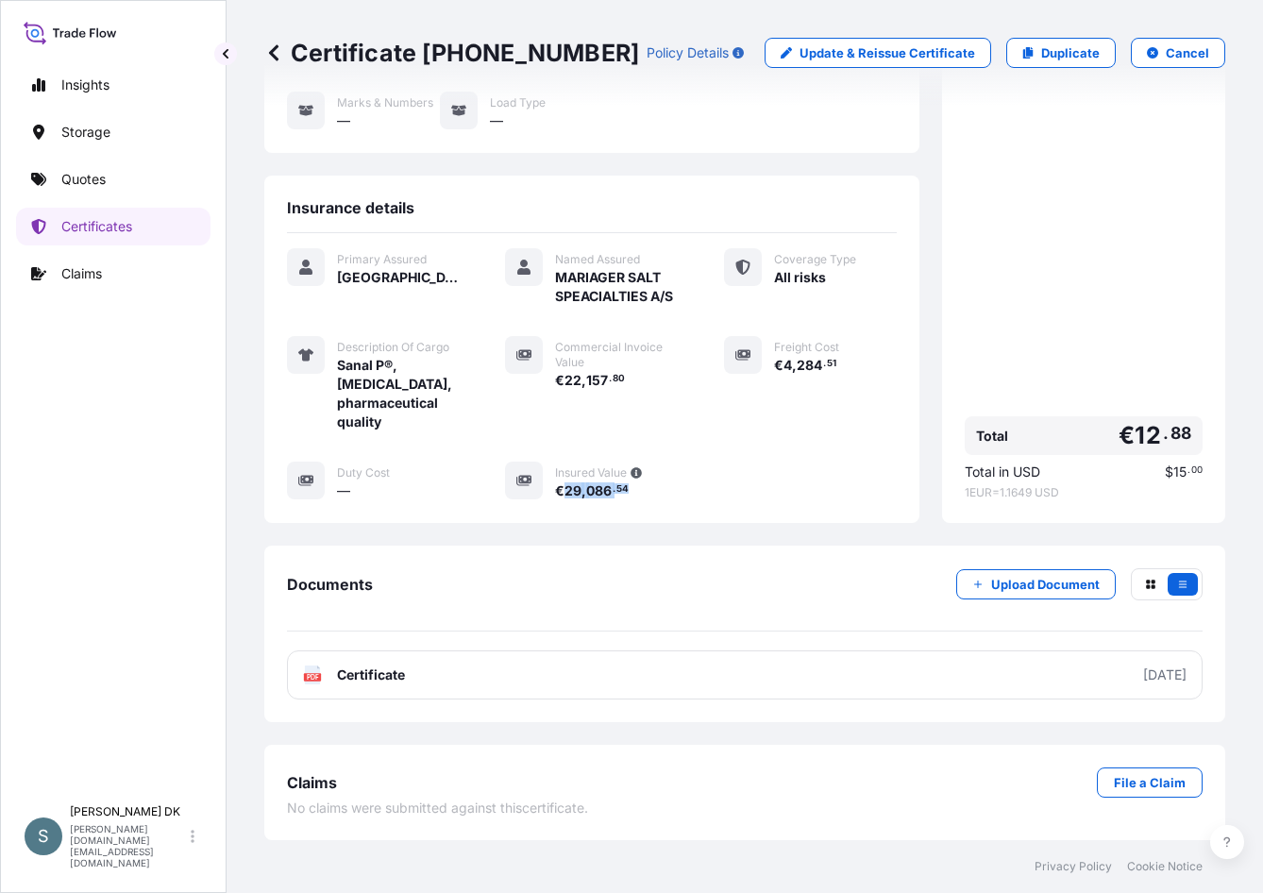
drag, startPoint x: 667, startPoint y: 486, endPoint x: 734, endPoint y: 495, distance: 68.5
click at [678, 495] on div "€ 29 , 086 . 54" at bounding box center [616, 491] width 123 height 20
copy span "29 , 086 . 54"
click at [586, 488] on span "," at bounding box center [584, 490] width 5 height 13
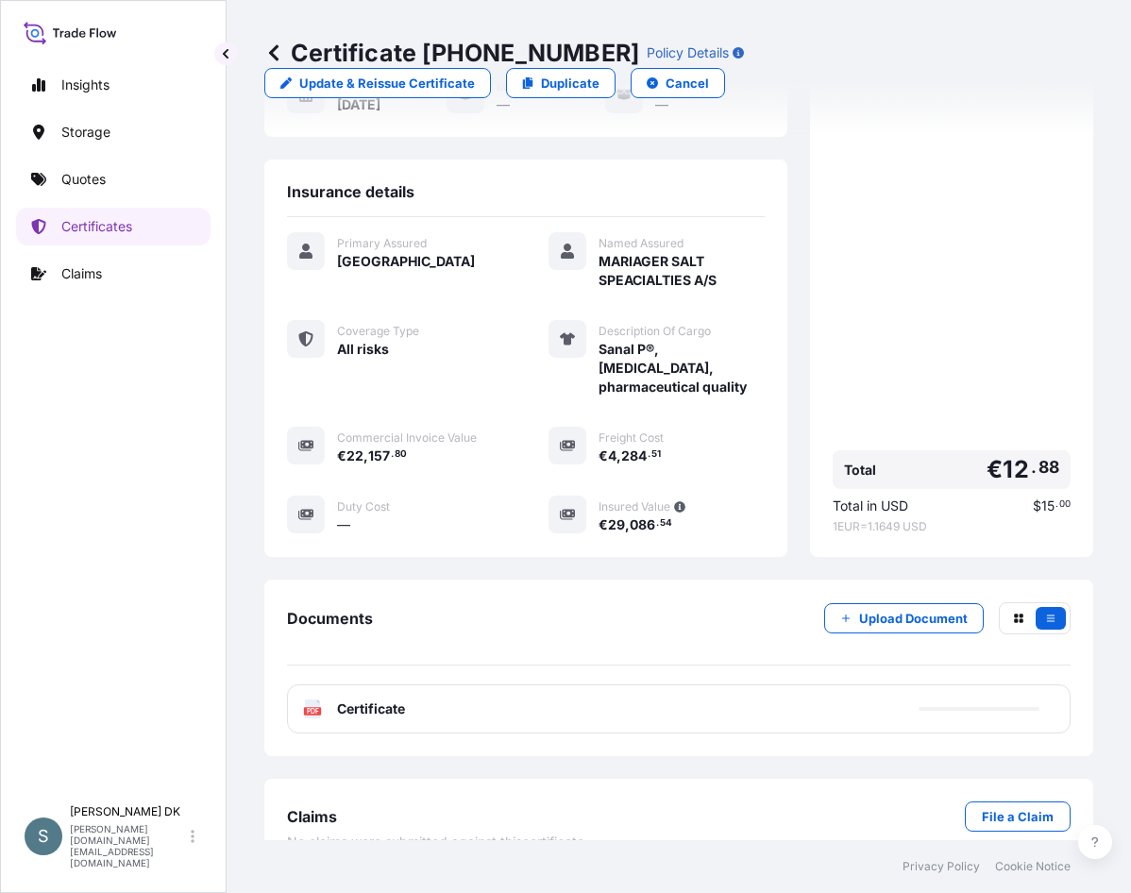
scroll to position [320, 0]
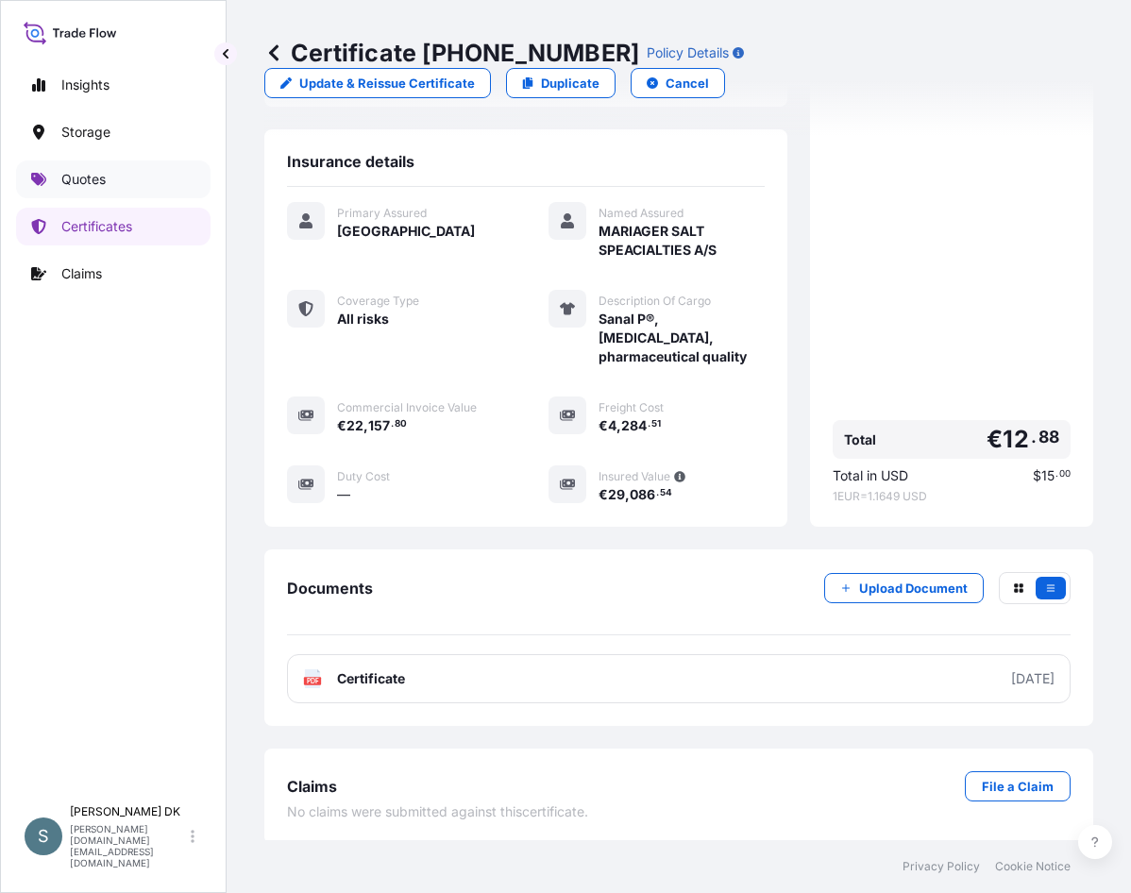
click at [87, 191] on link "Quotes" at bounding box center [113, 179] width 194 height 38
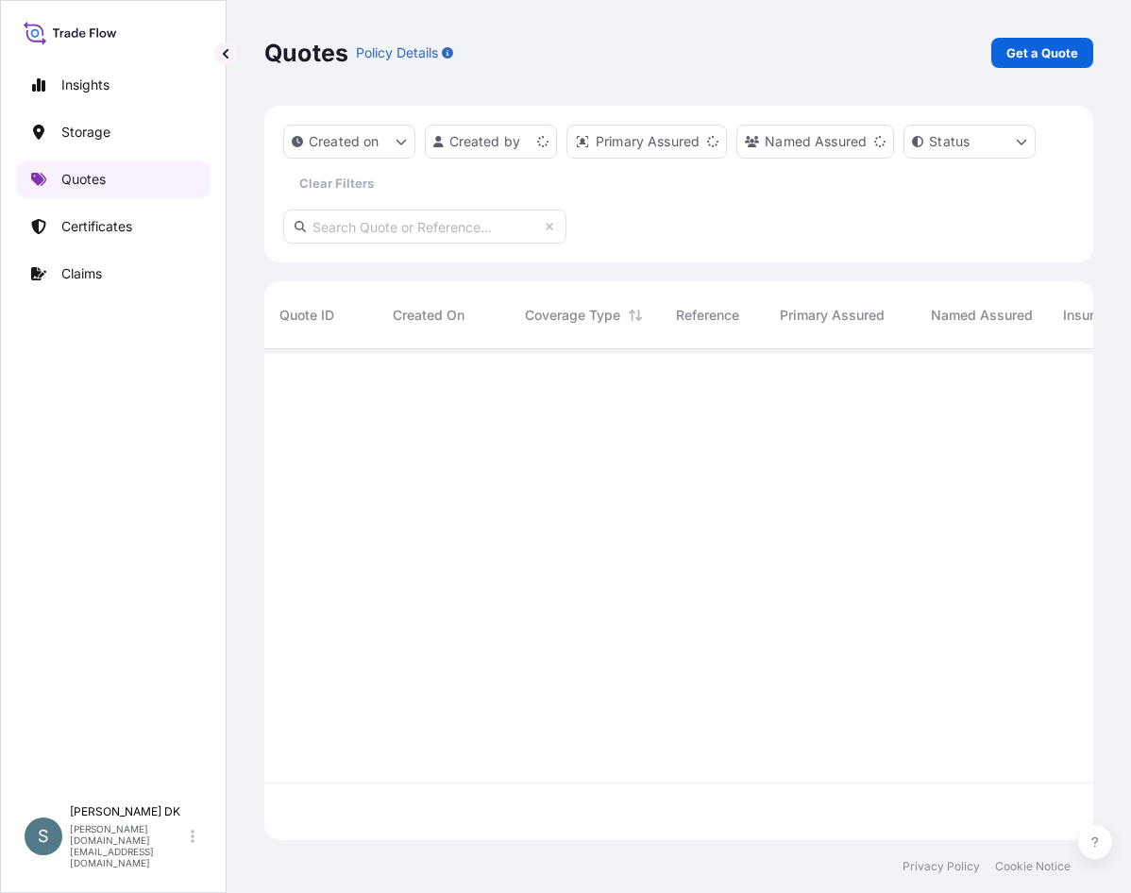
scroll to position [487, 815]
drag, startPoint x: 700, startPoint y: 569, endPoint x: 710, endPoint y: 554, distance: 18.3
click at [700, 569] on div at bounding box center [1104, 565] width 1680 height 433
click at [1039, 48] on p "Get a Quote" at bounding box center [1042, 52] width 72 height 19
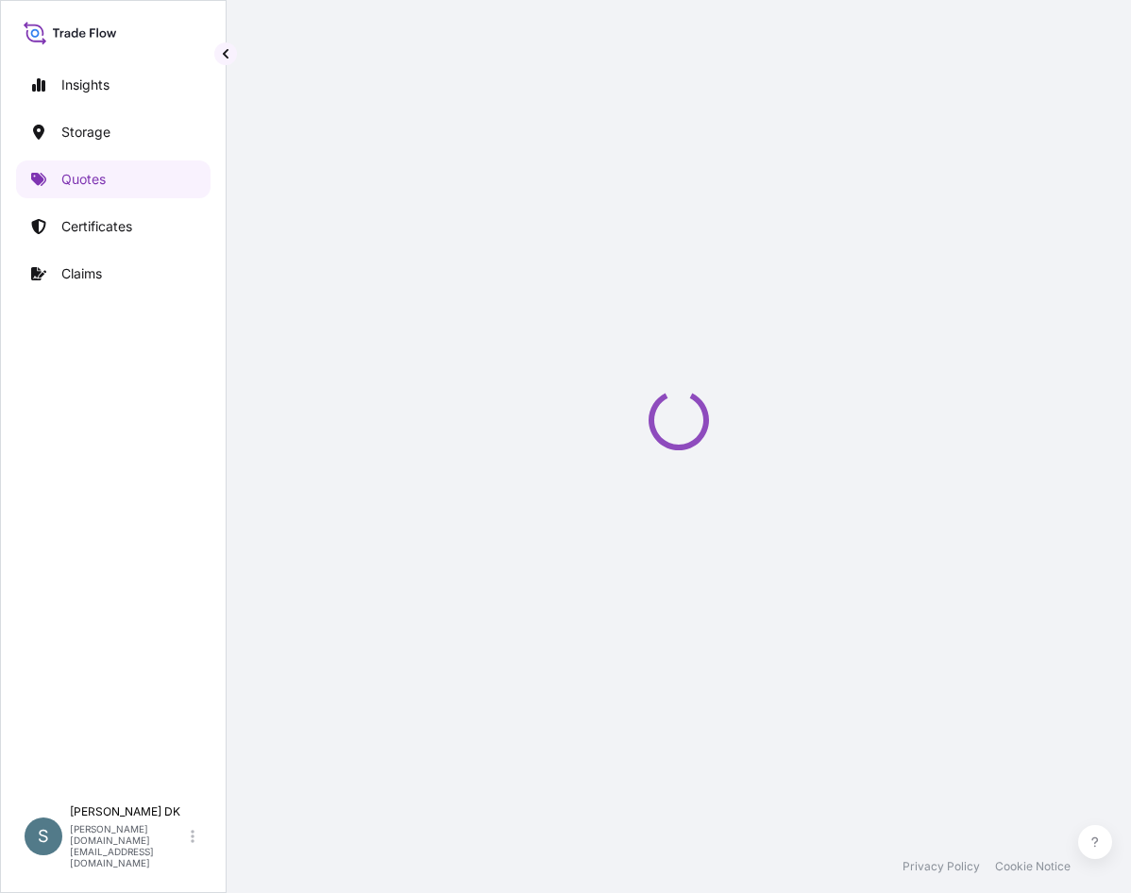
select select "Water"
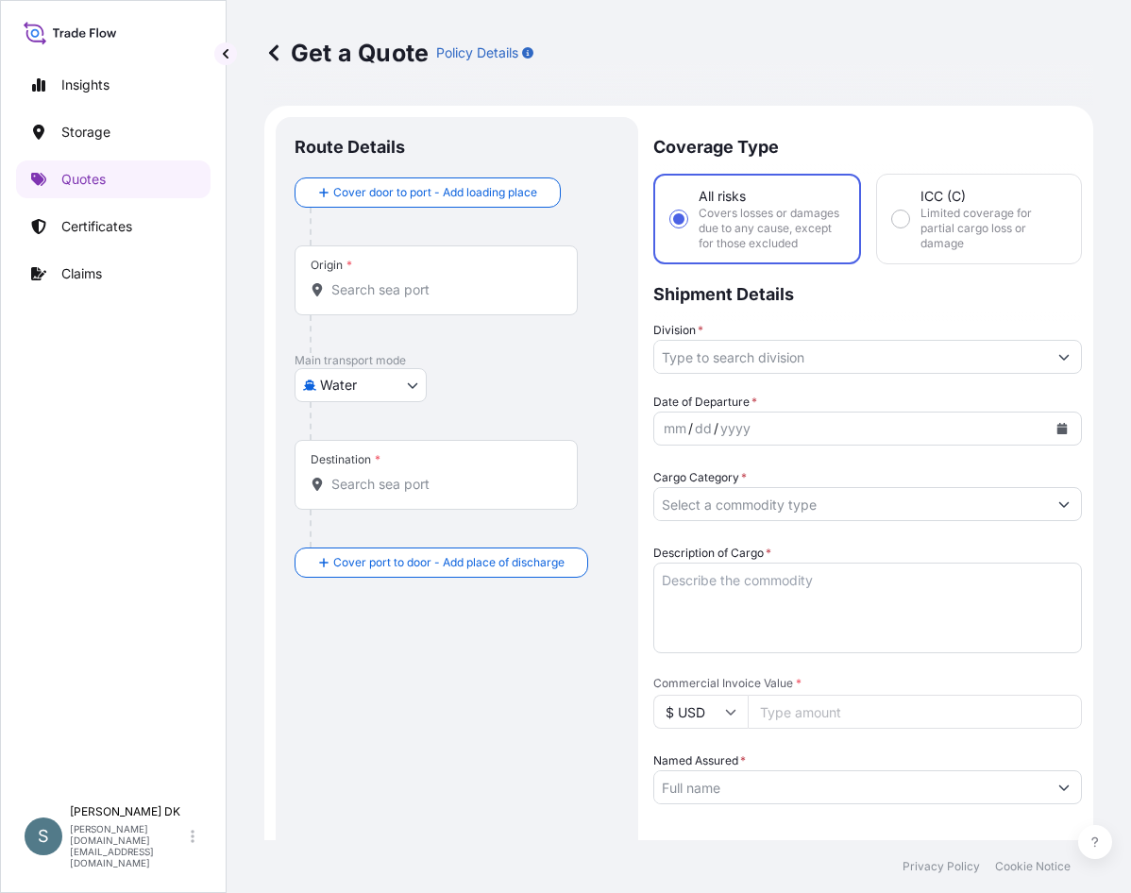
scroll to position [30, 0]
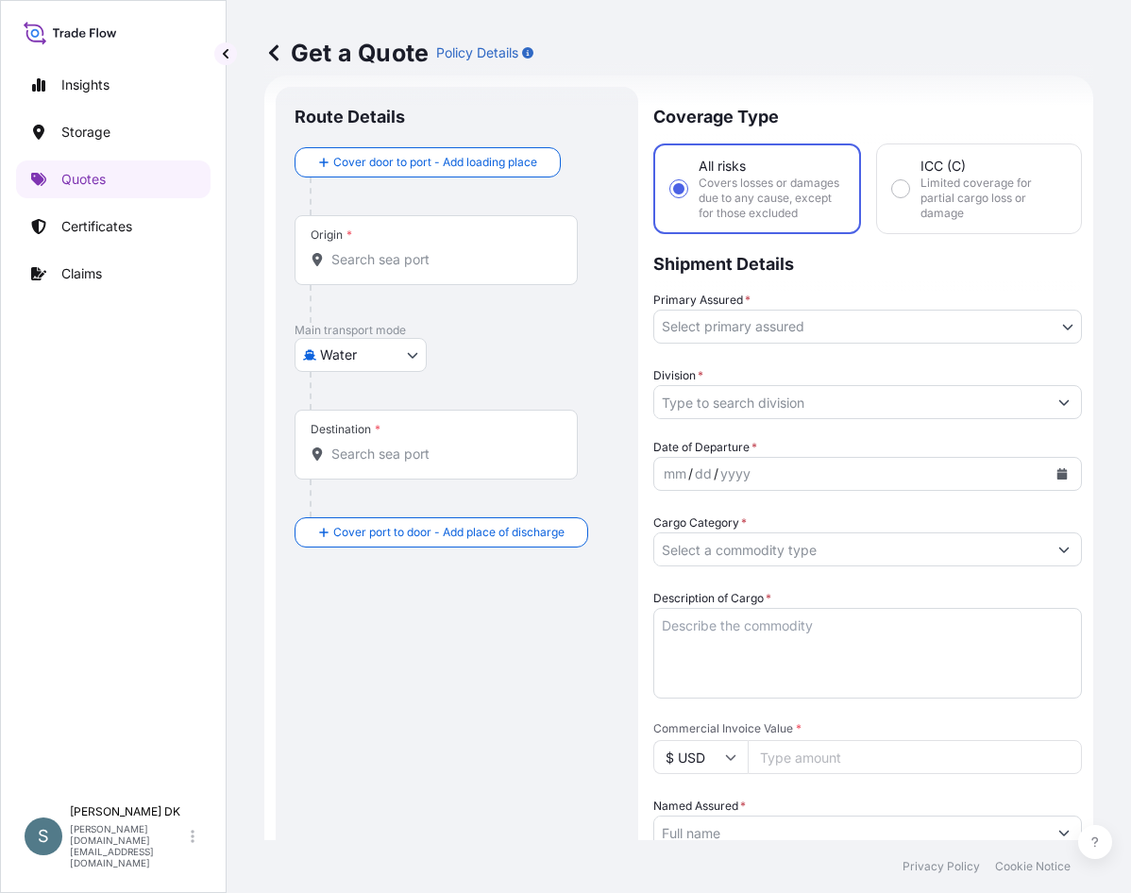
click at [393, 357] on body "Insights Storage Quotes Certificates Claims S [PERSON_NAME] DK [DOMAIN_NAME][EM…" at bounding box center [565, 446] width 1131 height 893
click at [730, 338] on body "Insights Storage Quotes Certificates Claims S [PERSON_NAME] DK [DOMAIN_NAME][EM…" at bounding box center [565, 446] width 1131 height 893
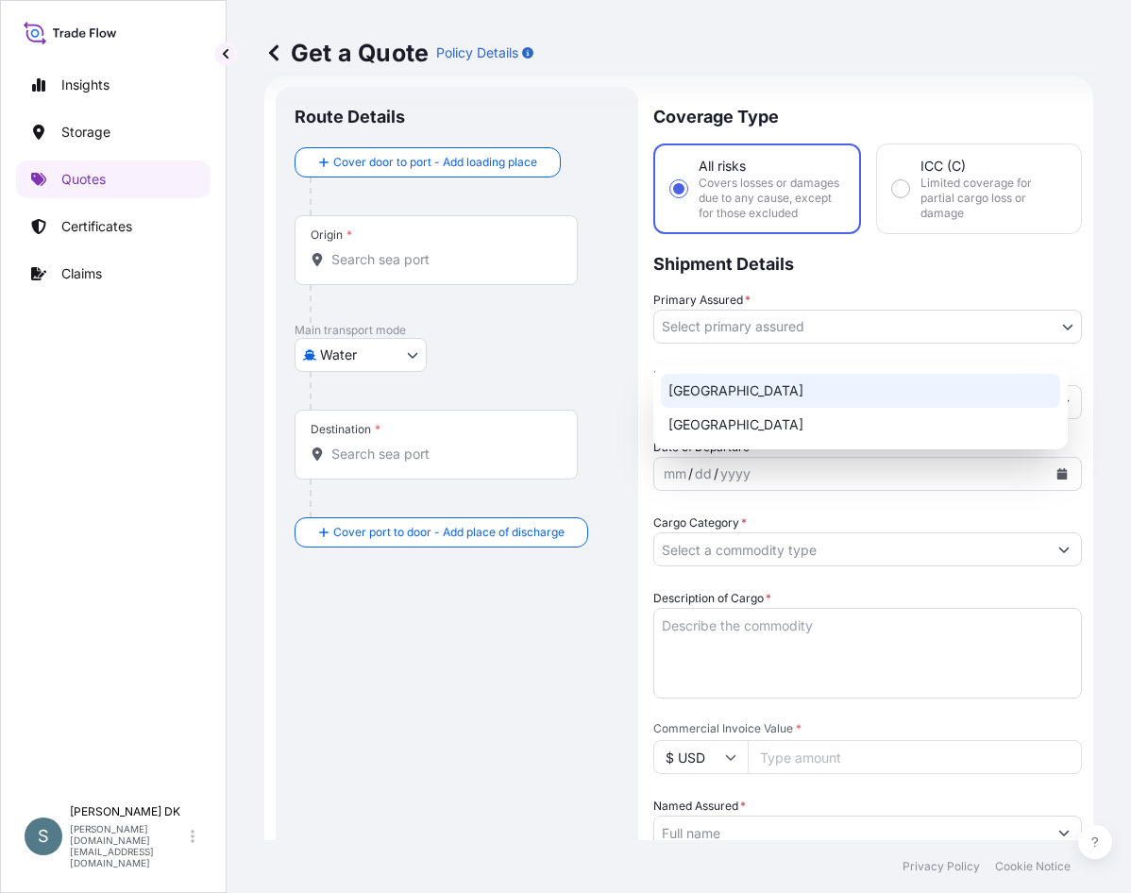
click at [744, 390] on div "[GEOGRAPHIC_DATA]" at bounding box center [860, 391] width 399 height 34
select select "31589"
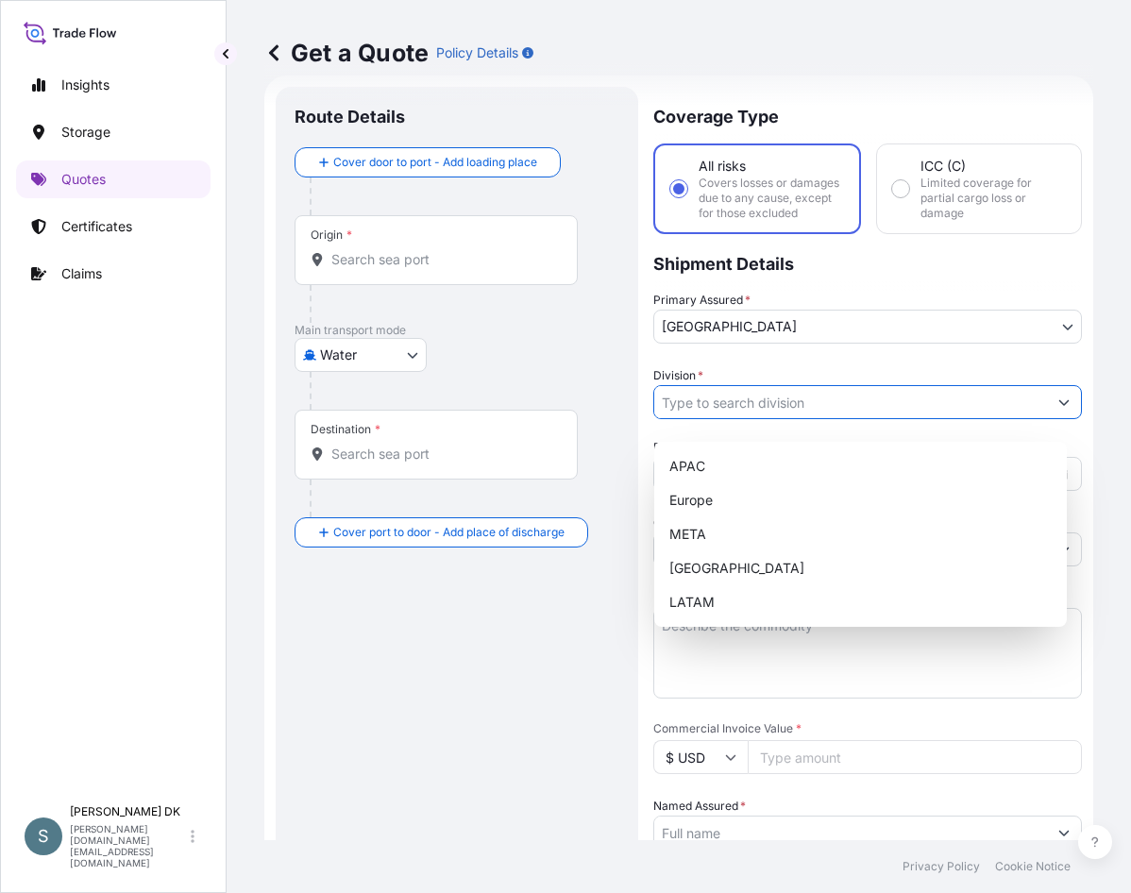
click at [767, 417] on input "Division *" at bounding box center [850, 402] width 393 height 34
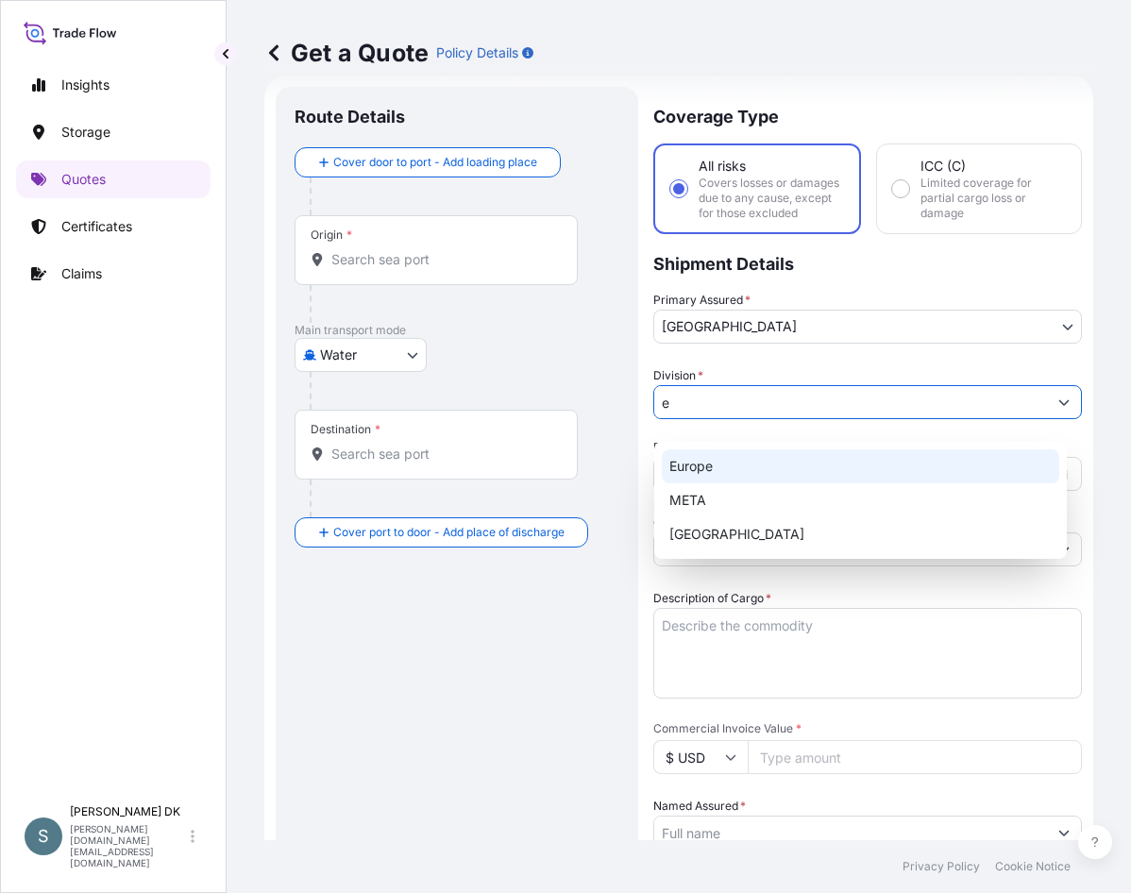
click at [739, 464] on div "Europe" at bounding box center [860, 466] width 397 height 34
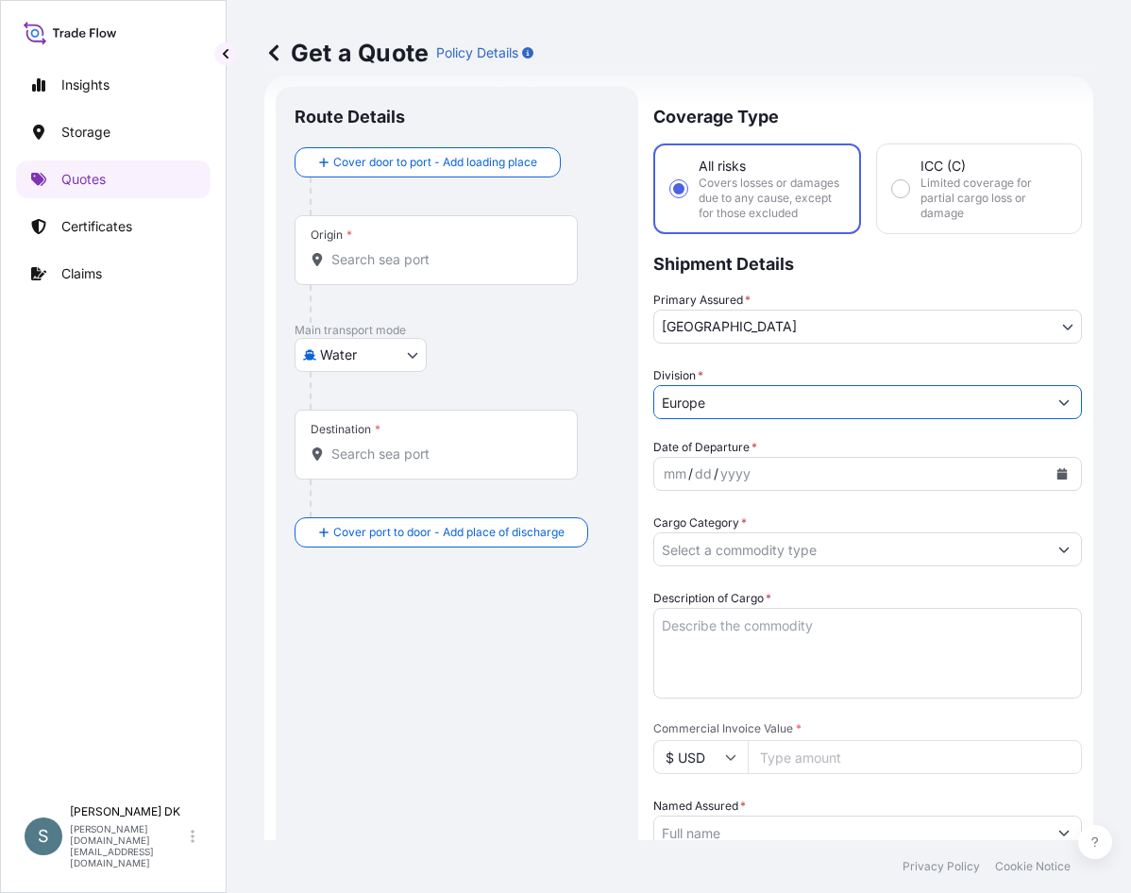
type input "Europe"
click at [413, 266] on input "Origin *" at bounding box center [442, 259] width 223 height 19
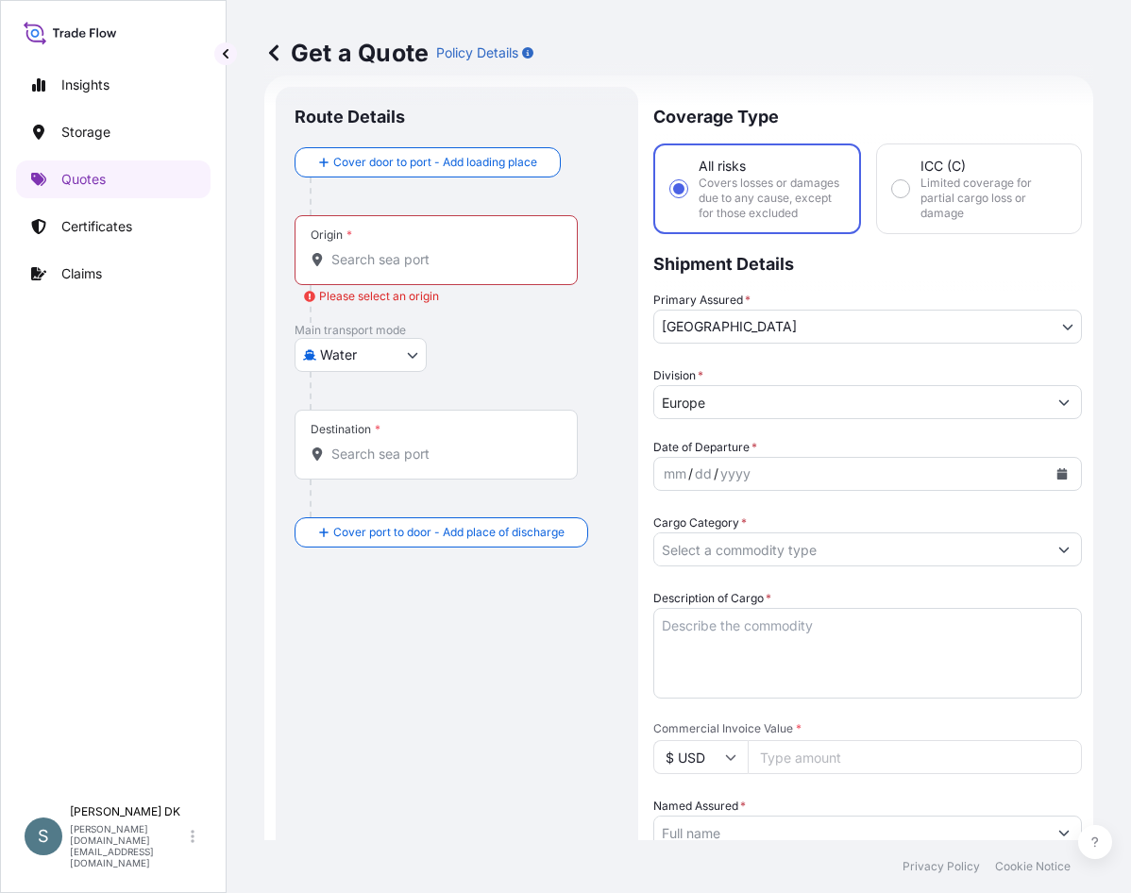
click at [498, 259] on input "Origin * Please select an origin" at bounding box center [442, 259] width 223 height 19
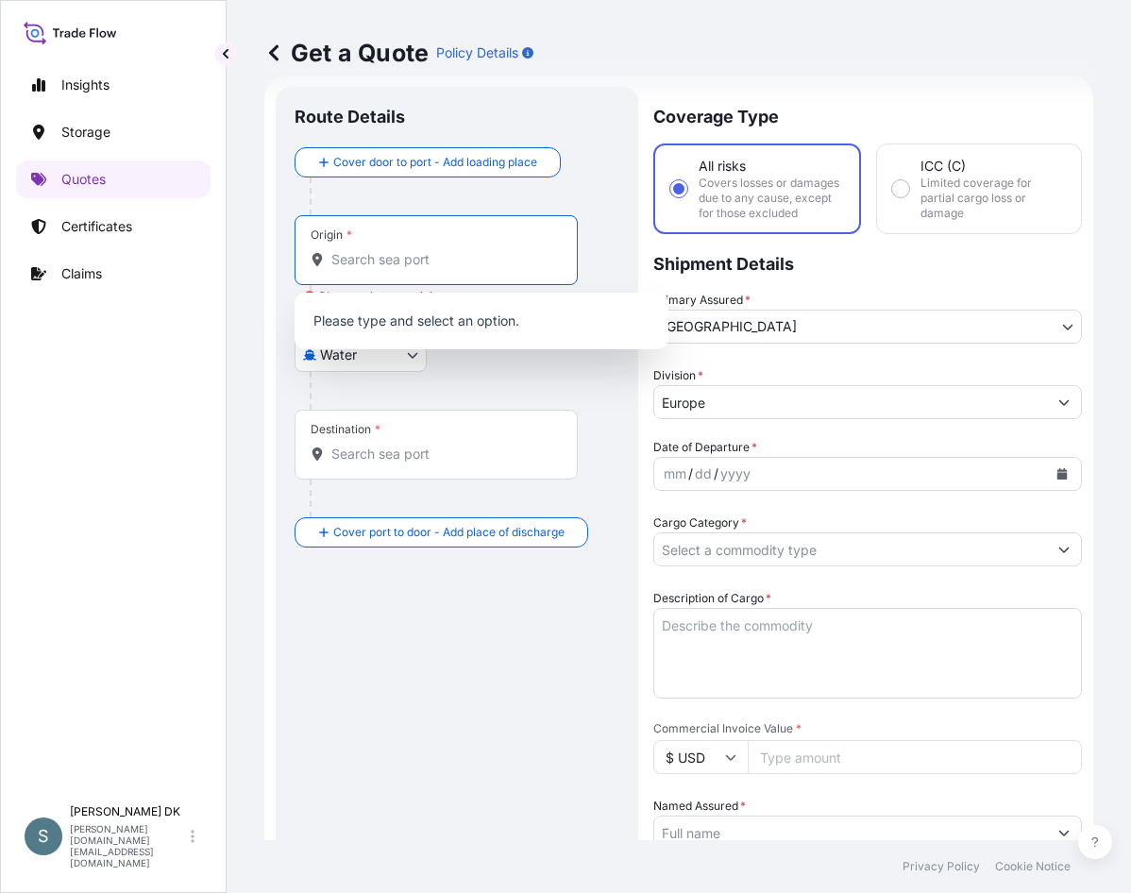
paste input "DKAAR"
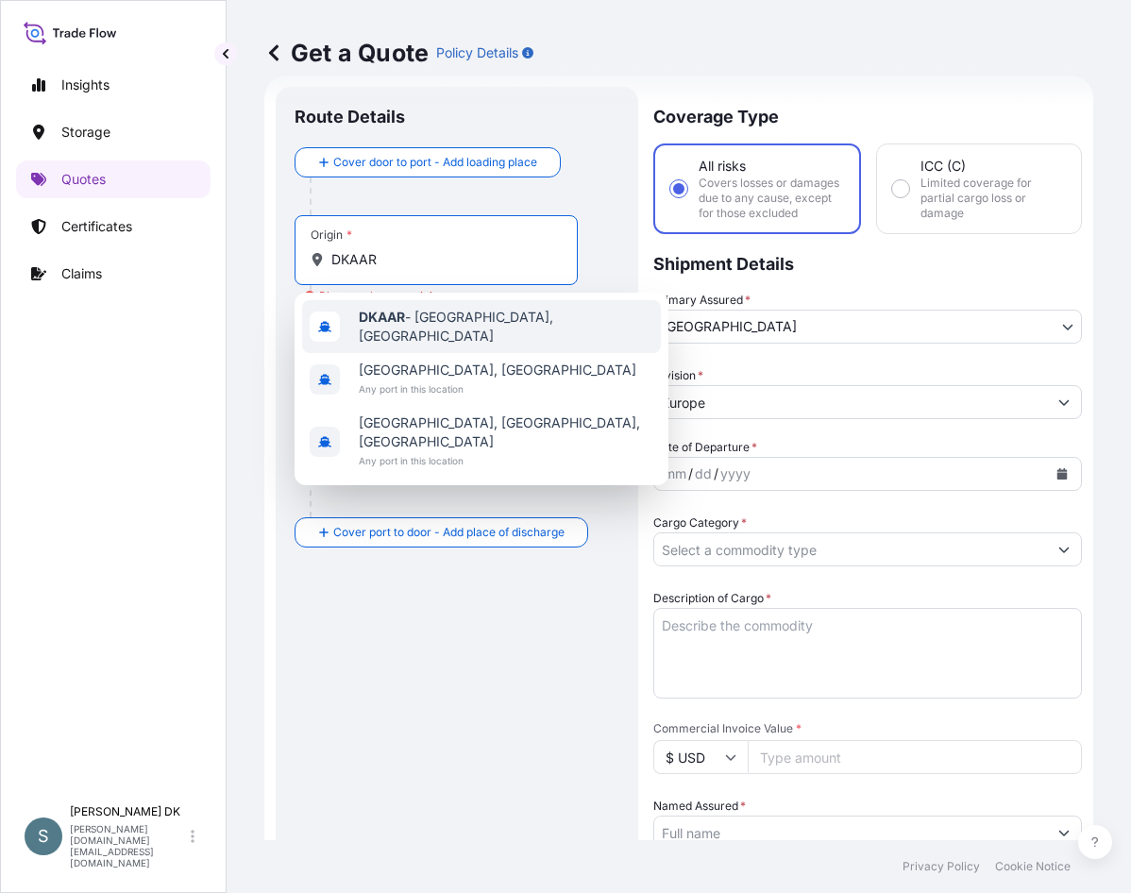
click at [442, 329] on span "DKAAR - [GEOGRAPHIC_DATA], [GEOGRAPHIC_DATA]" at bounding box center [506, 327] width 295 height 38
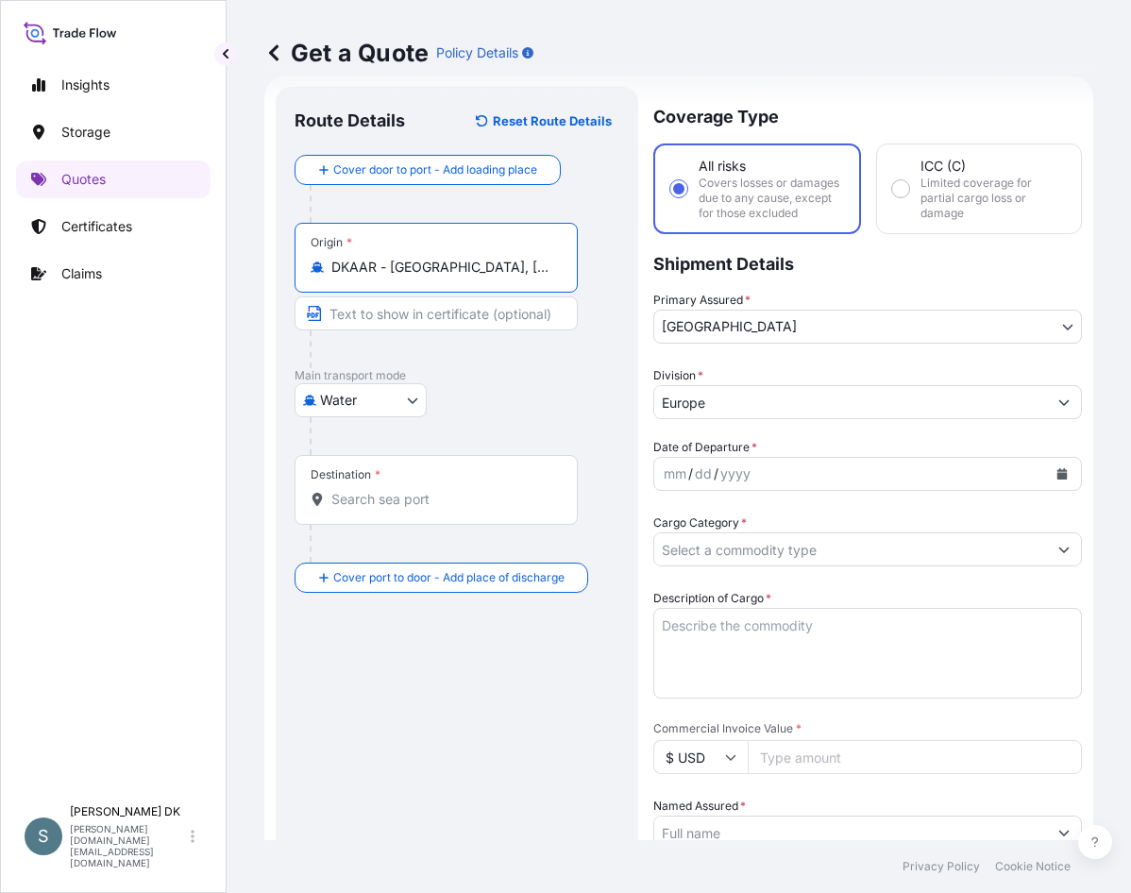
type input "DKAAR - [GEOGRAPHIC_DATA], [GEOGRAPHIC_DATA]"
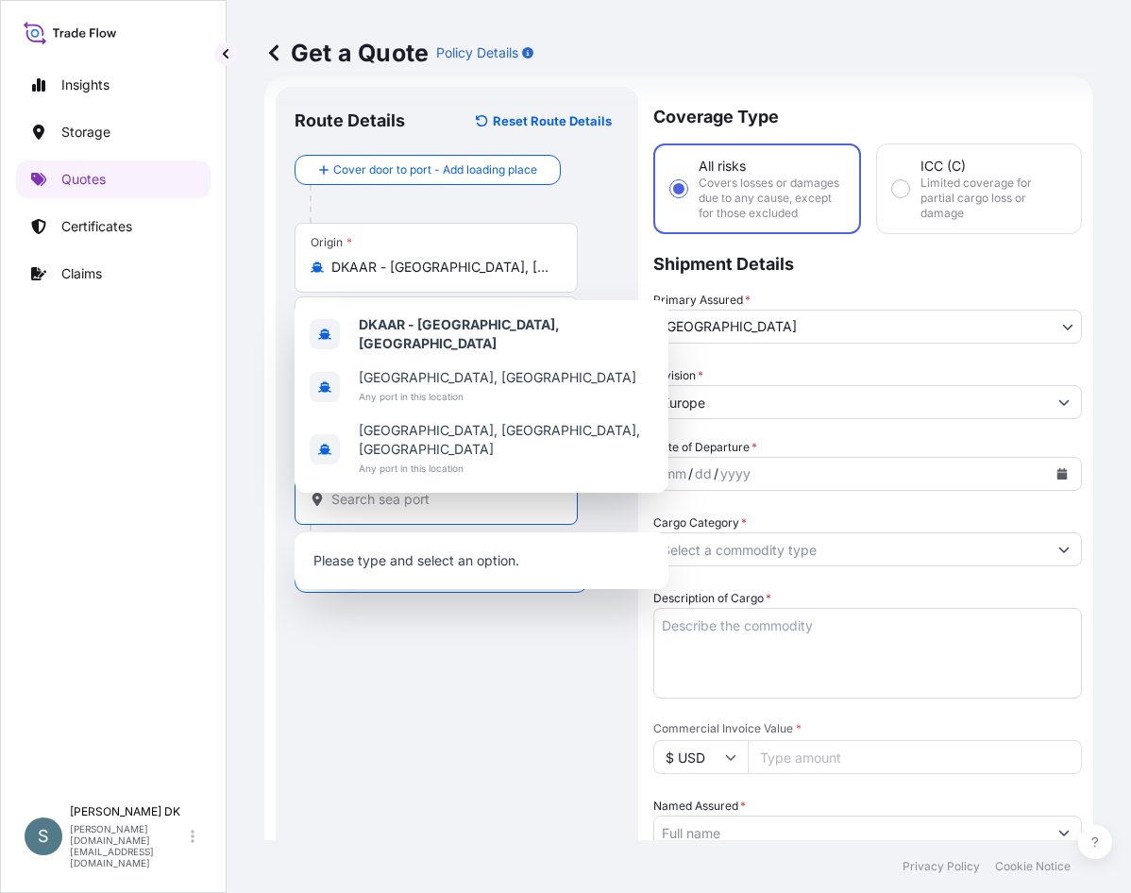
click at [404, 493] on input "Destination *" at bounding box center [442, 499] width 223 height 19
paste input "[GEOGRAPHIC_DATA], [GEOGRAPHIC_DATA]"
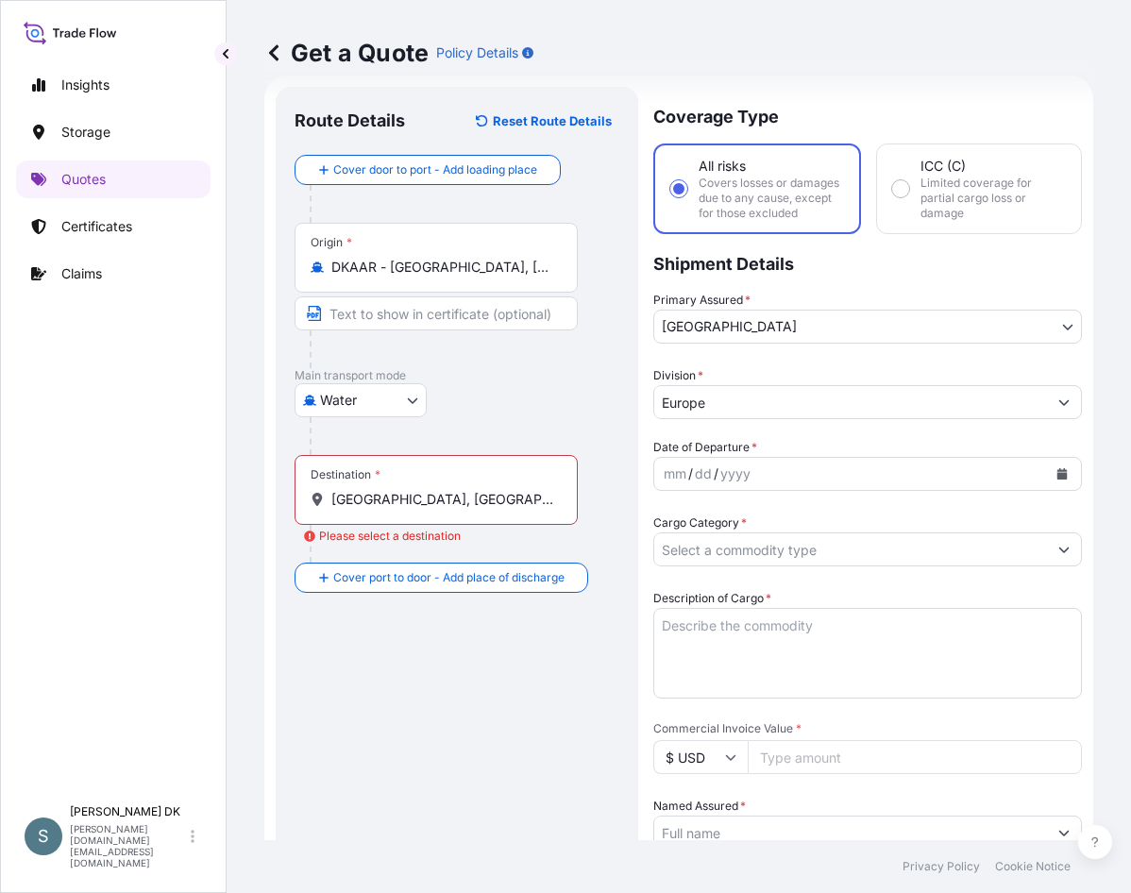
drag, startPoint x: 358, startPoint y: 500, endPoint x: 275, endPoint y: 502, distance: 83.1
click at [280, 501] on div "Route Details Reset Route Details Cover door to port - Add loading place Place …" at bounding box center [457, 776] width 363 height 1379
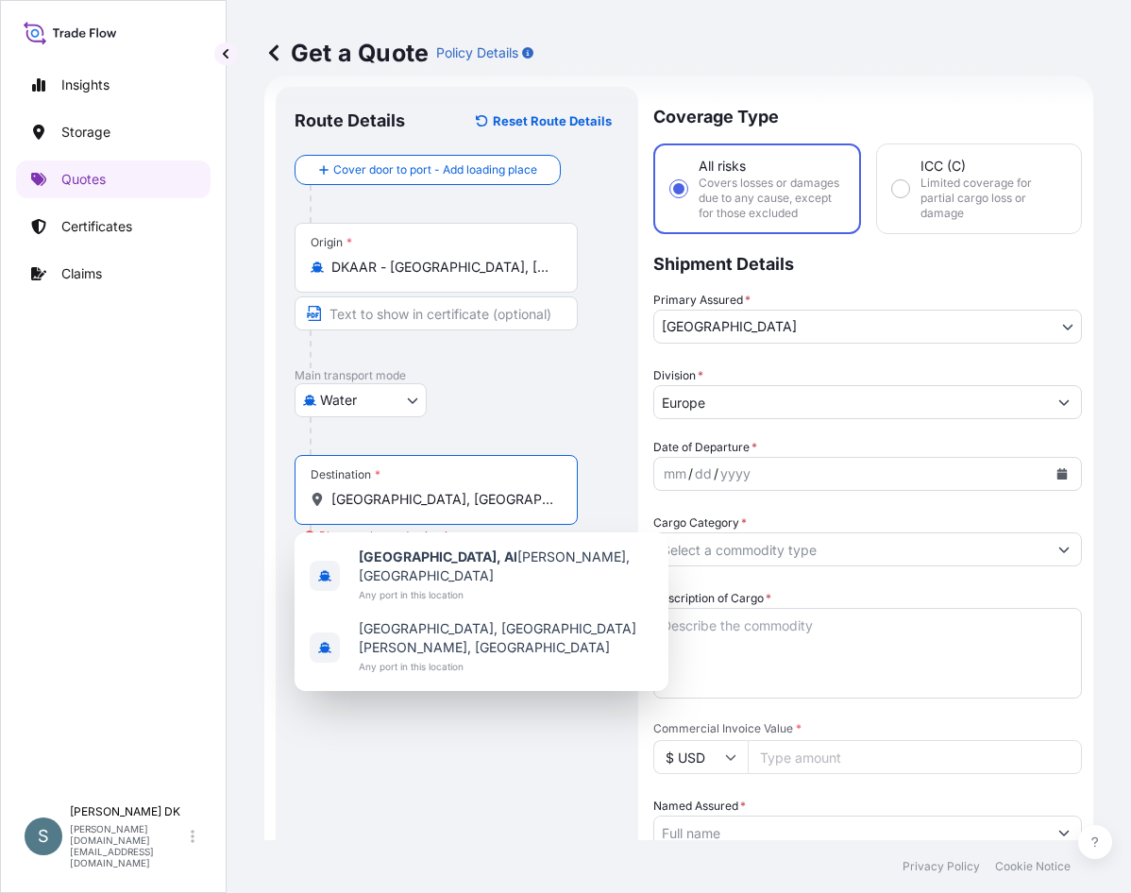
paste input "C"
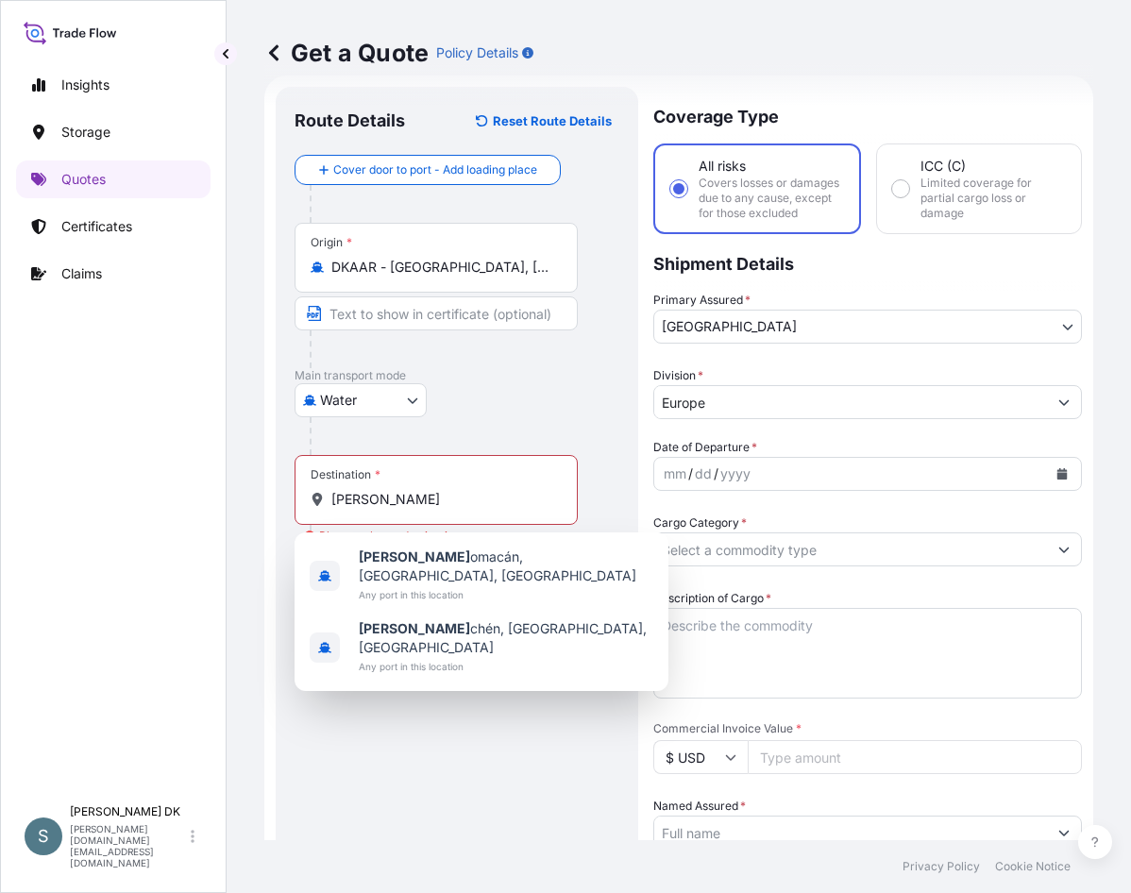
drag, startPoint x: 415, startPoint y: 512, endPoint x: 311, endPoint y: 491, distance: 106.8
click at [311, 491] on div "Destination * [PERSON_NAME]" at bounding box center [436, 490] width 283 height 70
click at [331, 491] on input "[PERSON_NAME]" at bounding box center [442, 499] width 223 height 19
drag, startPoint x: 412, startPoint y: 517, endPoint x: 314, endPoint y: 498, distance: 99.1
click at [314, 498] on div "Destination * [PERSON_NAME]" at bounding box center [436, 490] width 283 height 70
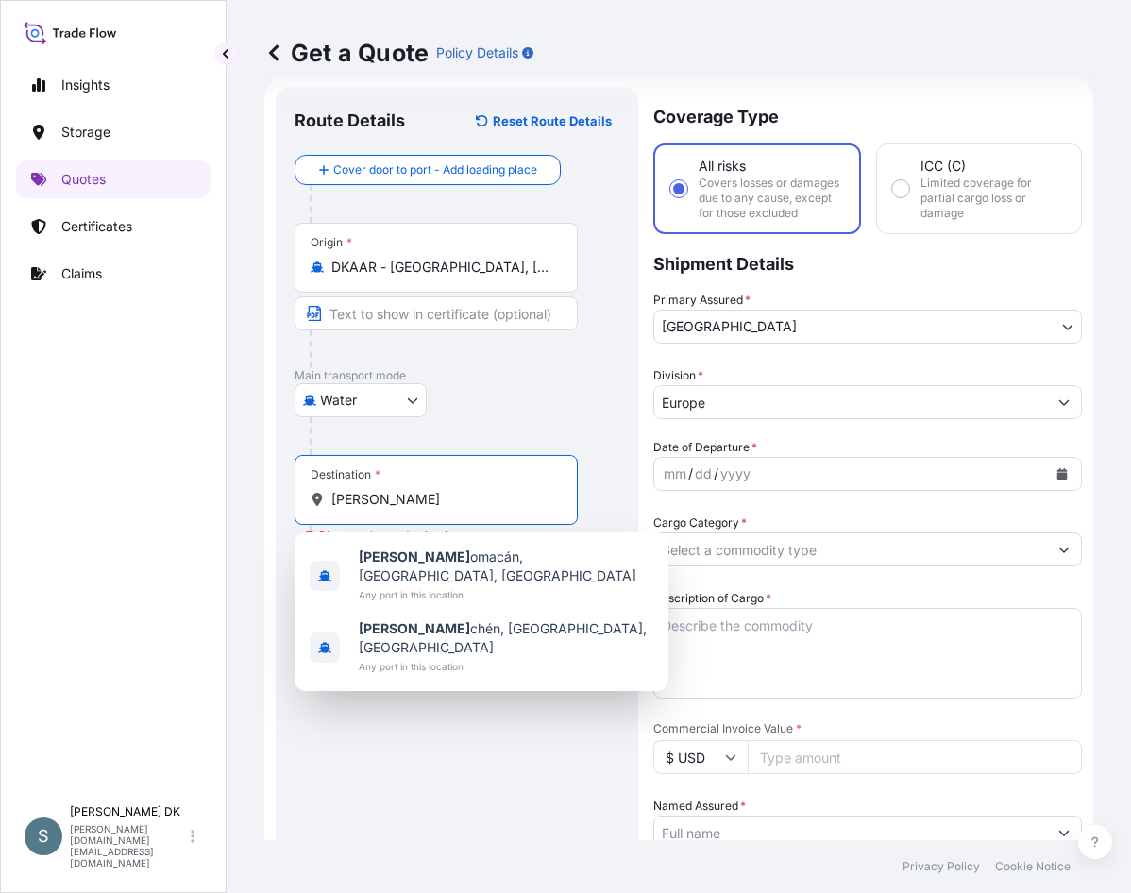
click at [331, 498] on input "[PERSON_NAME]" at bounding box center [442, 499] width 223 height 19
drag, startPoint x: 383, startPoint y: 503, endPoint x: 280, endPoint y: 480, distance: 105.6
click at [280, 480] on div "Route Details Reset Route Details Cover door to port - Add loading place Place …" at bounding box center [457, 776] width 363 height 1379
paste input "LGARY,"
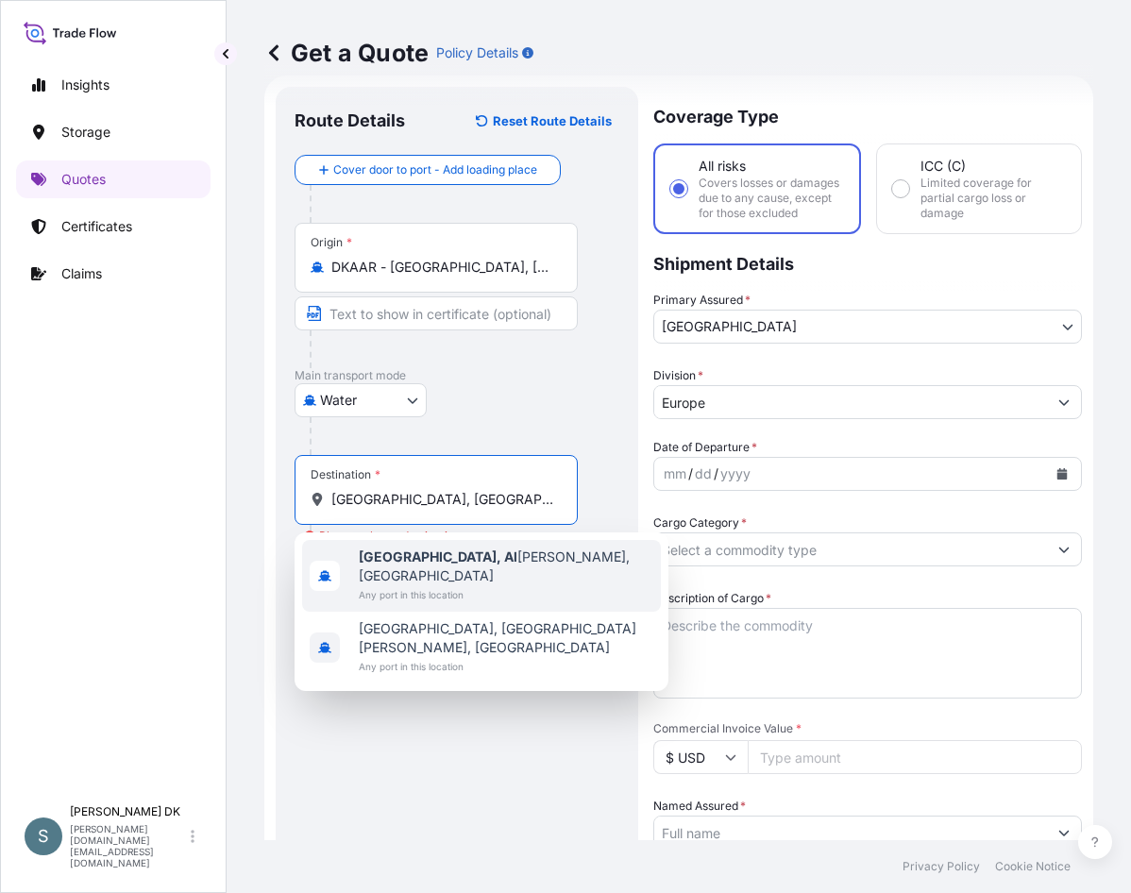
click at [490, 585] on span "Any port in this location" at bounding box center [506, 594] width 295 height 19
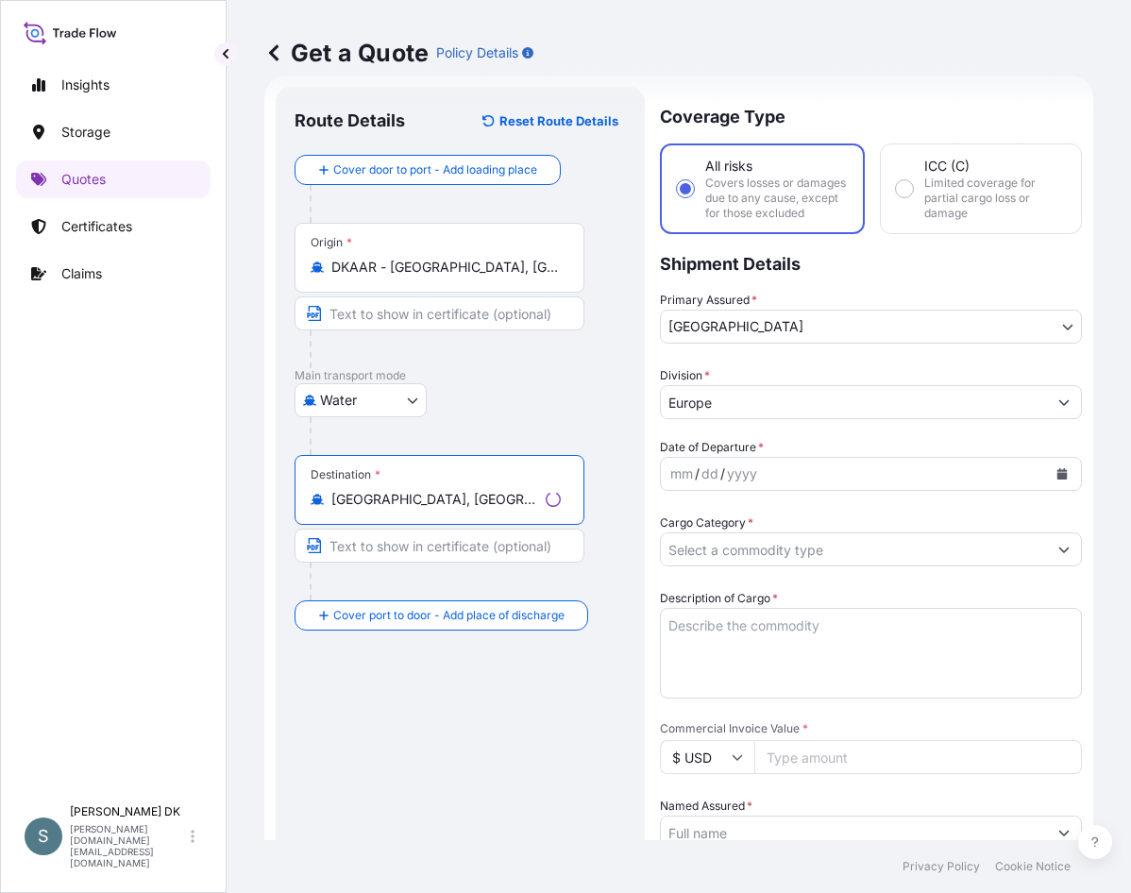
type input "[GEOGRAPHIC_DATA], [GEOGRAPHIC_DATA], [GEOGRAPHIC_DATA]"
click at [490, 415] on div "Water Air Water Inland" at bounding box center [460, 400] width 331 height 34
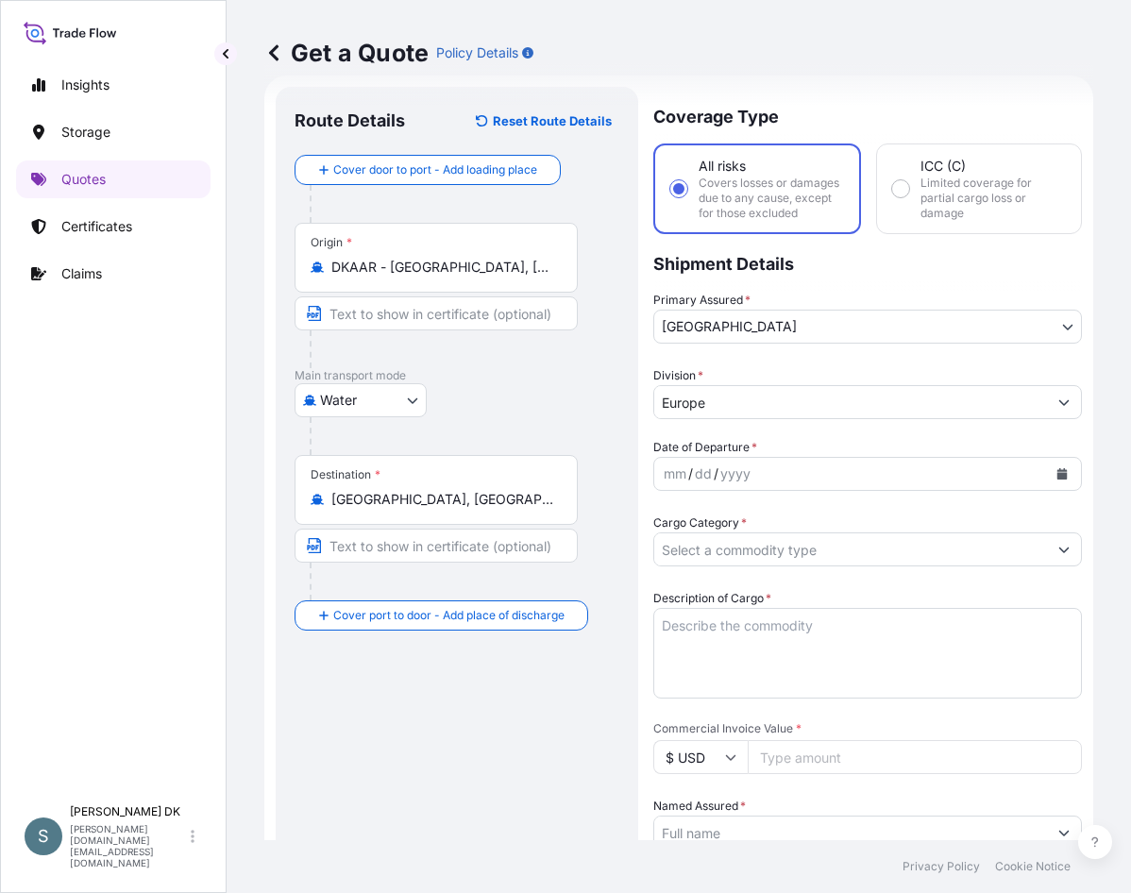
click at [798, 566] on input "Cargo Category *" at bounding box center [850, 549] width 393 height 34
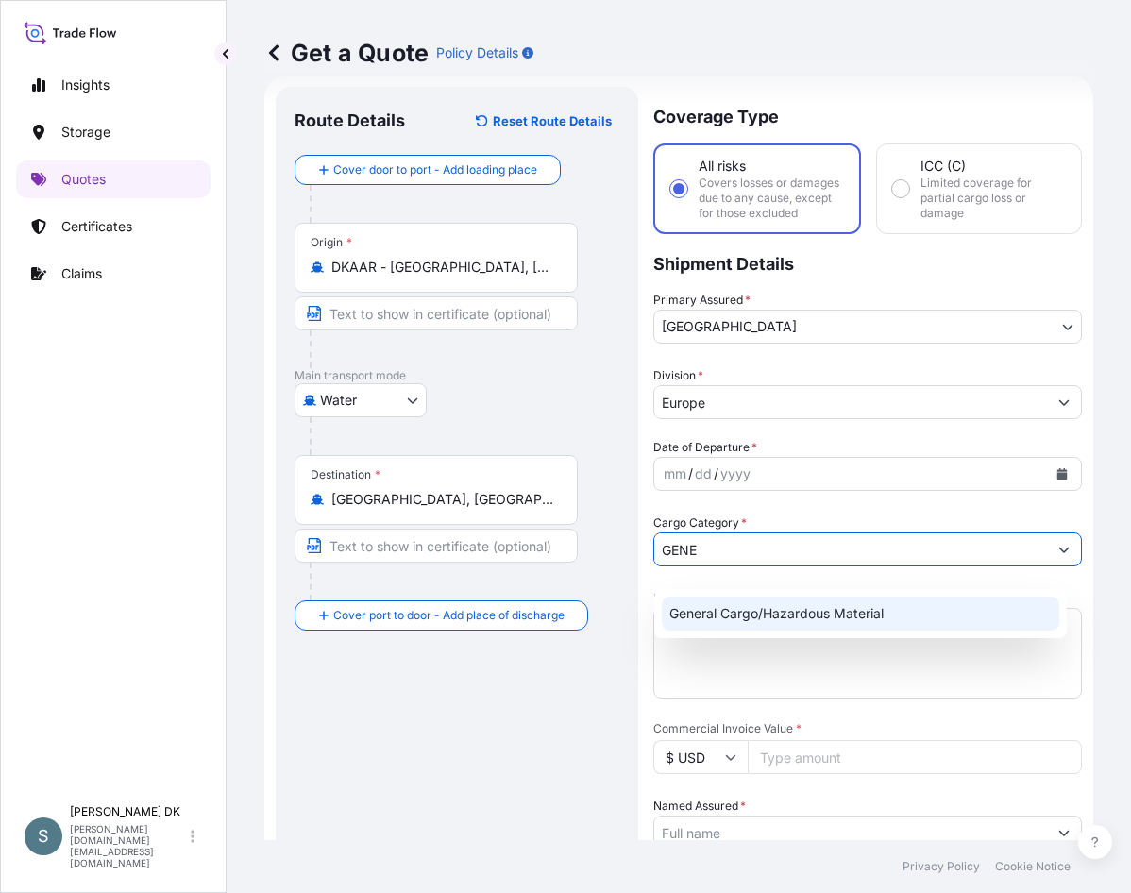
click at [776, 603] on div "General Cargo/Hazardous Material" at bounding box center [860, 614] width 397 height 34
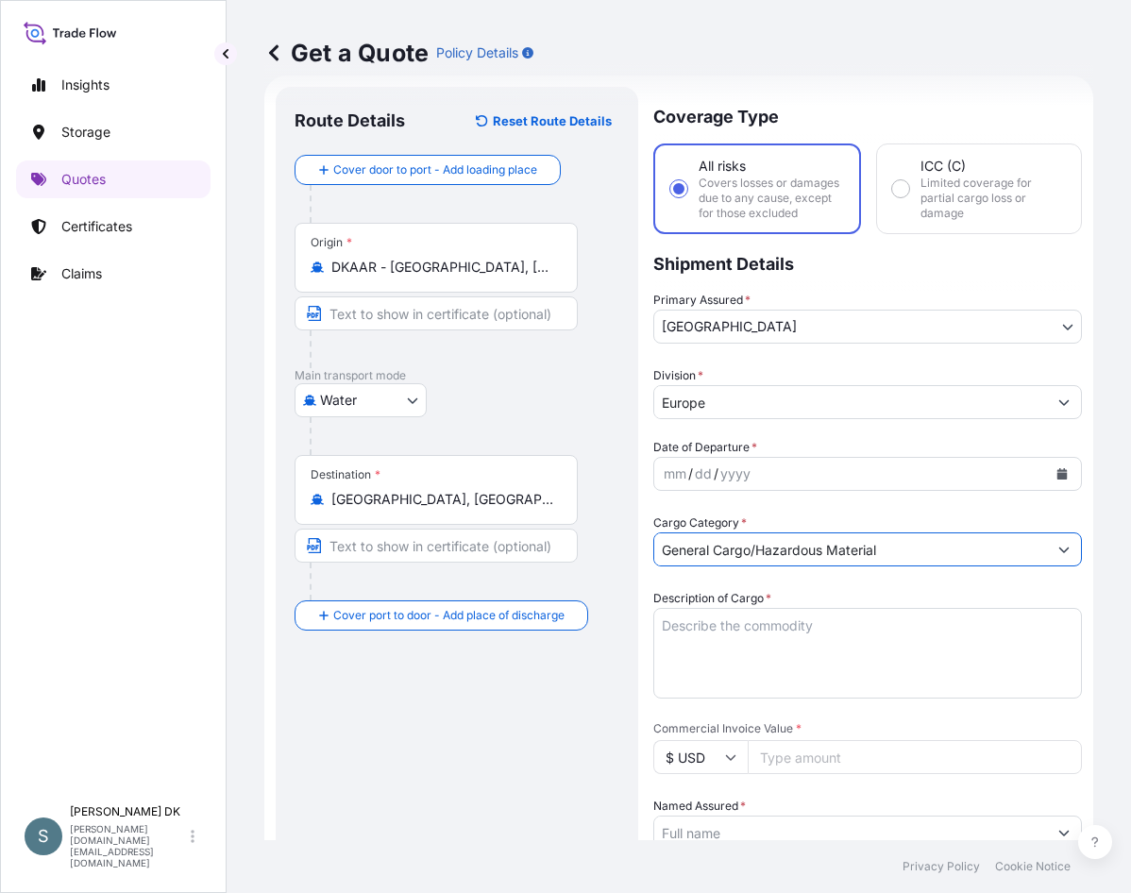
type input "General Cargo/Hazardous Material"
click at [790, 661] on textarea "Description of Cargo *" at bounding box center [867, 653] width 429 height 91
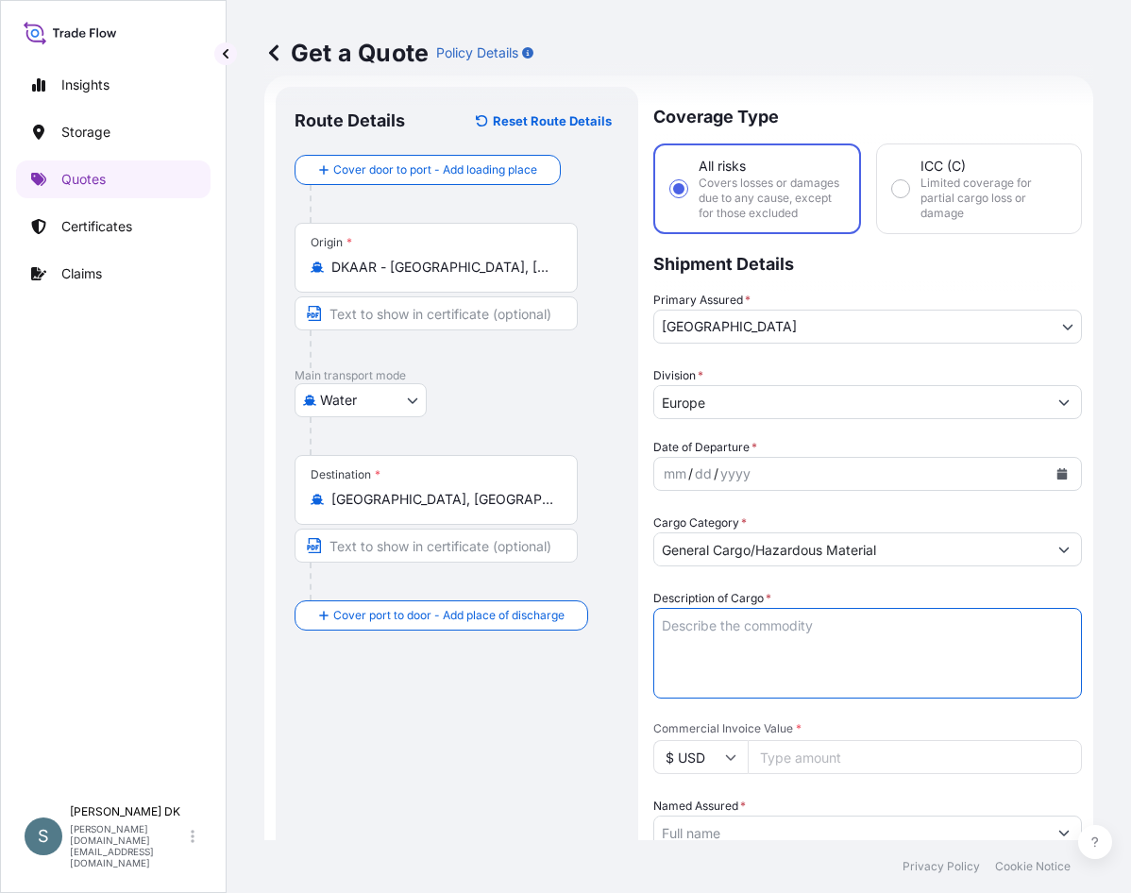
click at [723, 640] on textarea "Description of Cargo *" at bounding box center [867, 653] width 429 height 91
paste textarea "SANAL P®, [MEDICAL_DATA], PHARMACEUTICAL QUALITY"
click at [664, 661] on textarea "SANAL P®, [MEDICAL_DATA], PHARMACEUTICAL QUALITY" at bounding box center [867, 653] width 429 height 91
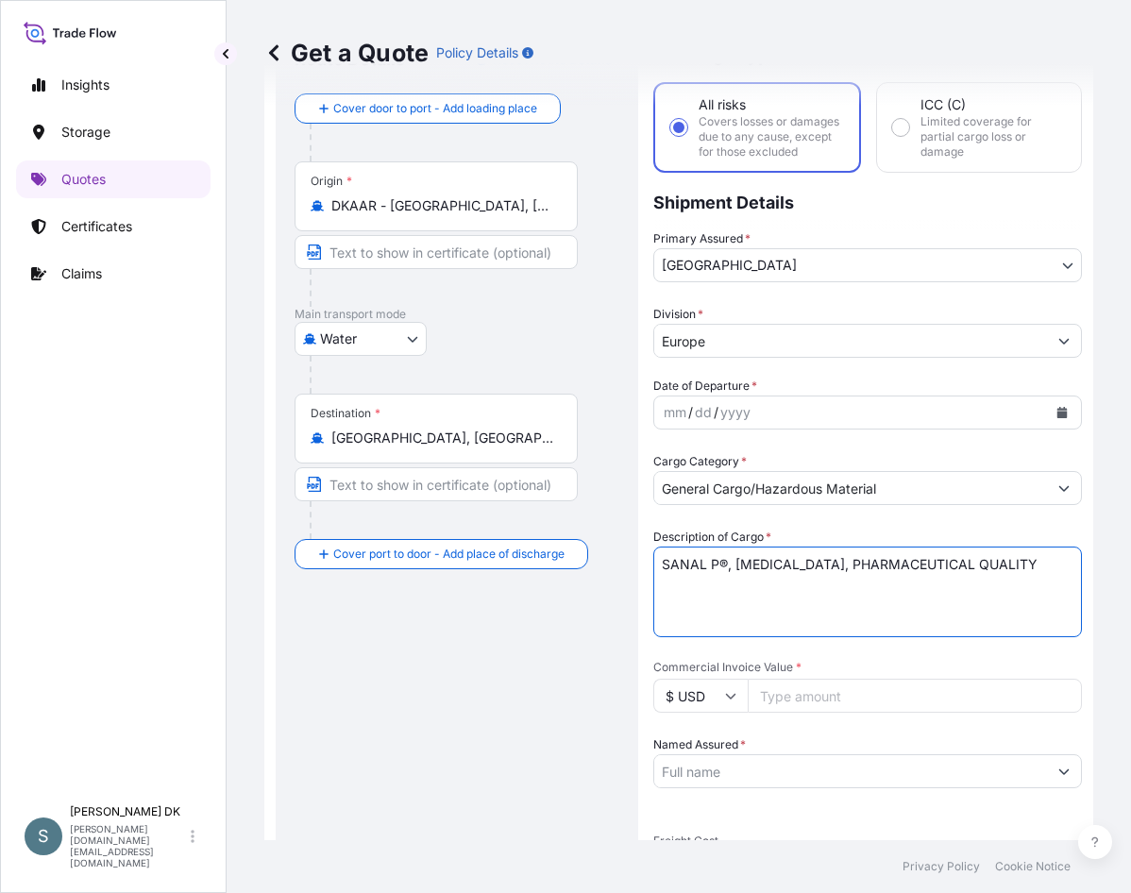
scroll to position [125, 0]
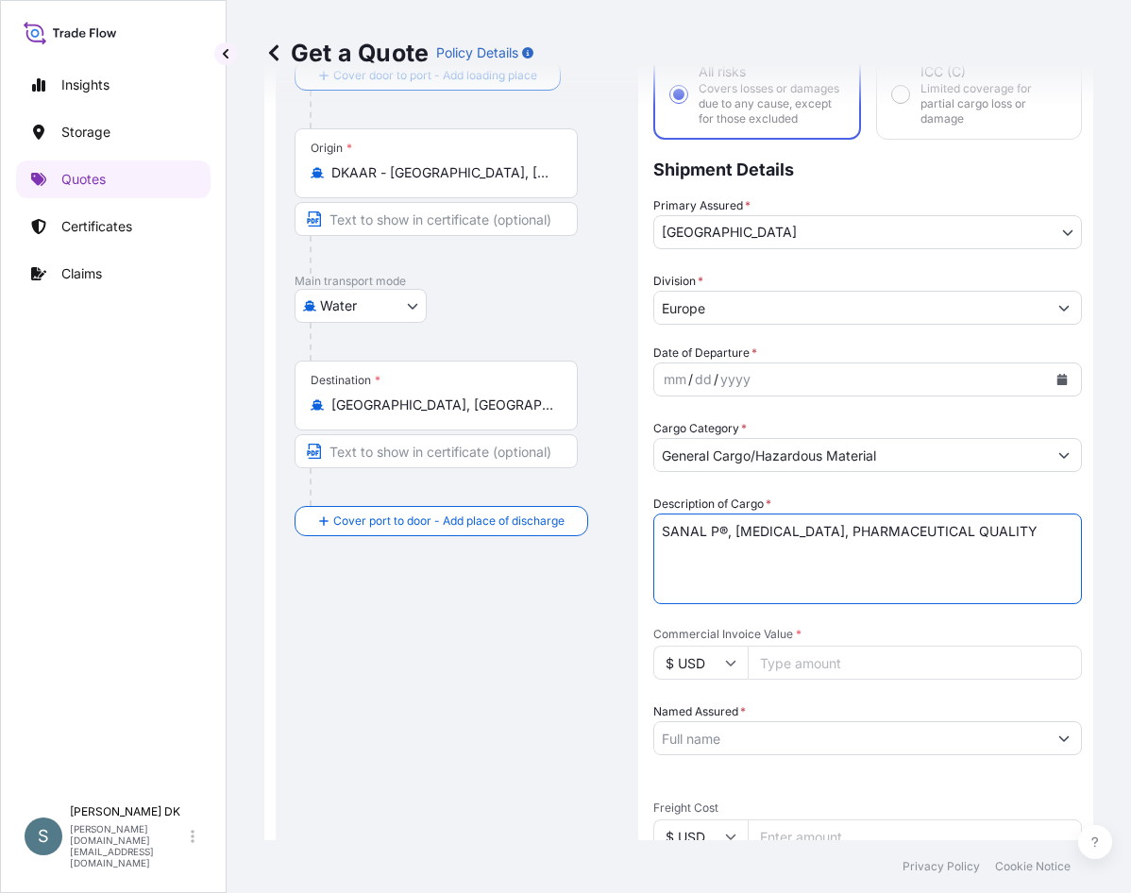
type textarea "SANAL P®, [MEDICAL_DATA], PHARMACEUTICAL QUALITY"
click at [679, 667] on input "$ USD" at bounding box center [700, 663] width 94 height 34
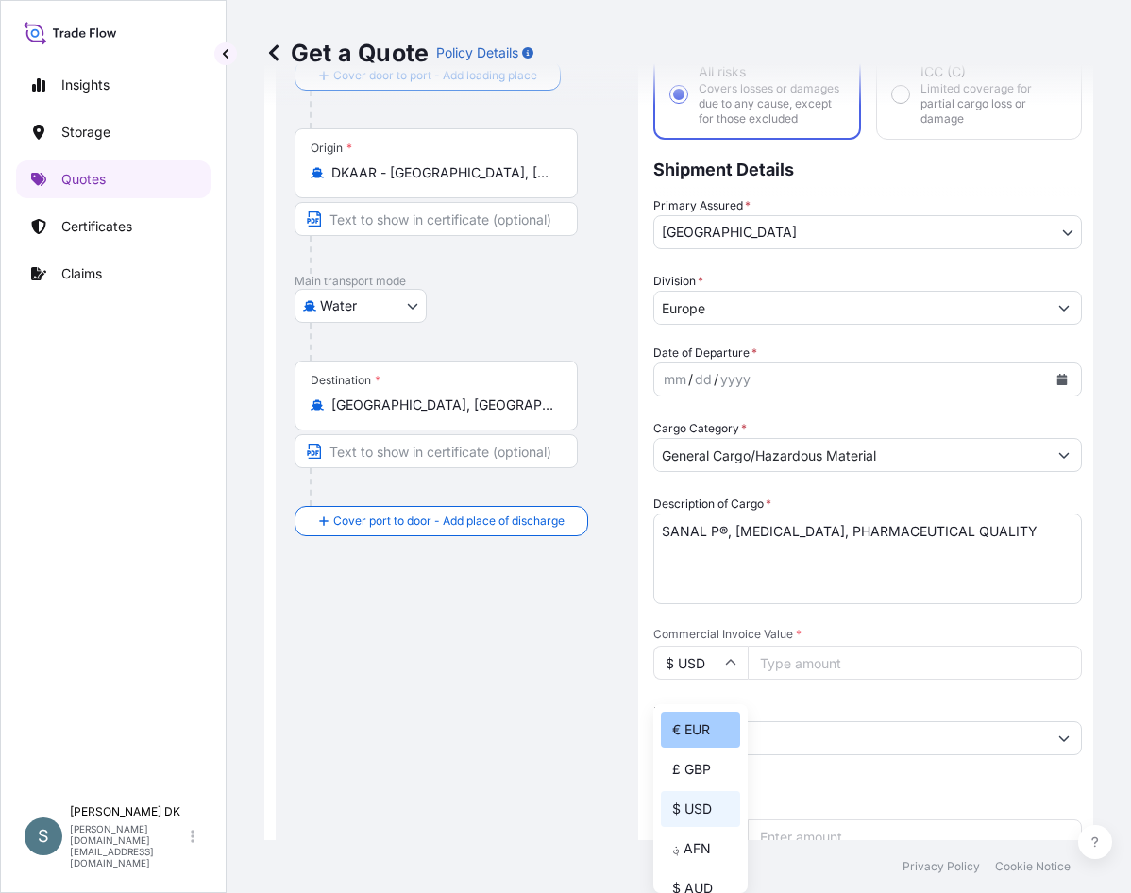
click at [705, 736] on div "€ EUR" at bounding box center [700, 730] width 79 height 36
type input "€ EUR"
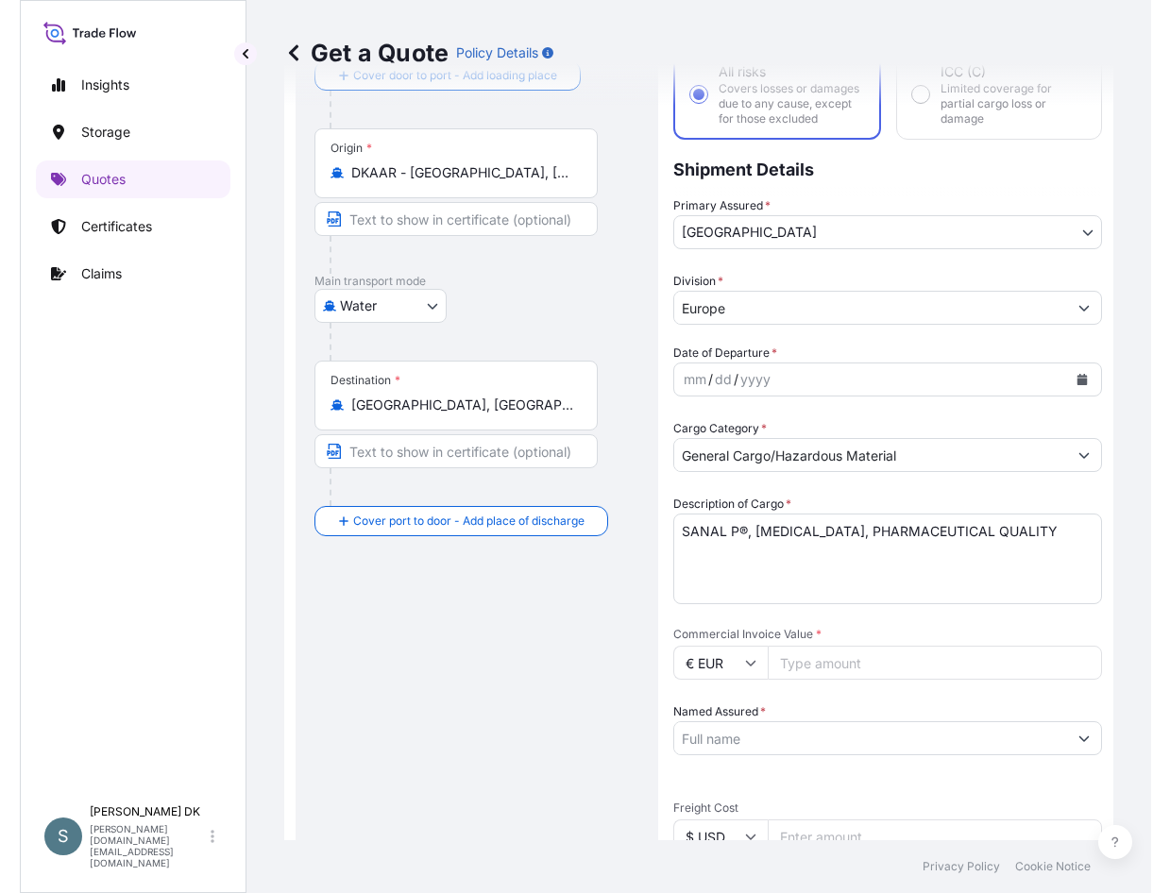
scroll to position [597, 0]
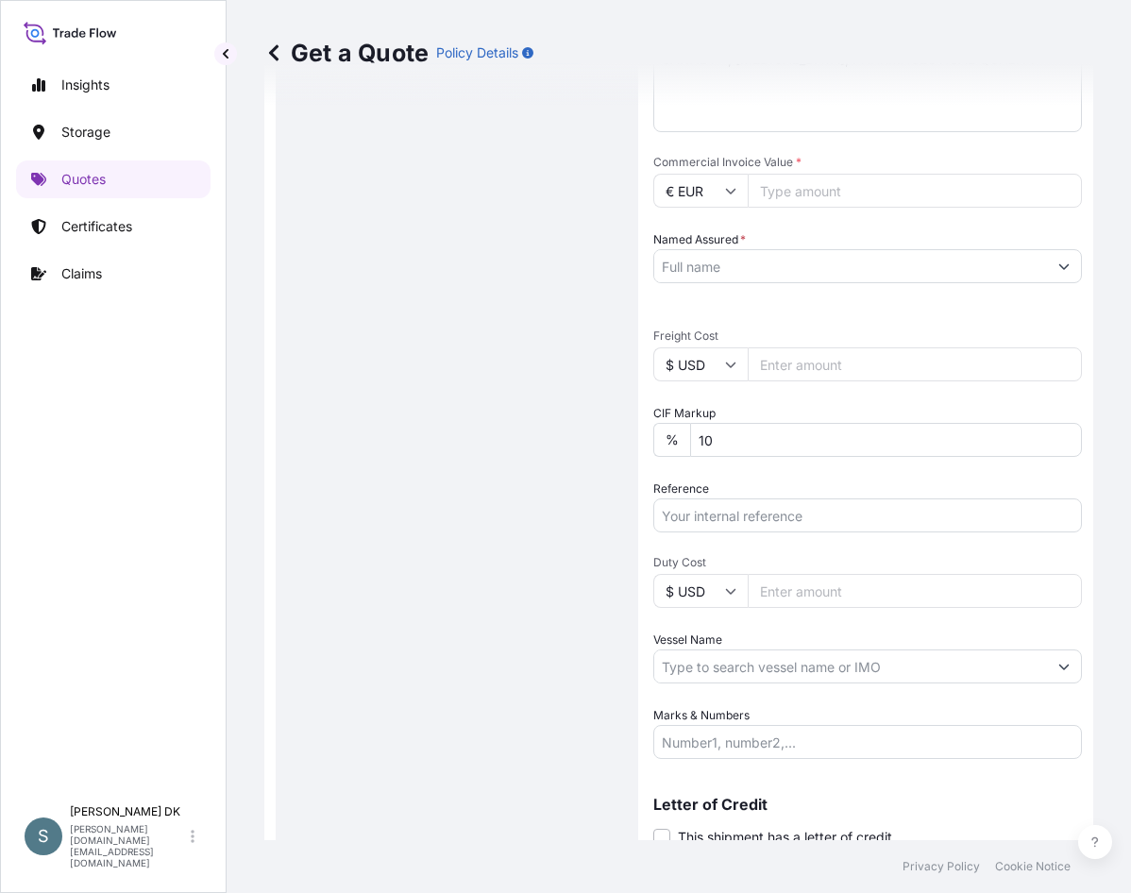
click at [705, 374] on input "$ USD" at bounding box center [700, 364] width 94 height 34
click at [710, 429] on div "€ EUR" at bounding box center [700, 432] width 79 height 36
type input "€ EUR"
click at [479, 436] on div "Route Details Reset Route Details Cover door to port - Add loading place Place …" at bounding box center [457, 210] width 325 height 1342
click at [520, 259] on div "Route Details Reset Route Details Cover door to port - Add loading place Place …" at bounding box center [457, 210] width 325 height 1342
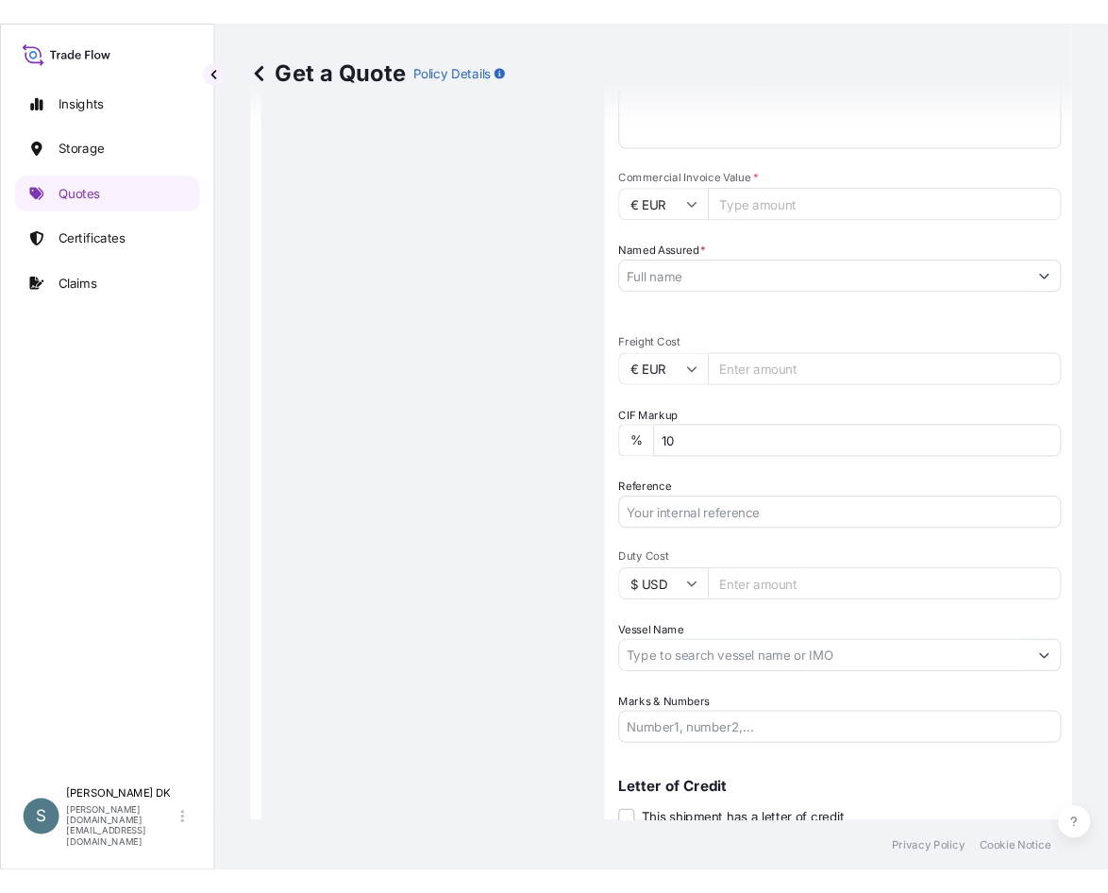
scroll to position [313, 0]
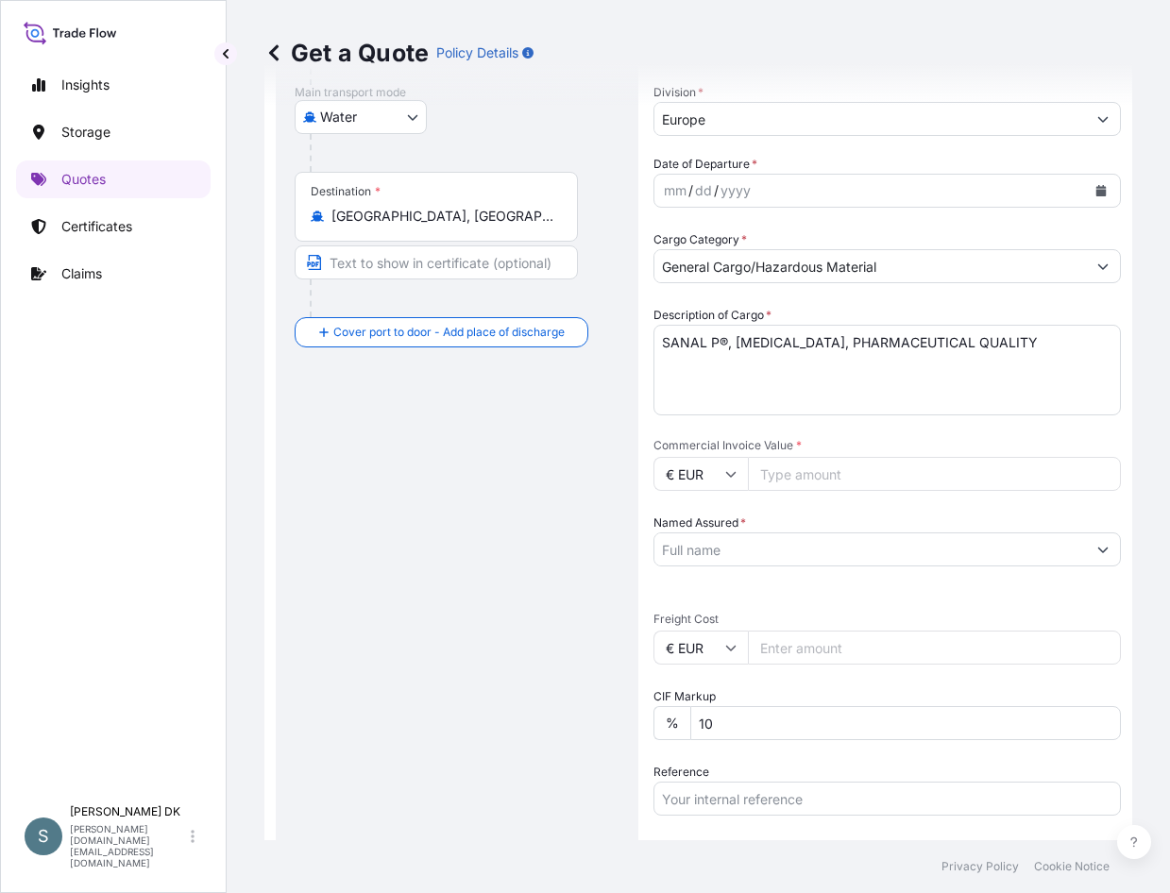
click at [844, 482] on input "Commercial Invoice Value *" at bounding box center [934, 474] width 373 height 34
click at [809, 469] on input "Commercial Invoice Value *" at bounding box center [934, 474] width 373 height 34
type input "24402.00"
click at [776, 555] on input "Named Assured *" at bounding box center [869, 549] width 431 height 34
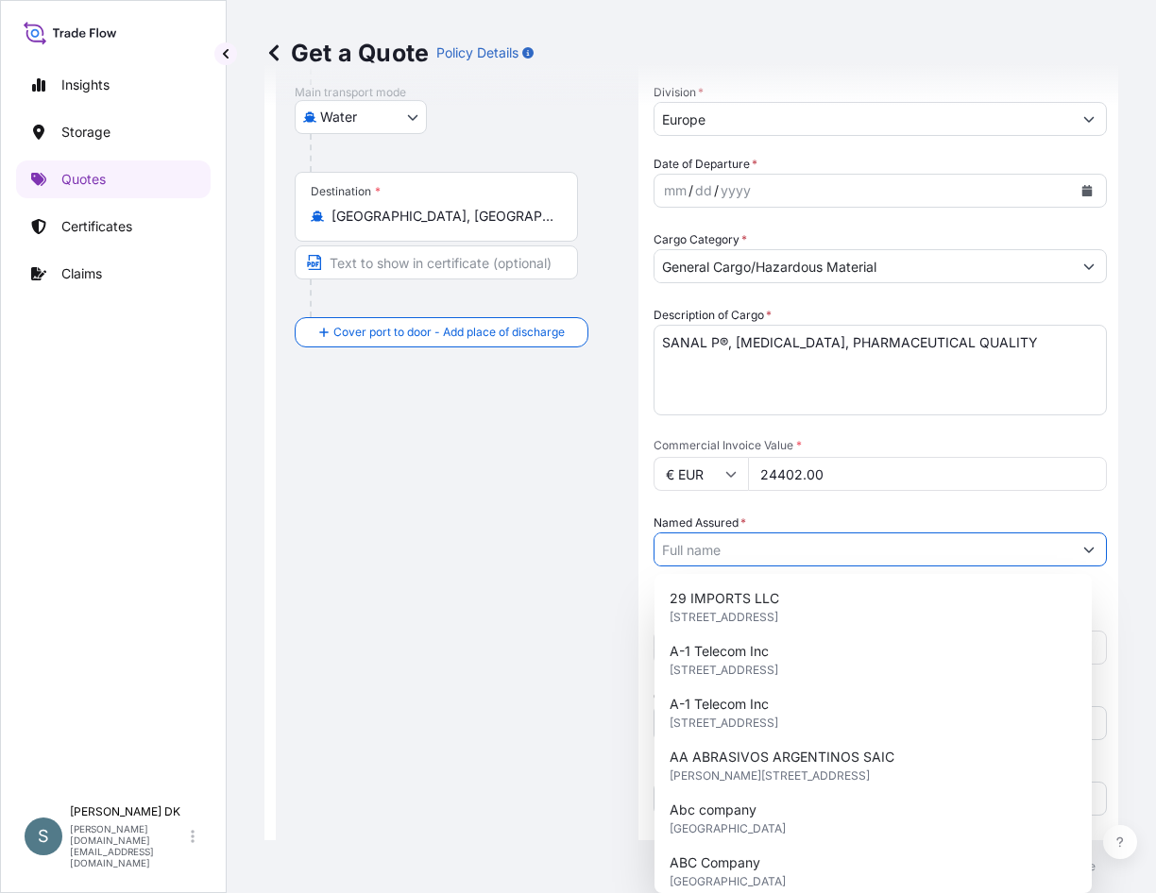
click at [779, 536] on input "Named Assured *" at bounding box center [862, 549] width 417 height 34
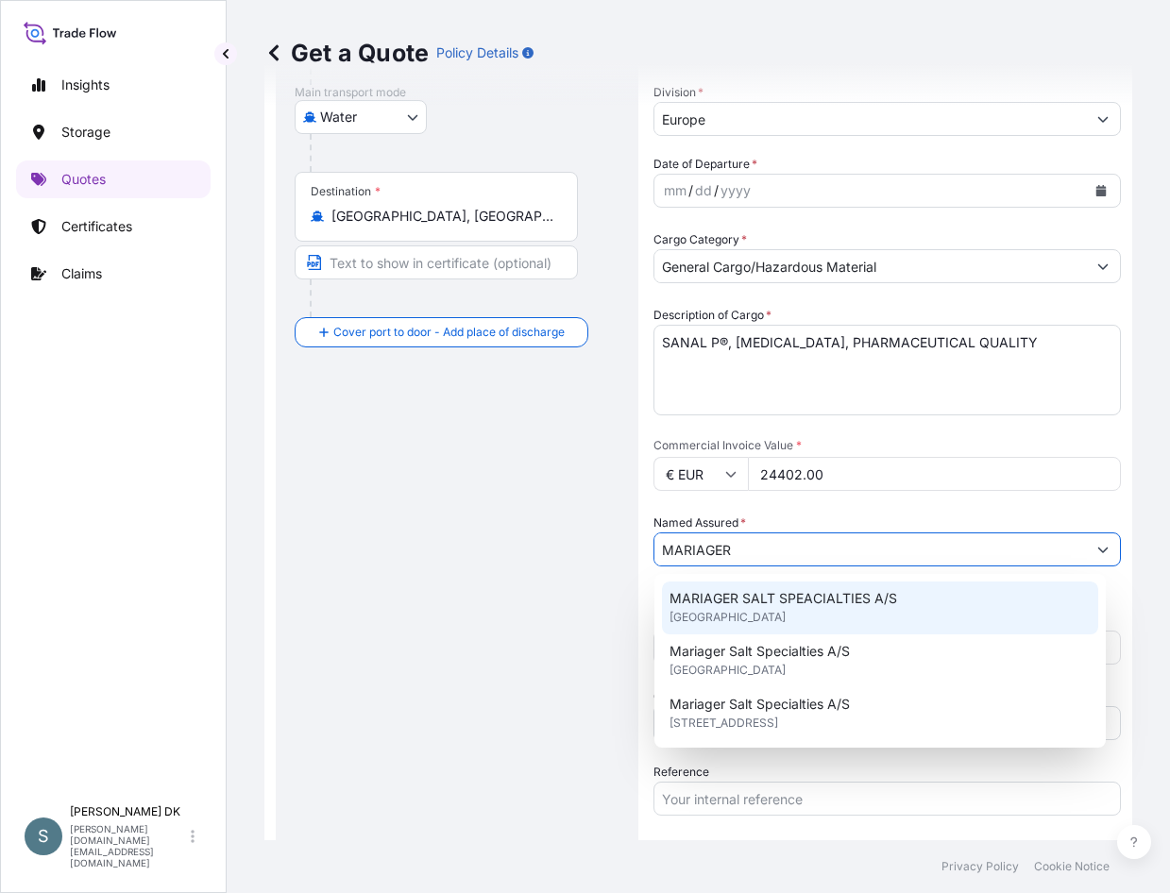
click at [769, 616] on div "MARIAGER SALT SPEACIALTIES A/S [GEOGRAPHIC_DATA]" at bounding box center [880, 608] width 436 height 53
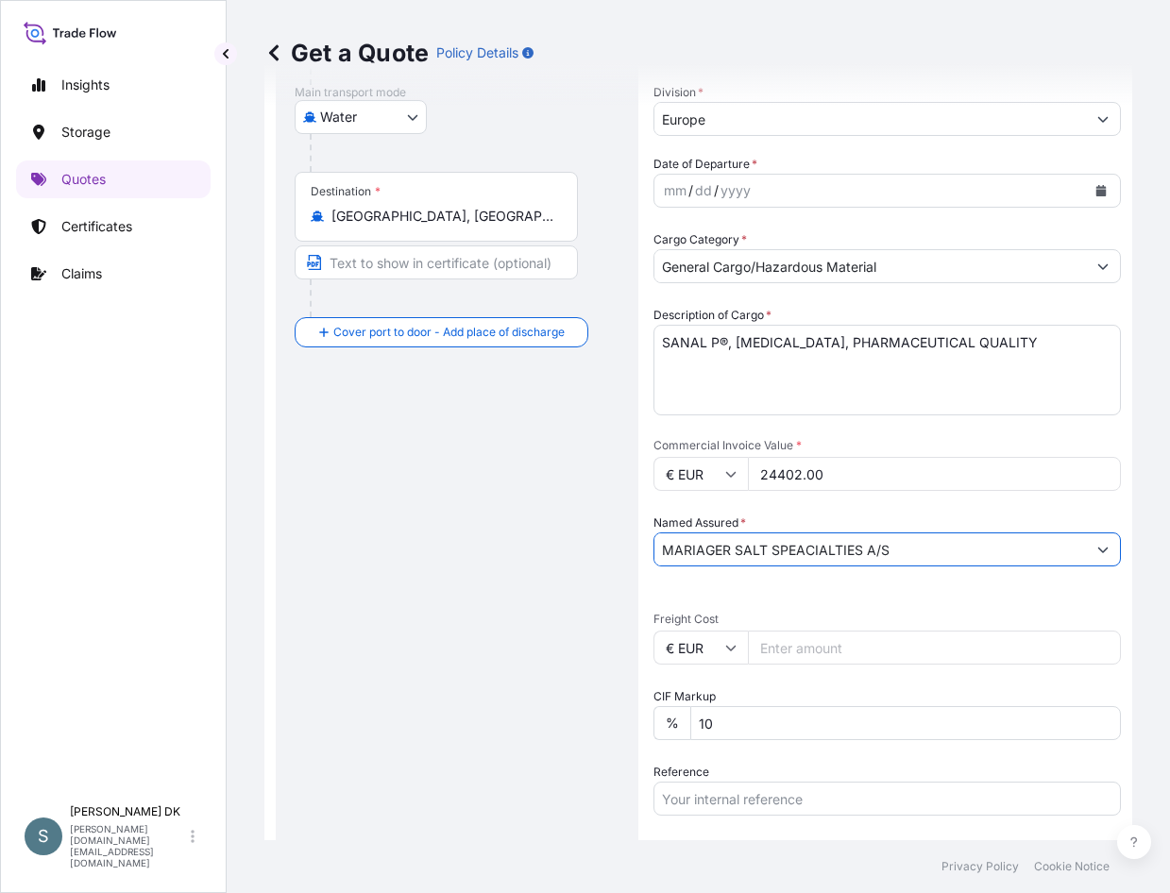
type input "MARIAGER SALT SPEACIALTIES A/S"
click at [589, 591] on div "Route Details Reset Route Details Cover door to port - Add loading place Place …" at bounding box center [457, 494] width 325 height 1342
click at [808, 643] on input "Freight Cost" at bounding box center [934, 648] width 373 height 34
click at [489, 501] on div "Route Details Reset Route Details Cover door to port - Add loading place Place …" at bounding box center [457, 494] width 325 height 1342
click at [813, 649] on input "Freight Cost" at bounding box center [934, 648] width 373 height 34
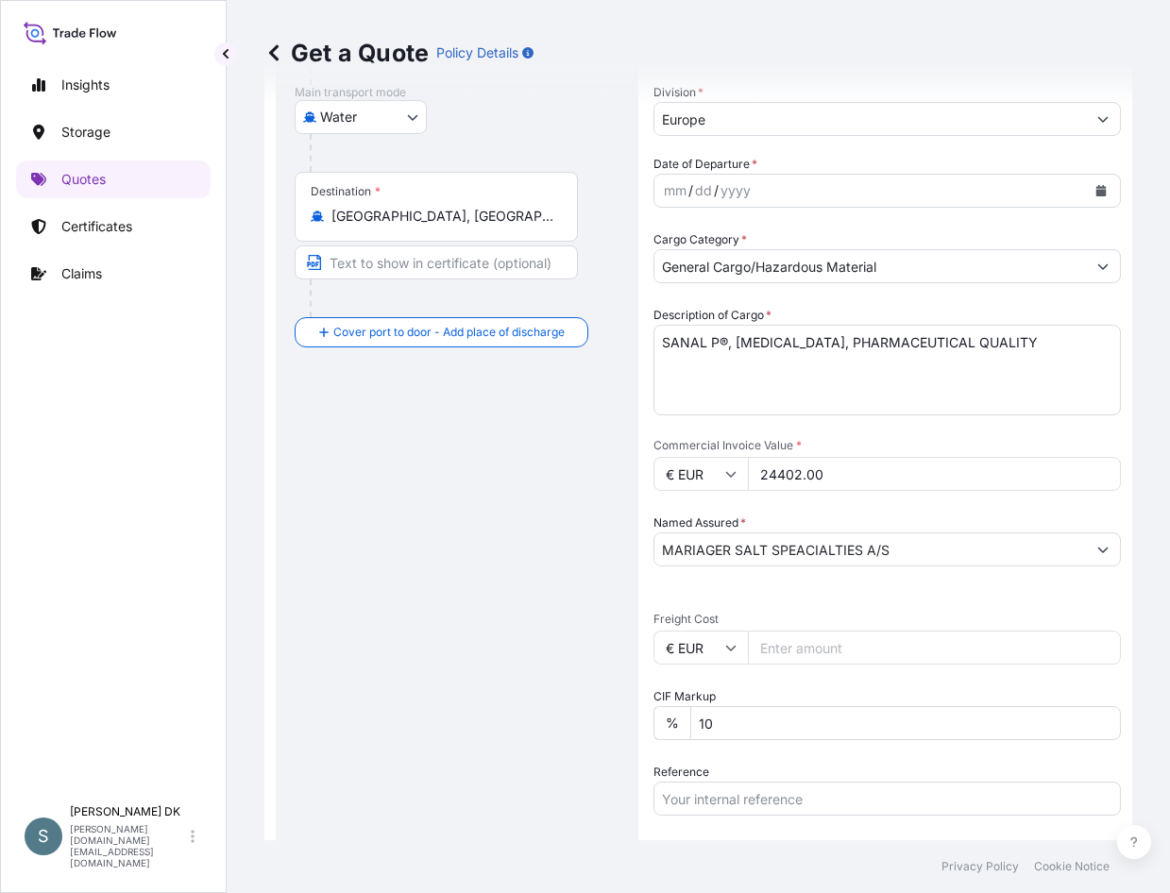
paste input "10047.75"
type input "10047.75"
drag, startPoint x: 506, startPoint y: 507, endPoint x: 498, endPoint y: 484, distance: 23.9
click at [506, 507] on div "Route Details Reset Route Details Cover door to port - Add loading place Place …" at bounding box center [457, 494] width 325 height 1342
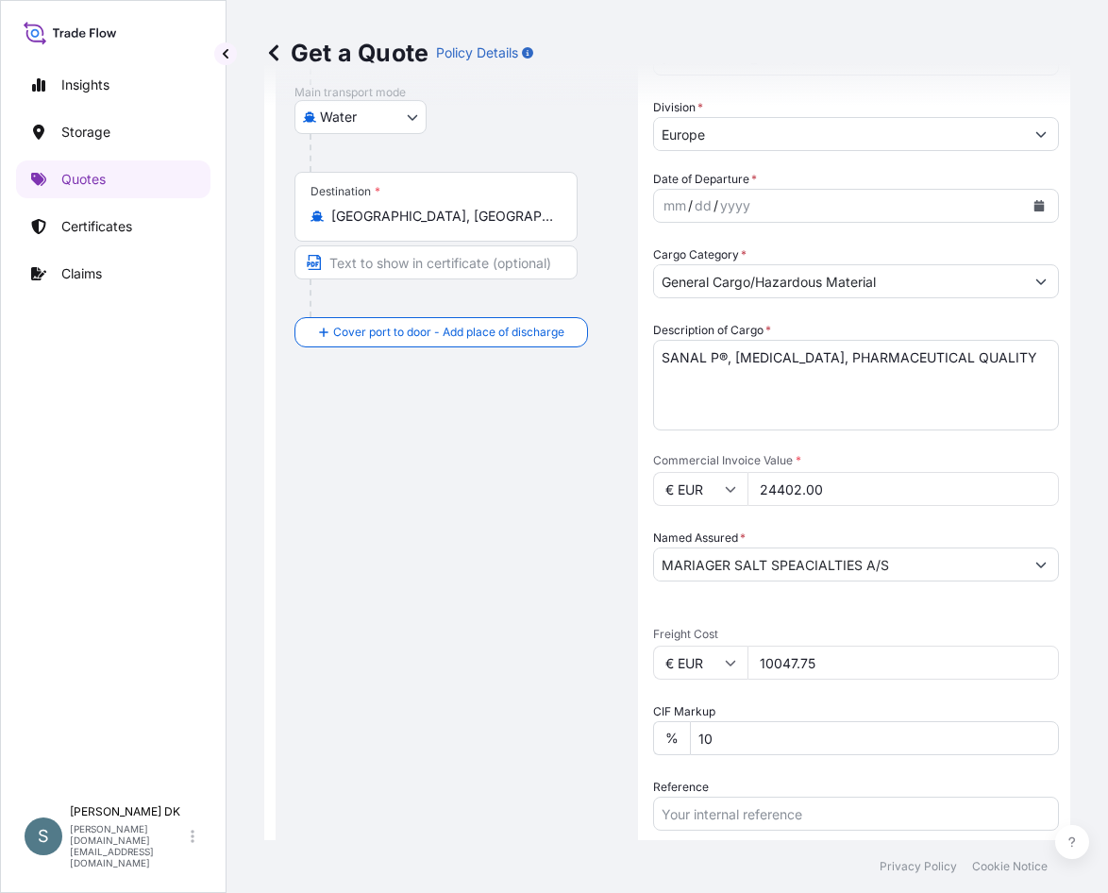
drag, startPoint x: 609, startPoint y: 623, endPoint x: 610, endPoint y: 614, distance: 9.5
click at [609, 622] on div "Route Details Reset Route Details Cover door to port - Add loading place Place …" at bounding box center [457, 501] width 325 height 1357
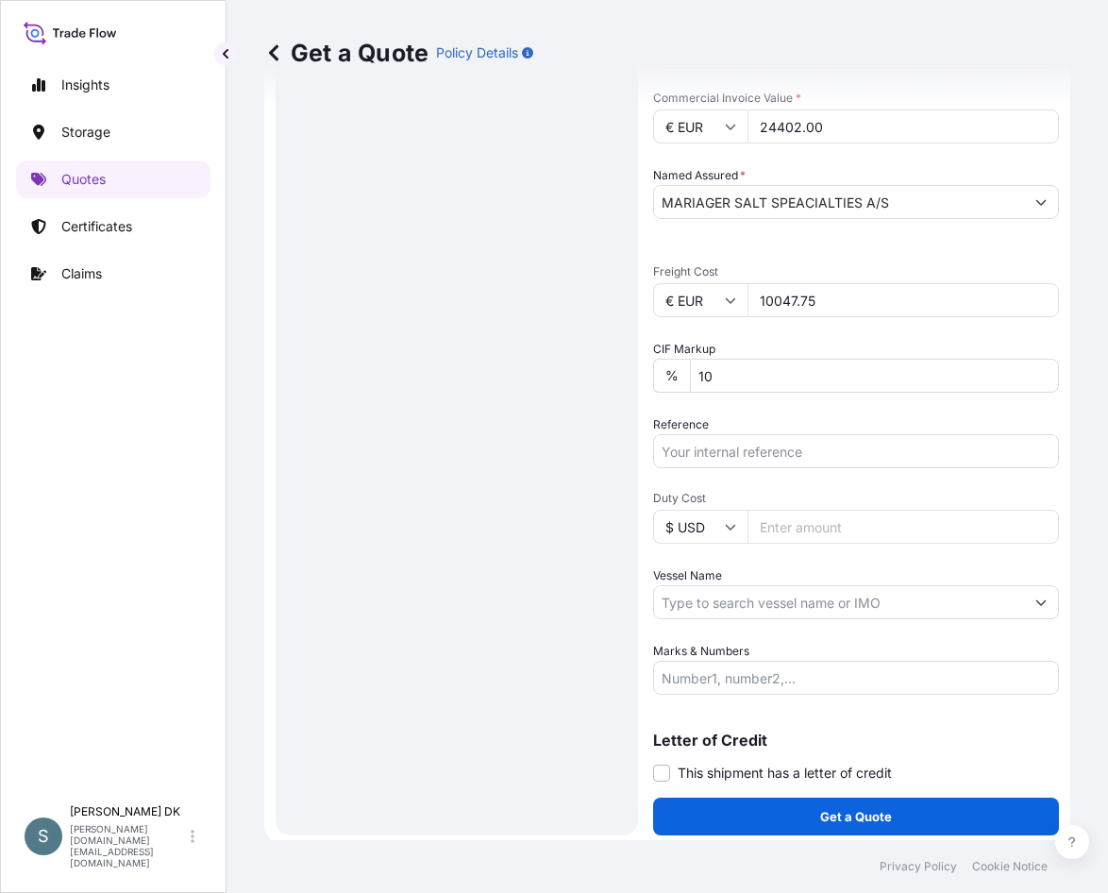
scroll to position [683, 0]
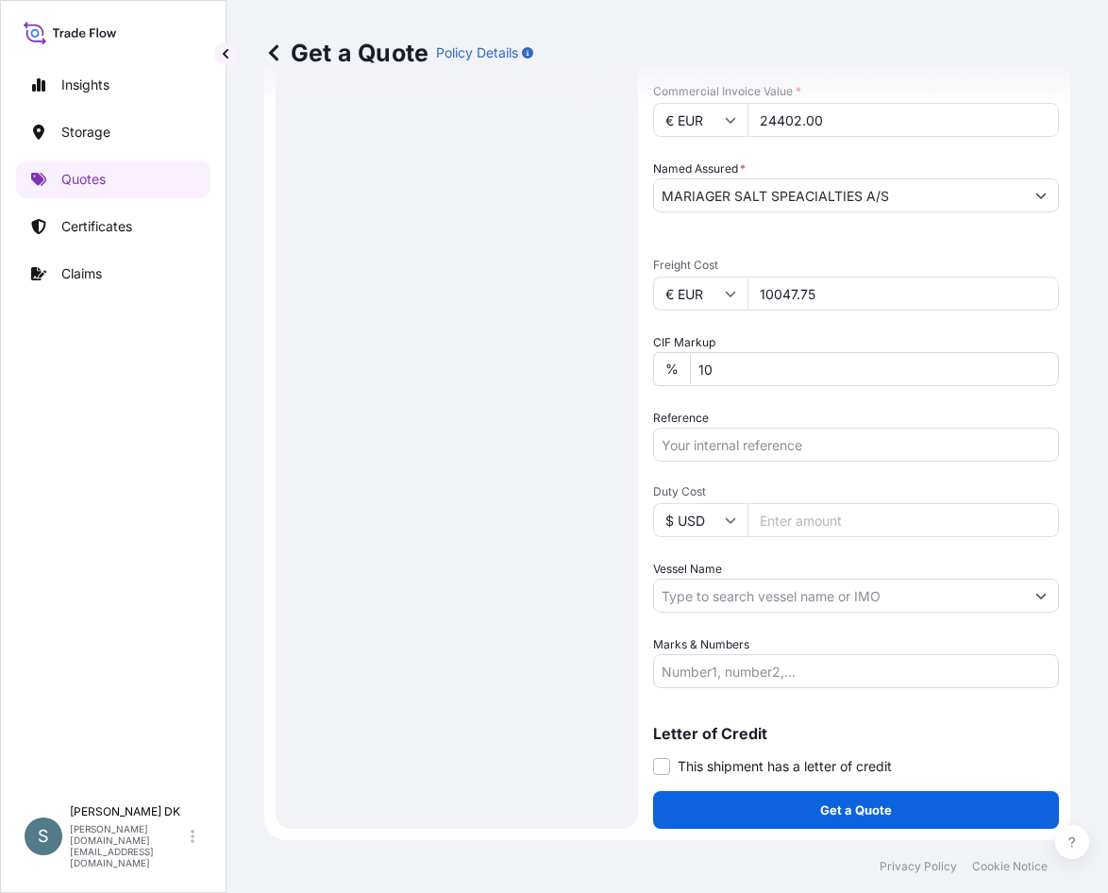
click at [455, 322] on div "Route Details Reset Route Details Cover door to port - Add loading place Place …" at bounding box center [457, 131] width 325 height 1357
click at [709, 439] on input "Reference" at bounding box center [856, 445] width 406 height 34
click at [688, 439] on input "Reference" at bounding box center [856, 445] width 406 height 34
paste input "DK1001020057 2599716"
click at [767, 446] on input "DK1001020057 2599716" at bounding box center [856, 445] width 406 height 34
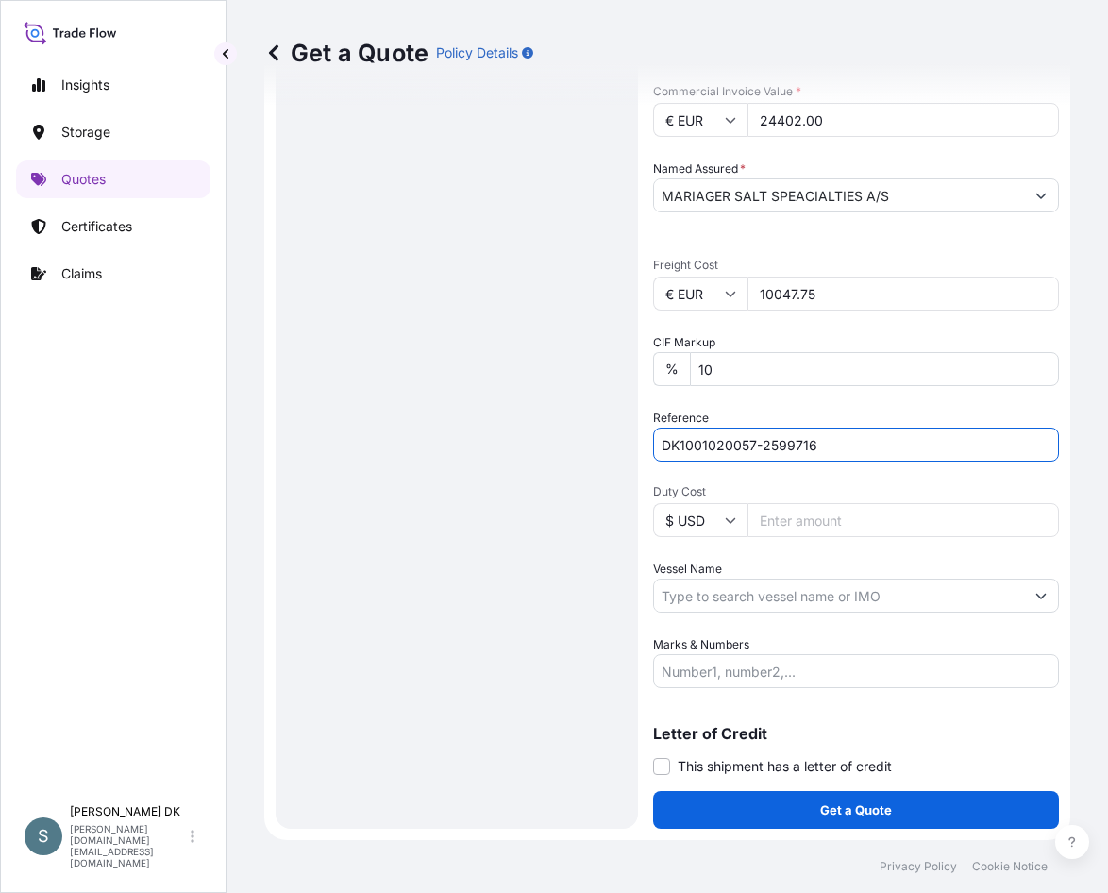
type input "DK1001020057-2599716"
click at [572, 547] on div "Route Details Reset Route Details Cover door to port - Add loading place Place …" at bounding box center [457, 131] width 325 height 1357
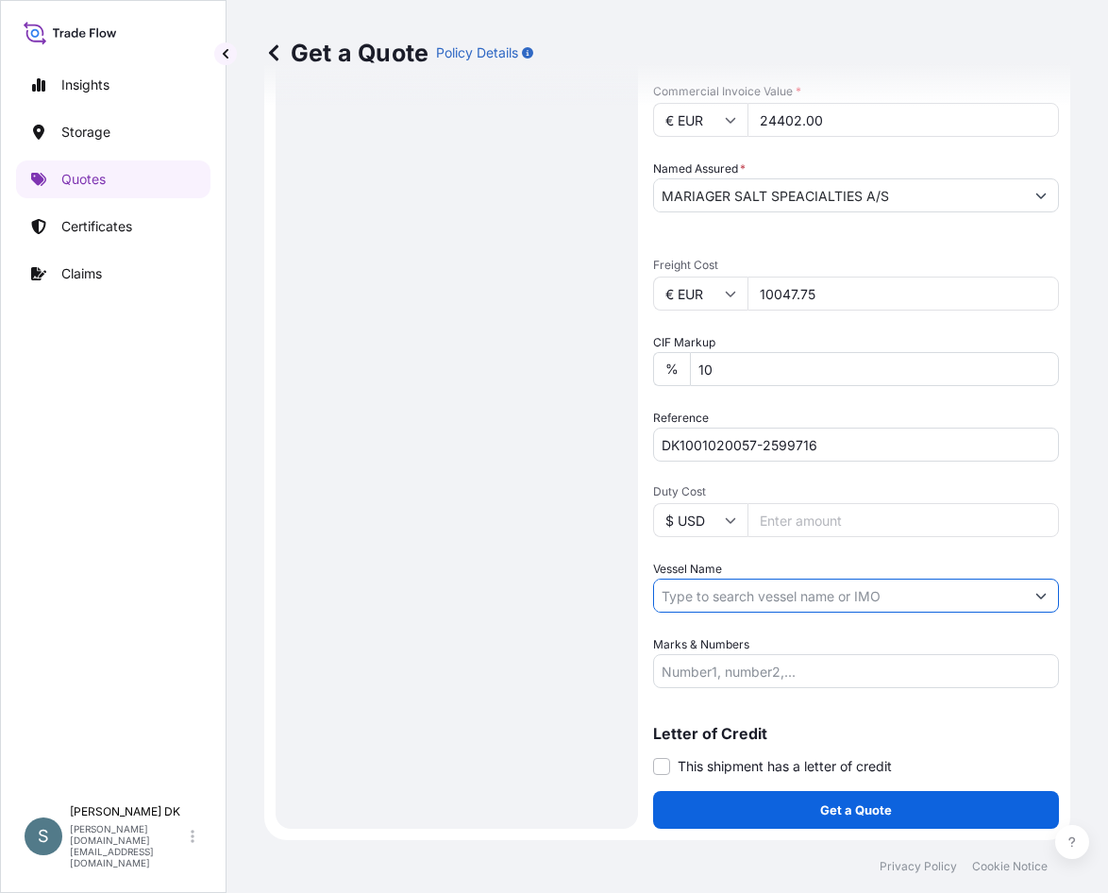
click at [752, 601] on input "Vessel Name" at bounding box center [839, 596] width 370 height 34
click at [506, 532] on div "Route Details Reset Route Details Cover door to port - Add loading place Place …" at bounding box center [457, 131] width 325 height 1357
click at [780, 597] on input "Vessel Name" at bounding box center [839, 596] width 370 height 34
paste input "VALENCIA EXPRESS"
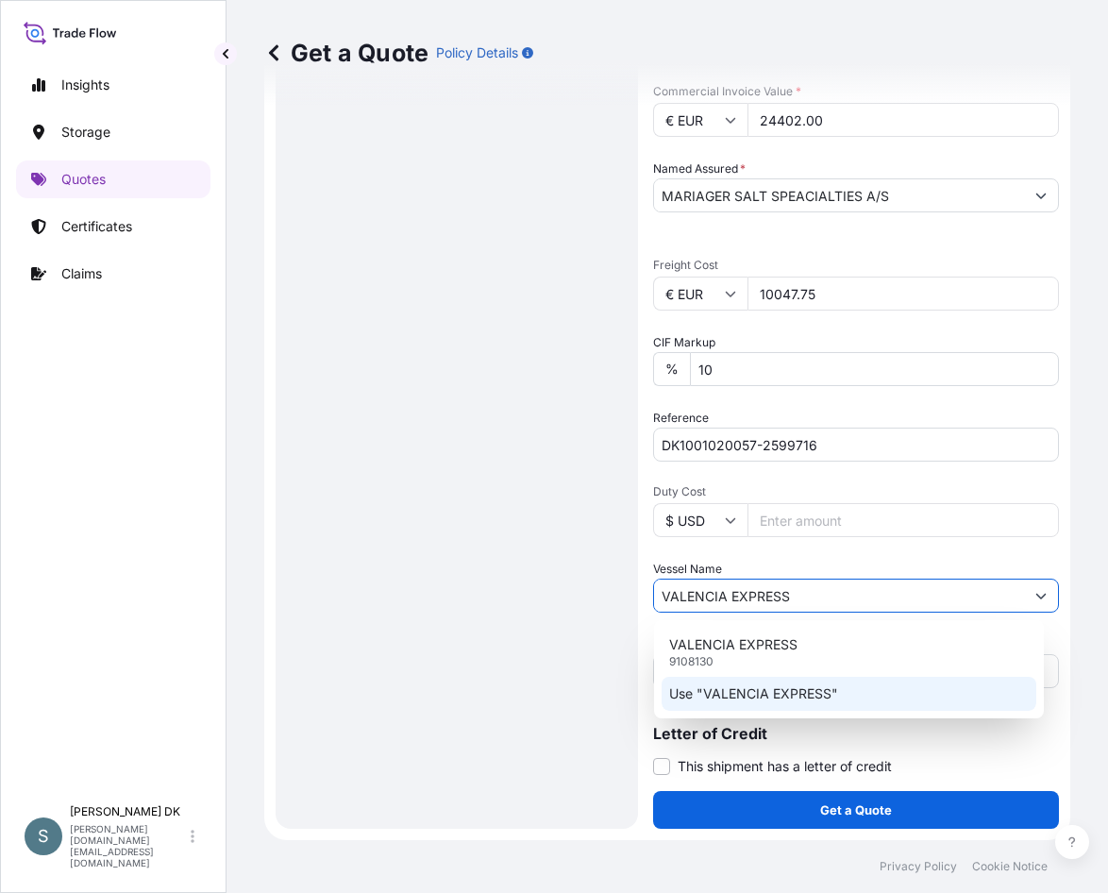
click at [819, 700] on p "Use "VALENCIA EXPRESS"" at bounding box center [753, 693] width 169 height 19
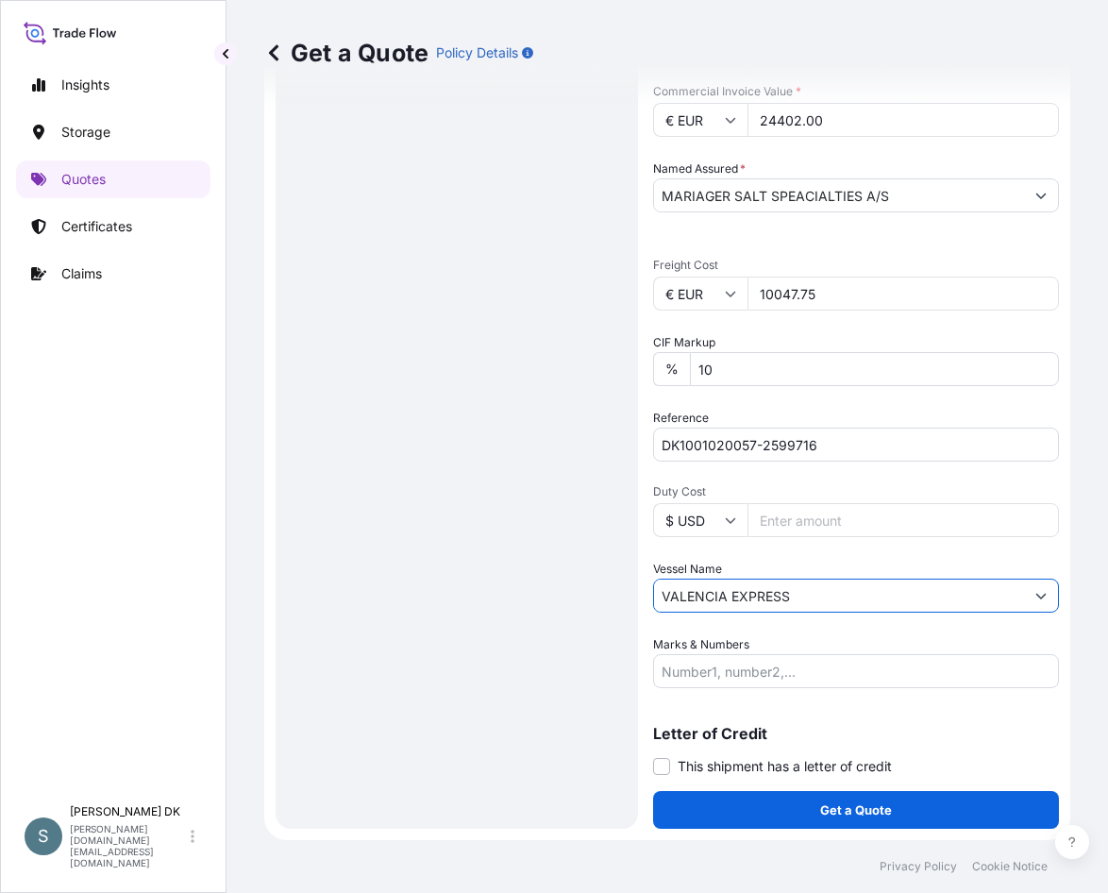
type input "VALENCIA EXPRESS"
click at [542, 494] on div "Route Details Reset Route Details Cover door to port - Add loading place Place …" at bounding box center [457, 131] width 325 height 1357
click at [483, 404] on div "Route Details Reset Route Details Cover door to port - Add loading place Place …" at bounding box center [457, 131] width 325 height 1357
click at [502, 452] on div "Route Details Reset Route Details Cover door to port - Add loading place Place …" at bounding box center [457, 131] width 325 height 1357
click at [539, 331] on div "Route Details Reset Route Details Cover door to port - Add loading place Place …" at bounding box center [457, 131] width 325 height 1357
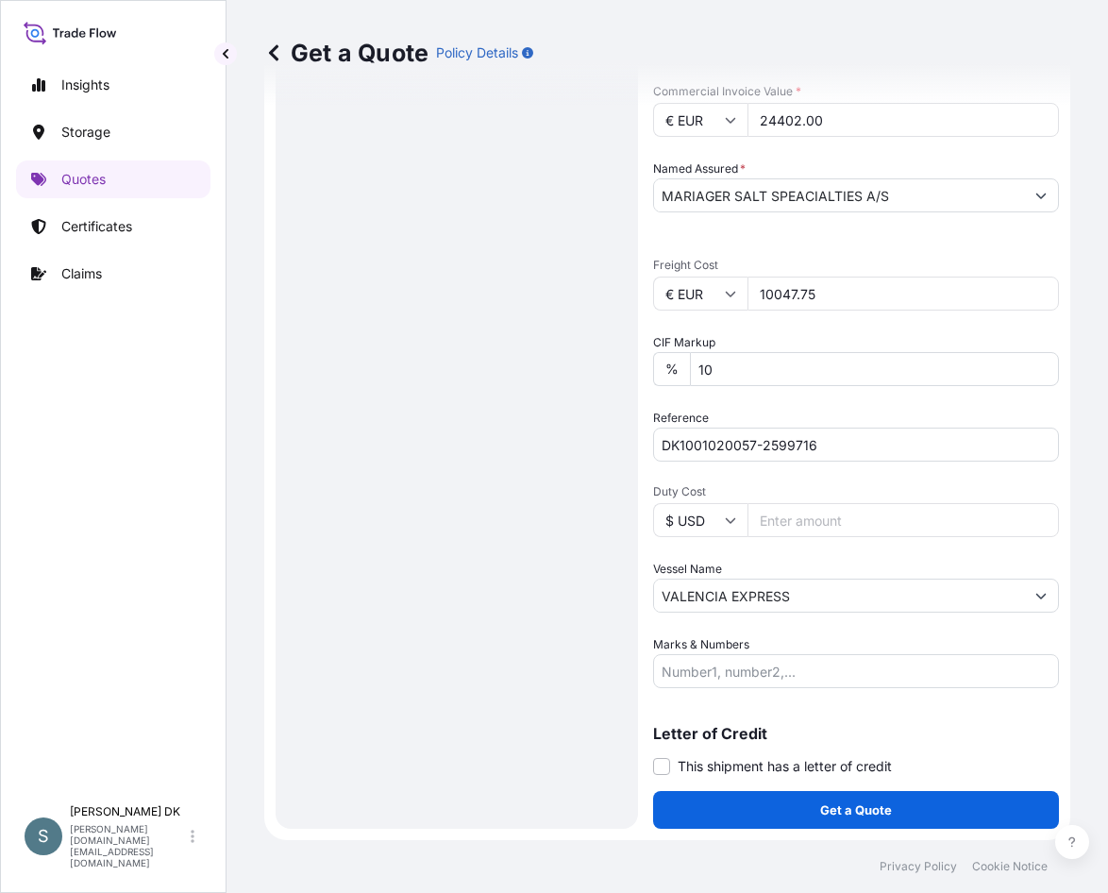
click at [568, 409] on div "Route Details Reset Route Details Cover door to port - Add loading place Place …" at bounding box center [457, 131] width 325 height 1357
click at [579, 430] on div "Route Details Reset Route Details Cover door to port - Add loading place Place …" at bounding box center [457, 131] width 325 height 1357
click at [475, 365] on div "Route Details Reset Route Details Cover door to port - Add loading place Place …" at bounding box center [457, 131] width 325 height 1357
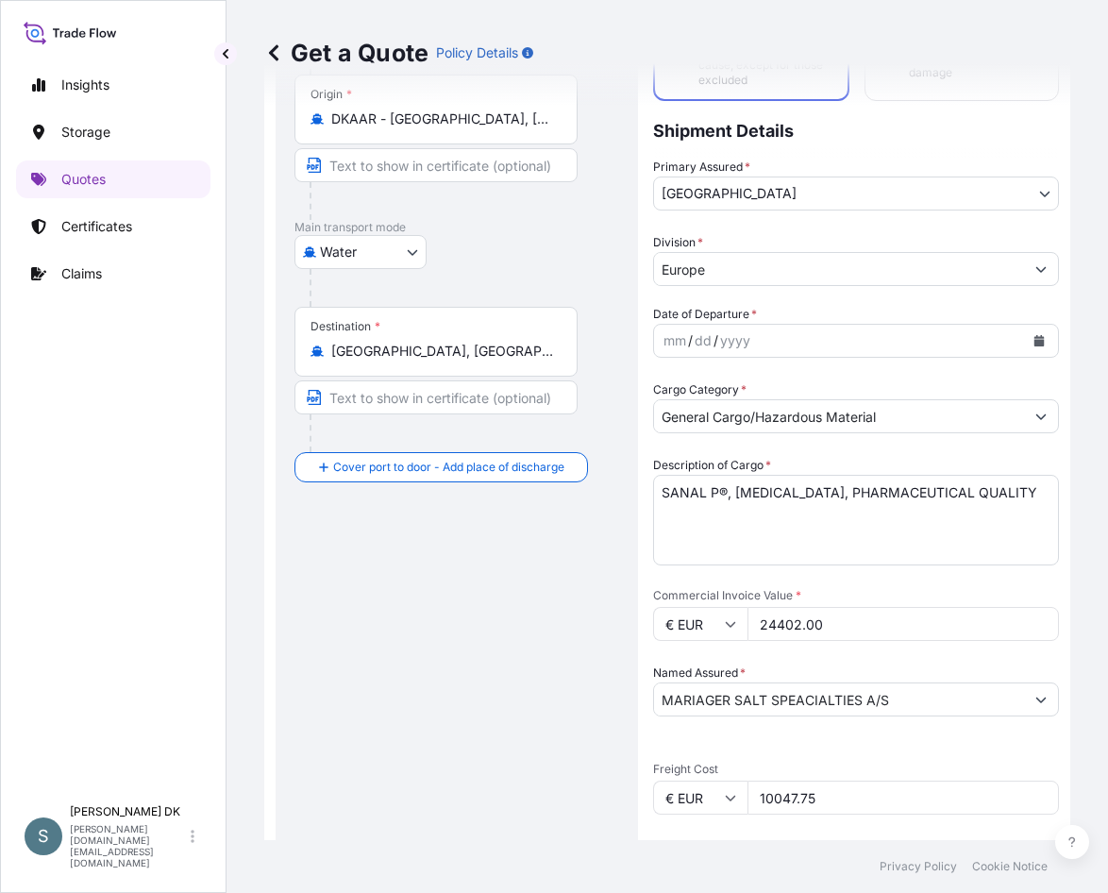
scroll to position [0, 0]
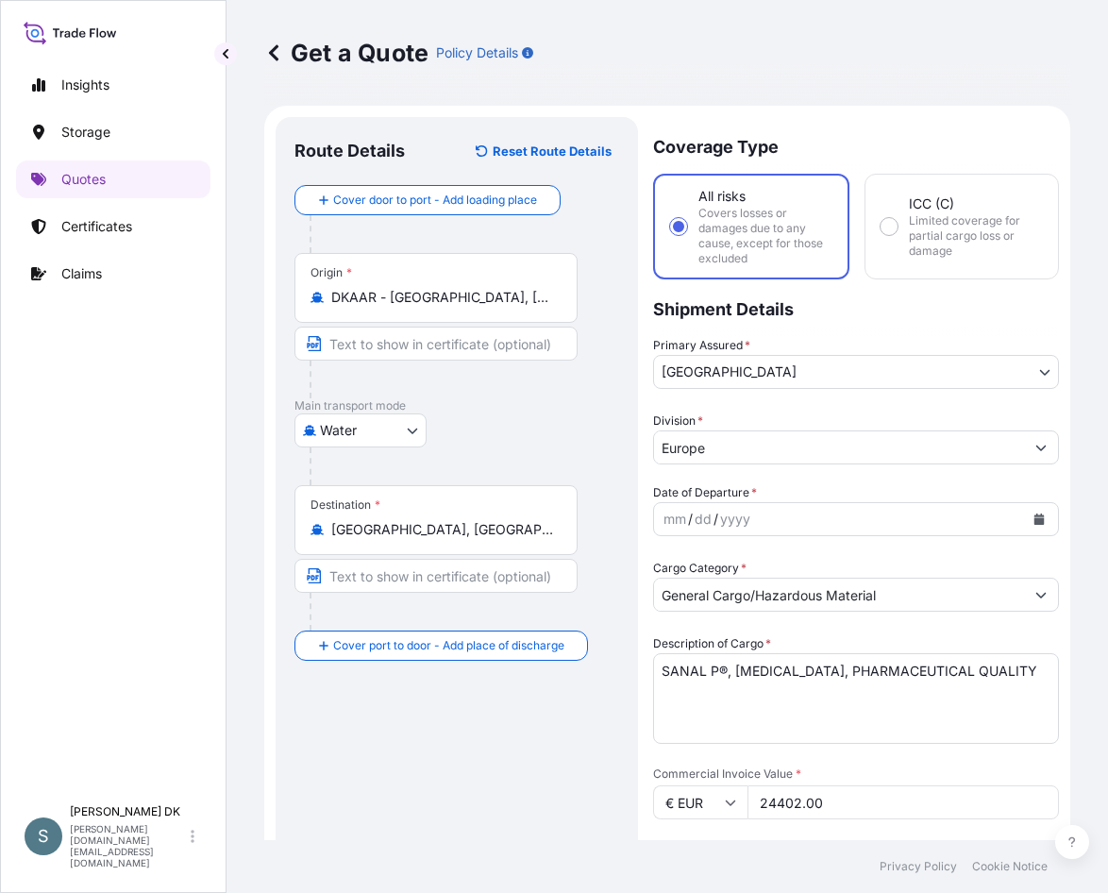
click at [588, 402] on p "Main transport mode" at bounding box center [457, 405] width 325 height 15
click at [1033, 530] on button "Calendar" at bounding box center [1039, 519] width 30 height 30
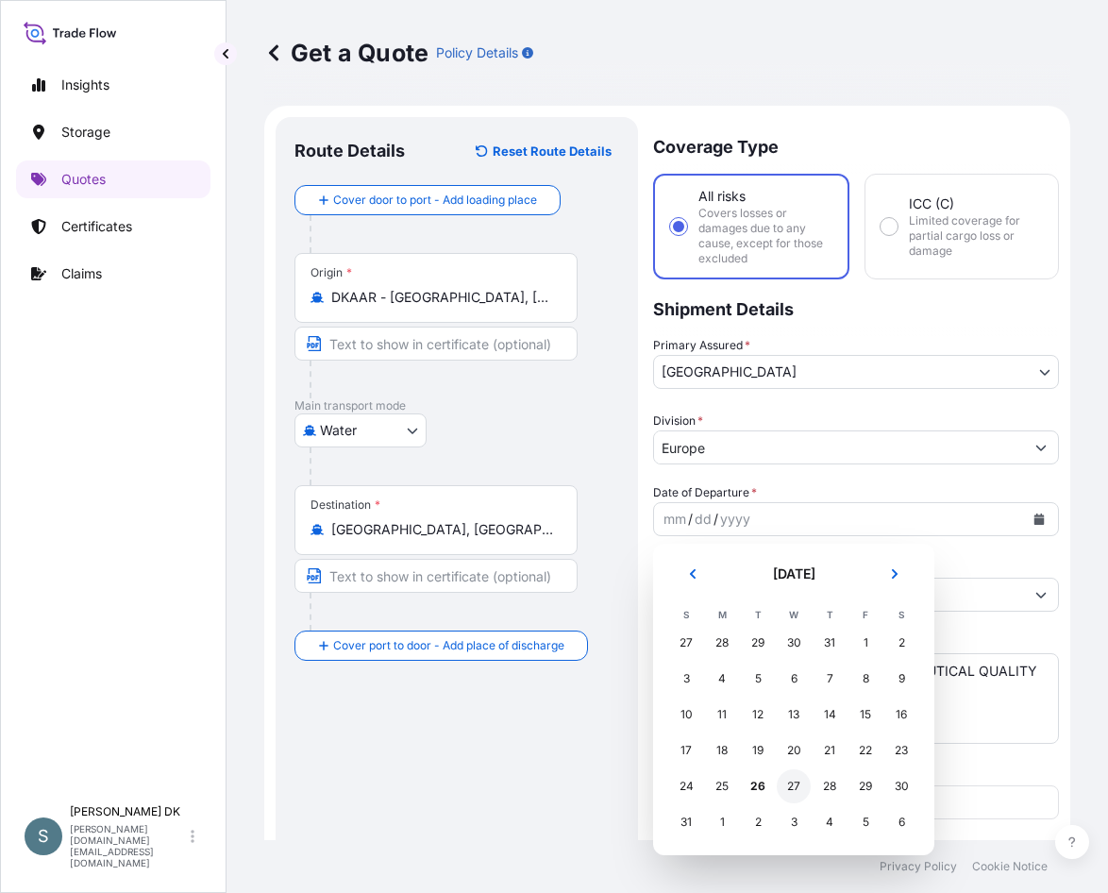
click at [785, 785] on div "27" at bounding box center [794, 786] width 34 height 34
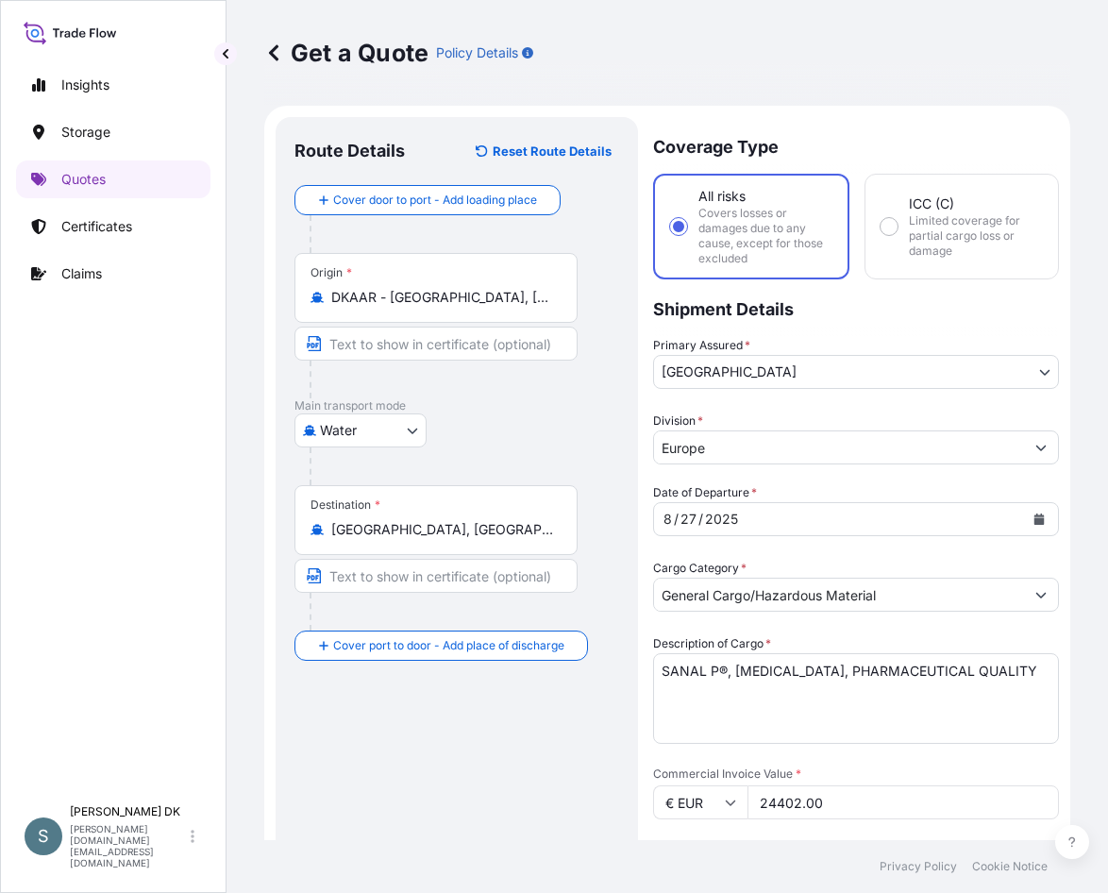
click at [566, 743] on div "Route Details Reset Route Details Cover door to port - Add loading place Place …" at bounding box center [457, 814] width 325 height 1357
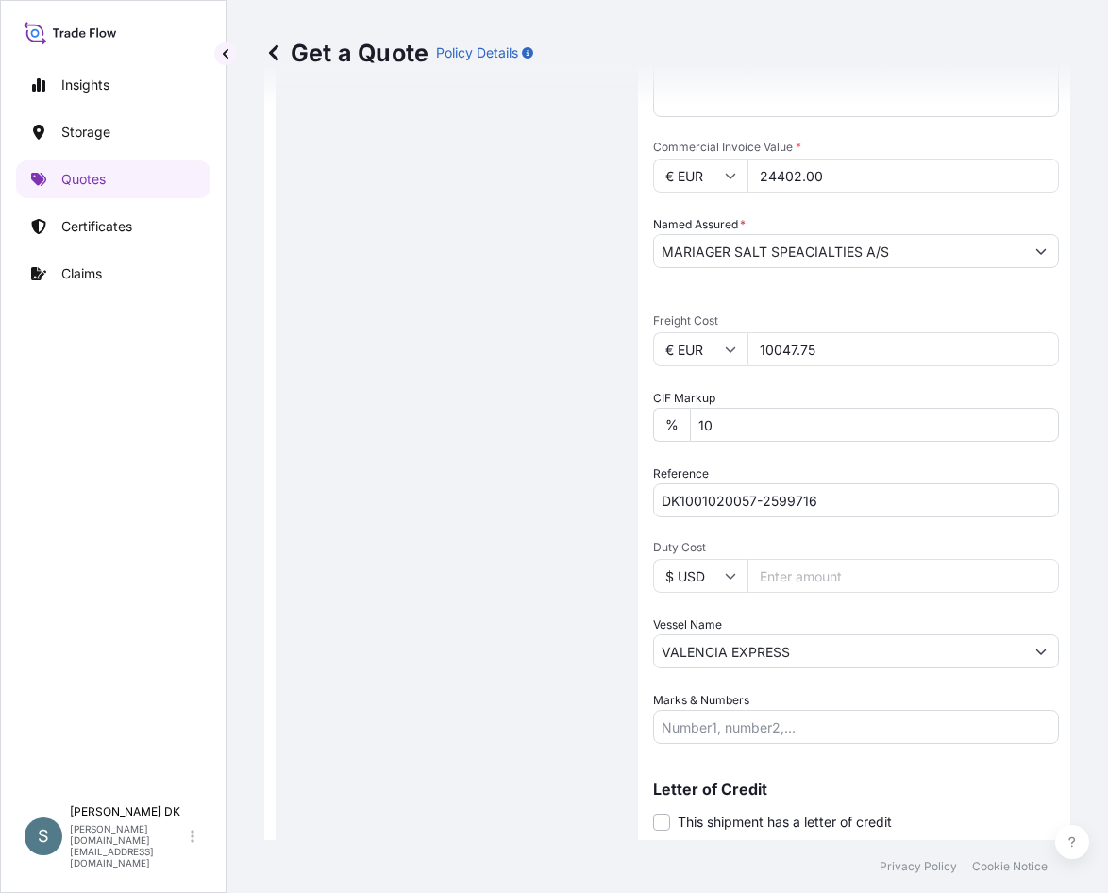
scroll to position [683, 0]
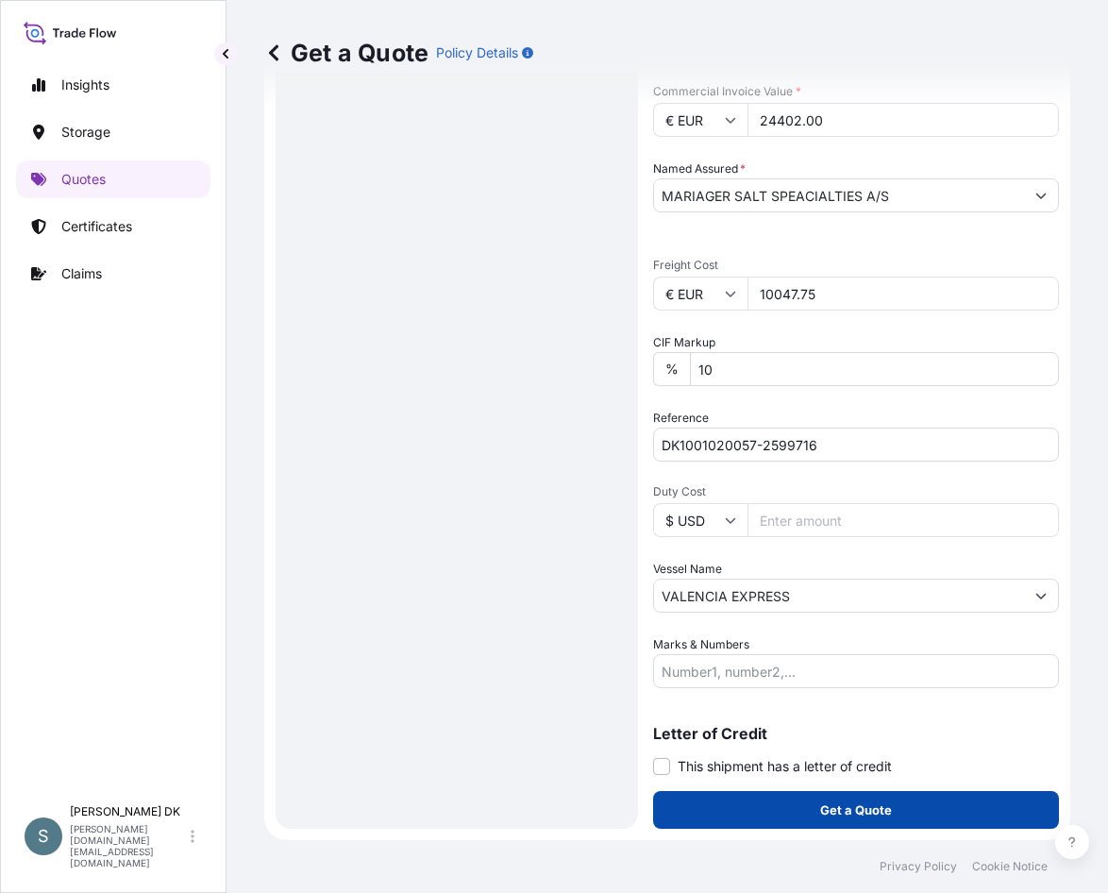
click at [860, 815] on p "Get a Quote" at bounding box center [856, 810] width 72 height 19
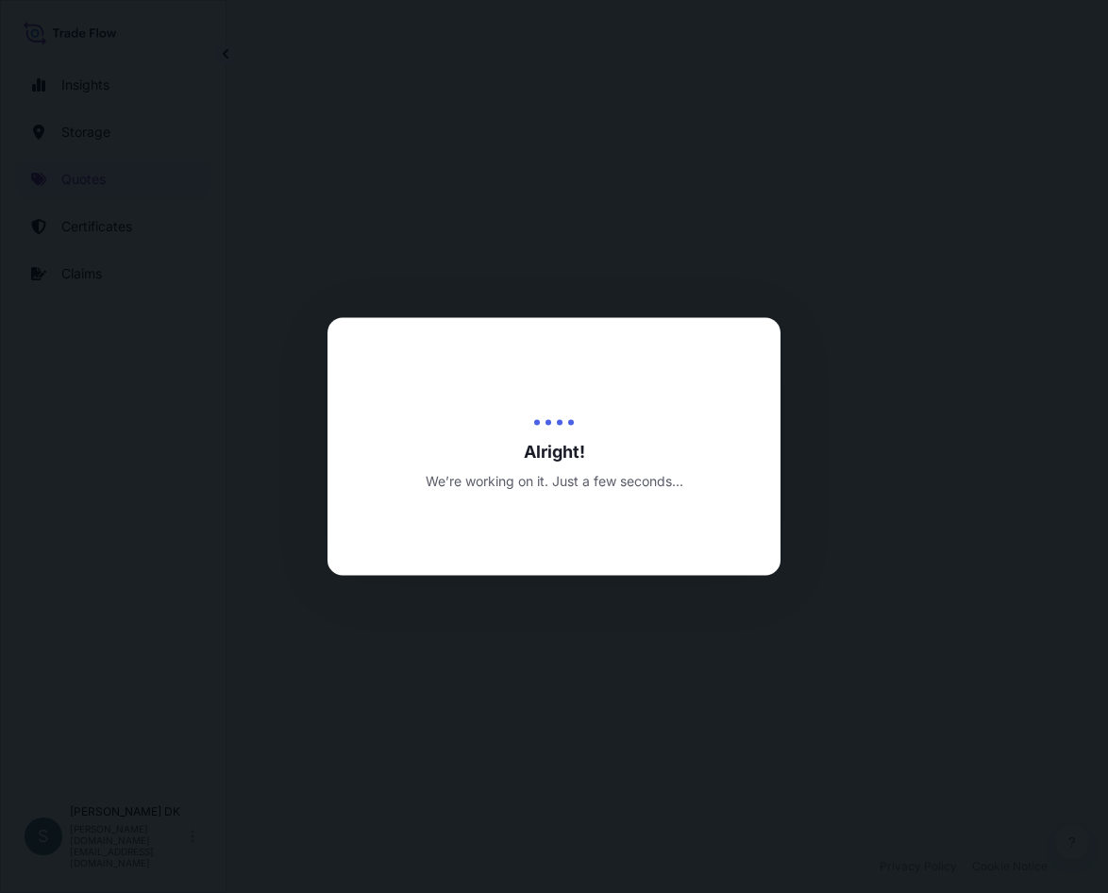
select select "Water"
select select "31589"
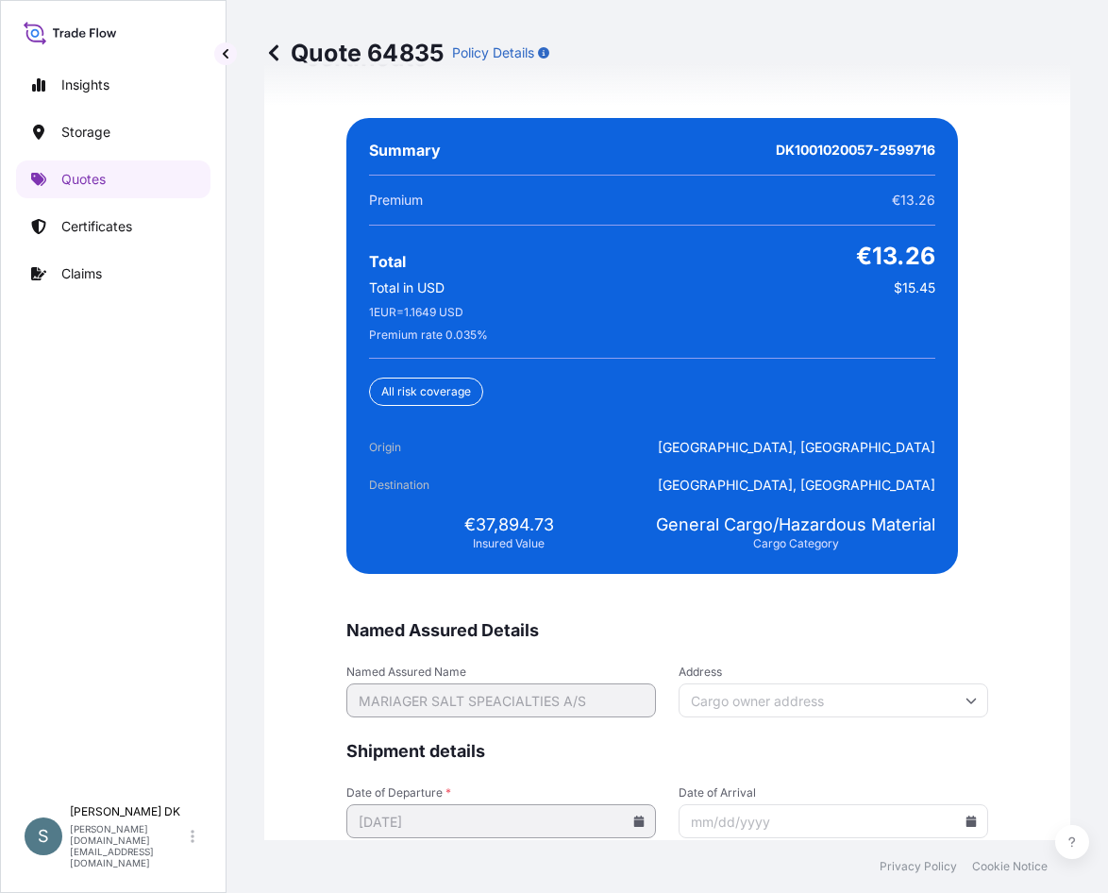
scroll to position [4735, 0]
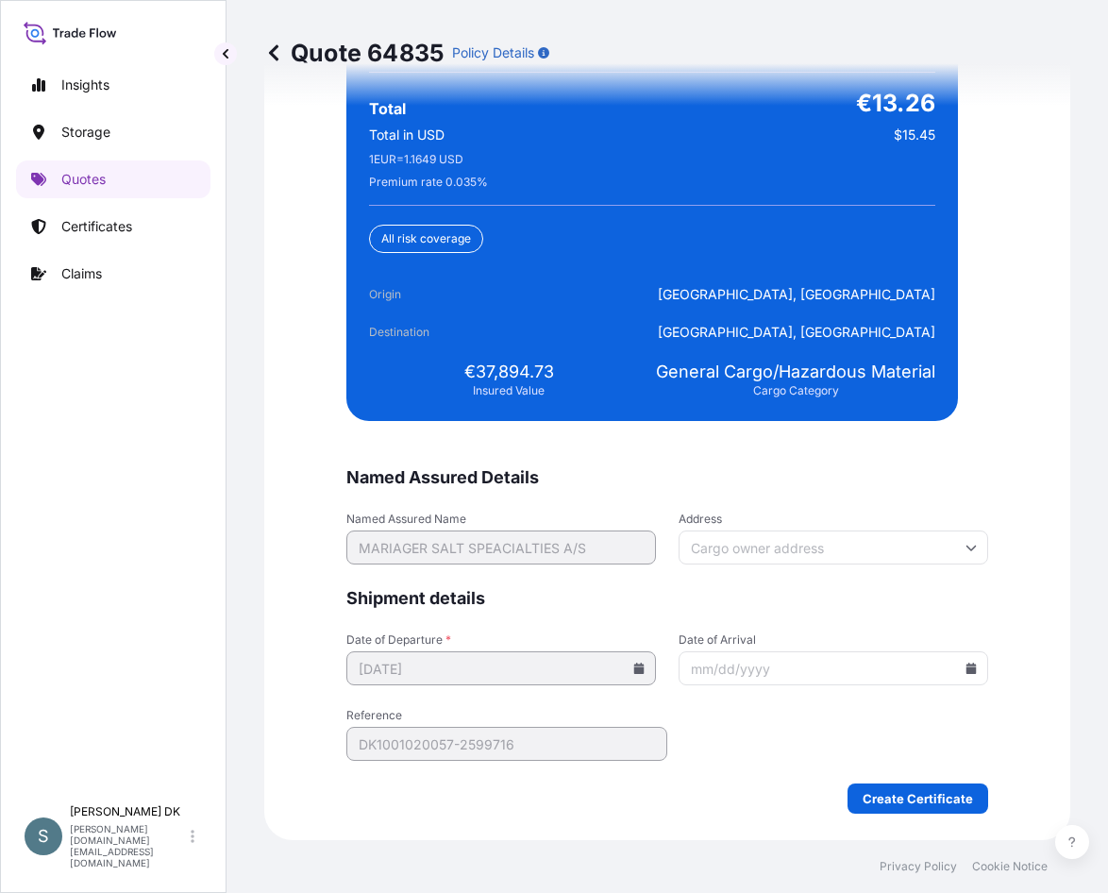
drag, startPoint x: 659, startPoint y: 630, endPoint x: 673, endPoint y: 627, distance: 14.4
click at [659, 630] on form "Named Assured Details Named Assured Name MARIAGER SALT SPEACIALTIES A/S Address…" at bounding box center [667, 639] width 642 height 347
click at [968, 665] on icon at bounding box center [972, 668] width 10 height 11
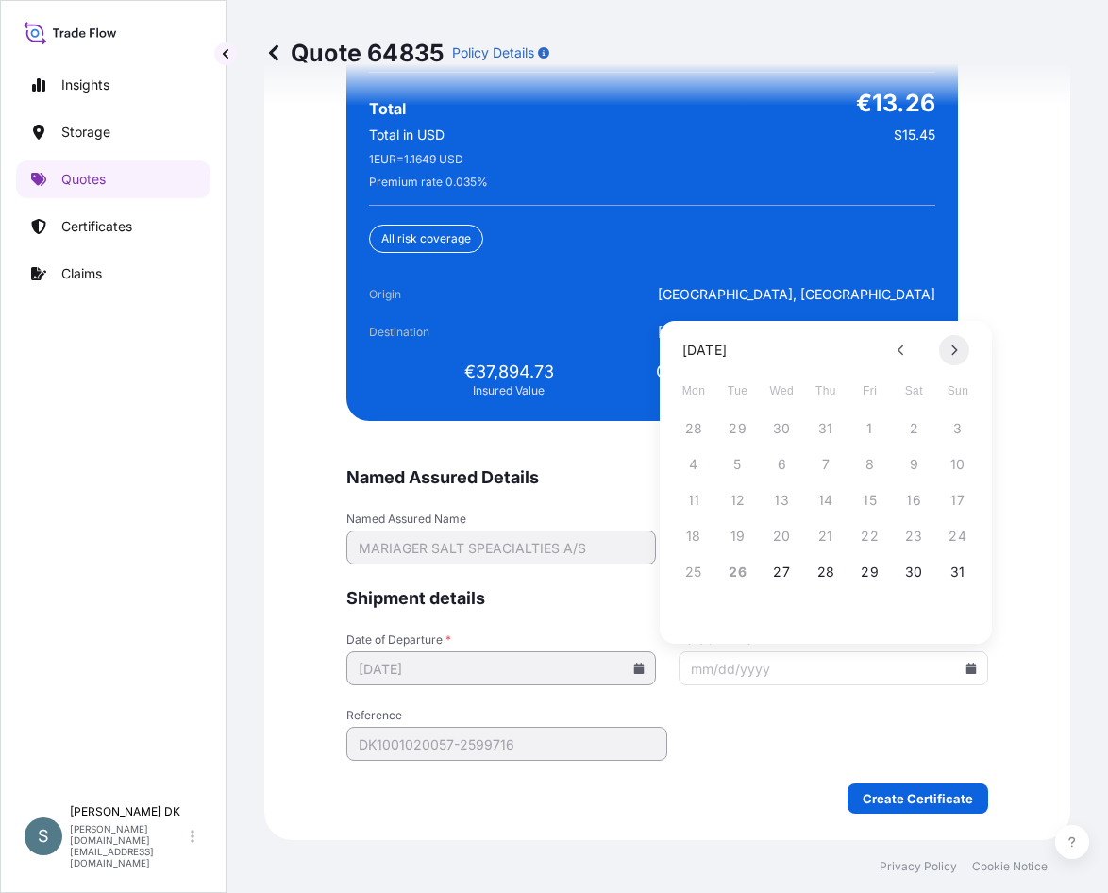
click at [959, 350] on button at bounding box center [954, 350] width 30 height 30
click at [820, 424] on button "2" at bounding box center [826, 429] width 30 height 30
type input "[DATE]"
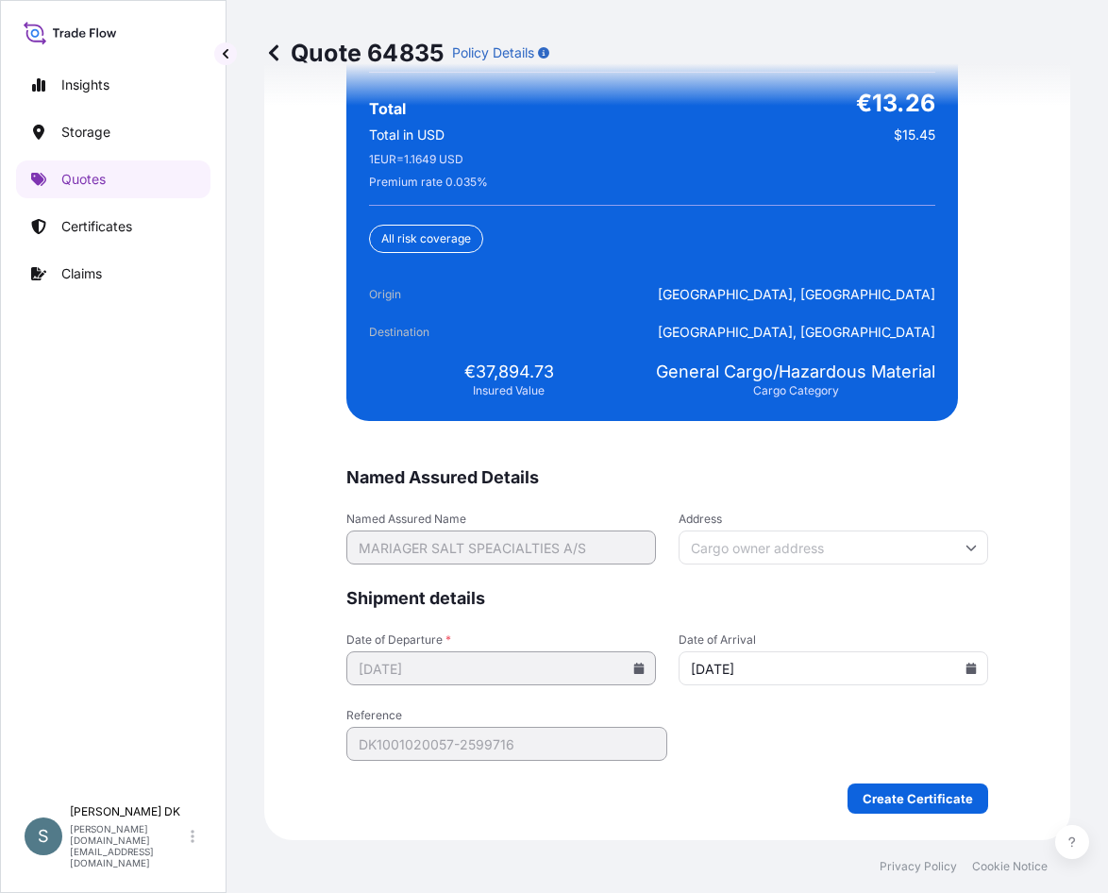
click at [805, 734] on form "Named Assured Details Named Assured Name MARIAGER SALT SPEACIALTIES A/S Address…" at bounding box center [667, 639] width 642 height 347
drag, startPoint x: 469, startPoint y: 364, endPoint x: 549, endPoint y: 374, distance: 80.8
click at [549, 374] on div "€37,894.73 Insured Value" at bounding box center [508, 380] width 279 height 38
copy span "37,894.73"
click at [745, 760] on form "Named Assured Details Named Assured Name MARIAGER SALT SPEACIALTIES A/S Address…" at bounding box center [667, 639] width 642 height 347
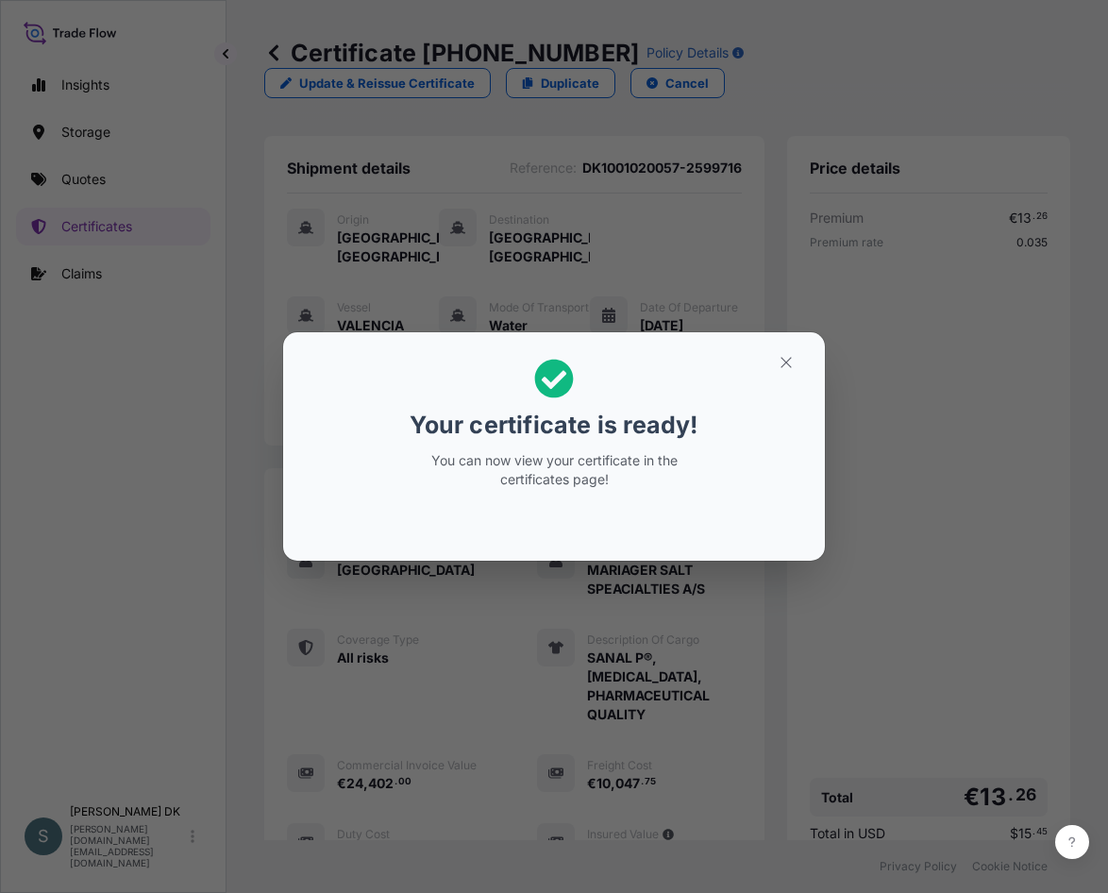
click at [94, 504] on div "Your certificate is ready! You can now view your certificate in the certificate…" at bounding box center [554, 446] width 1108 height 893
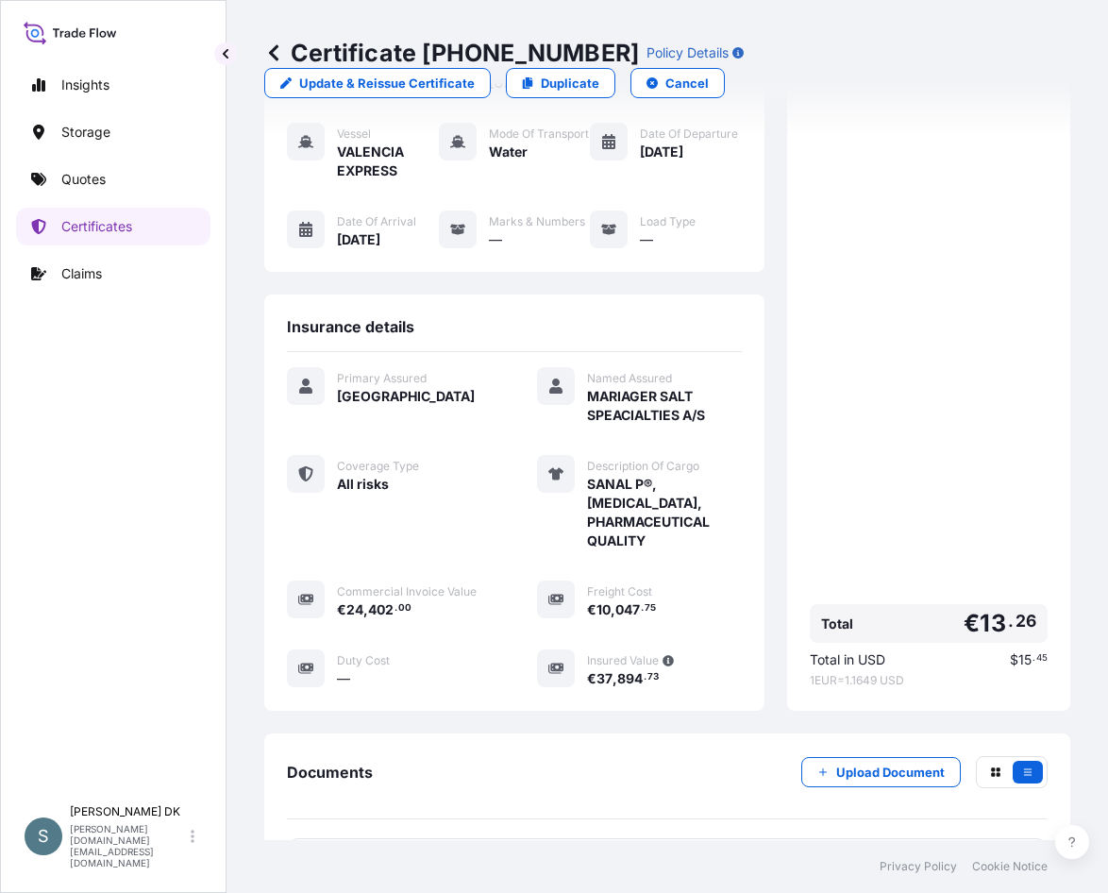
scroll to position [362, 0]
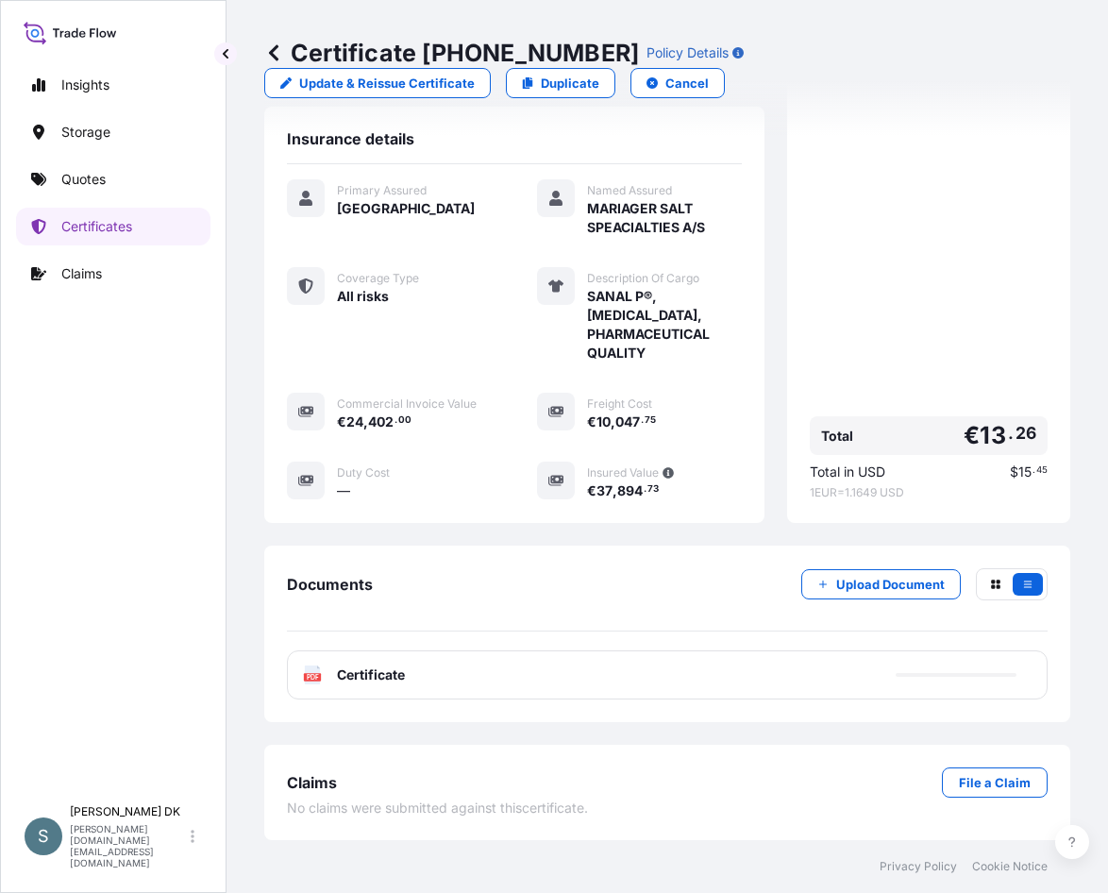
click at [400, 684] on span "Certificate" at bounding box center [371, 675] width 68 height 19
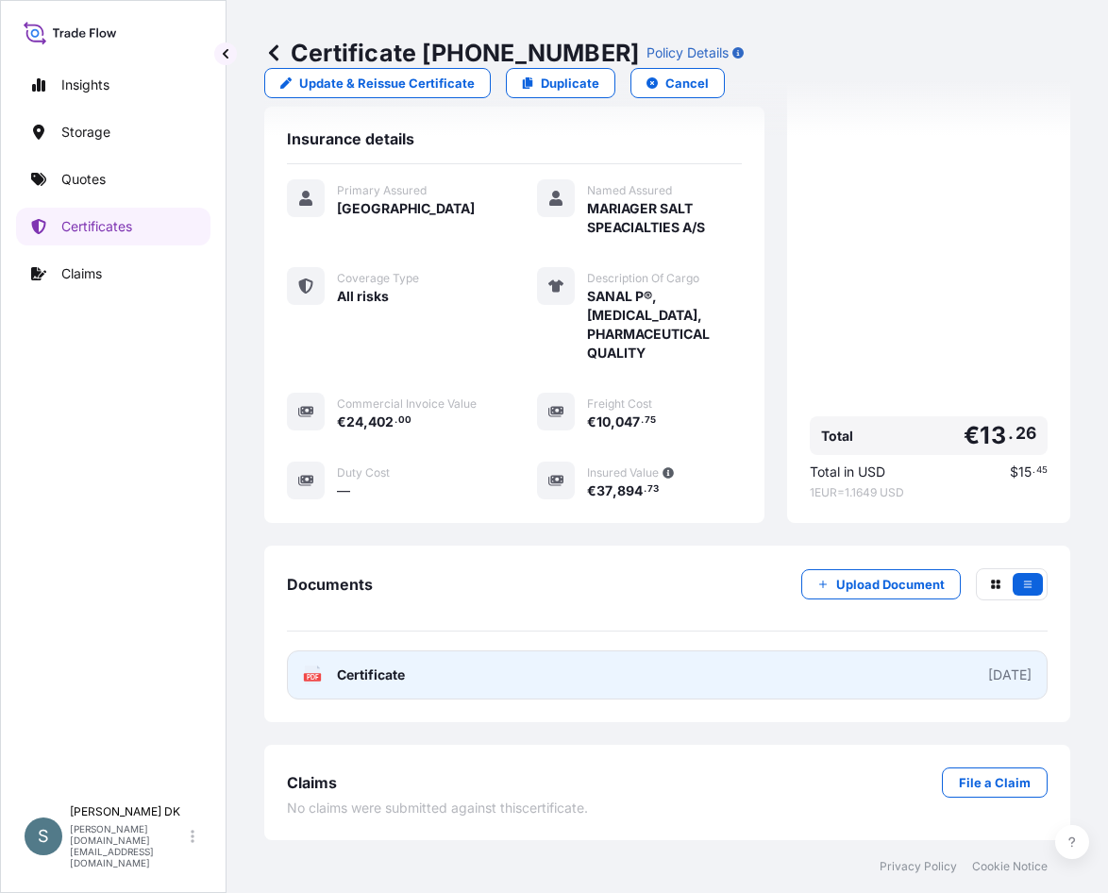
click at [414, 684] on link "PDF Certificate [DATE]" at bounding box center [667, 674] width 761 height 49
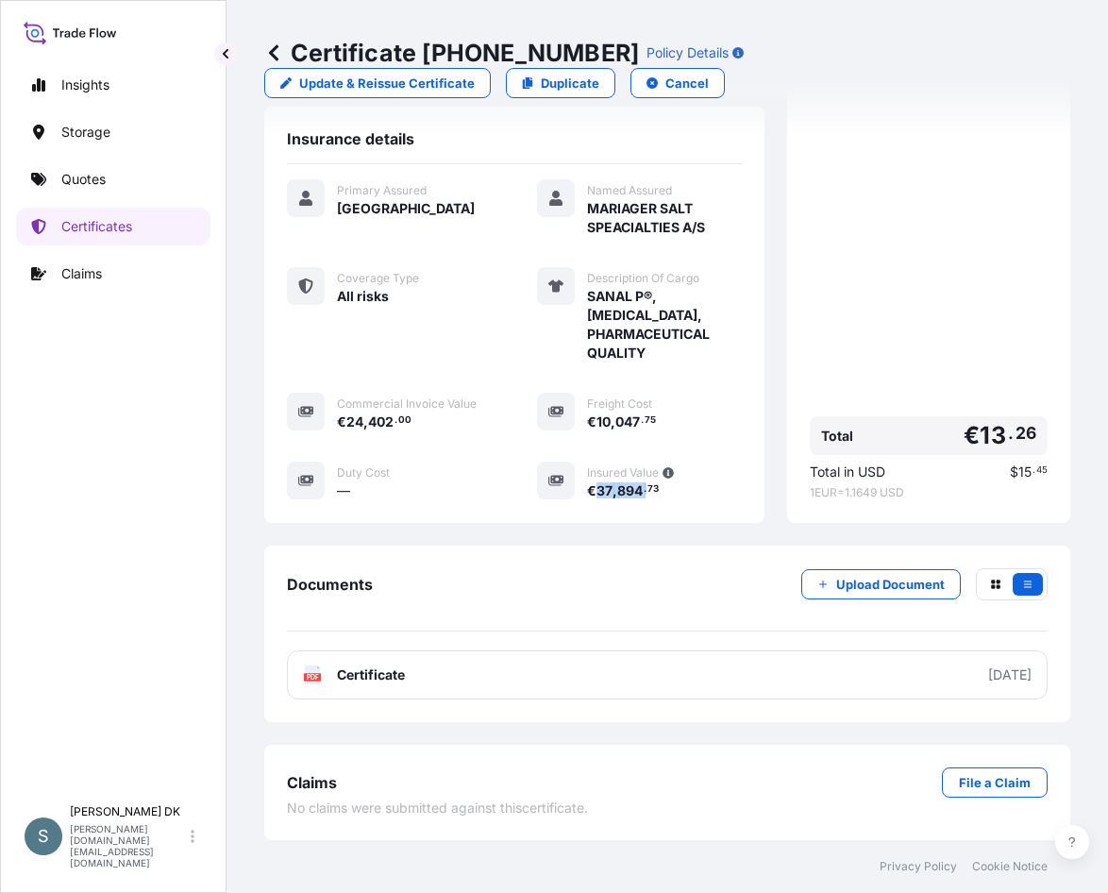
drag, startPoint x: 592, startPoint y: 490, endPoint x: 639, endPoint y: 491, distance: 47.2
click at [639, 491] on span "€ 37 , 894 . 73" at bounding box center [623, 490] width 72 height 13
drag, startPoint x: 639, startPoint y: 491, endPoint x: 666, endPoint y: 506, distance: 30.4
click at [665, 508] on div "Primary Assured Denmark Named Assured MARIAGER SALT SPEACIALTIES A/S Coverage T…" at bounding box center [514, 349] width 455 height 371
click at [107, 369] on div "Insights Storage Quotes Certificates Claims" at bounding box center [113, 422] width 194 height 747
